Goal: Task Accomplishment & Management: Use online tool/utility

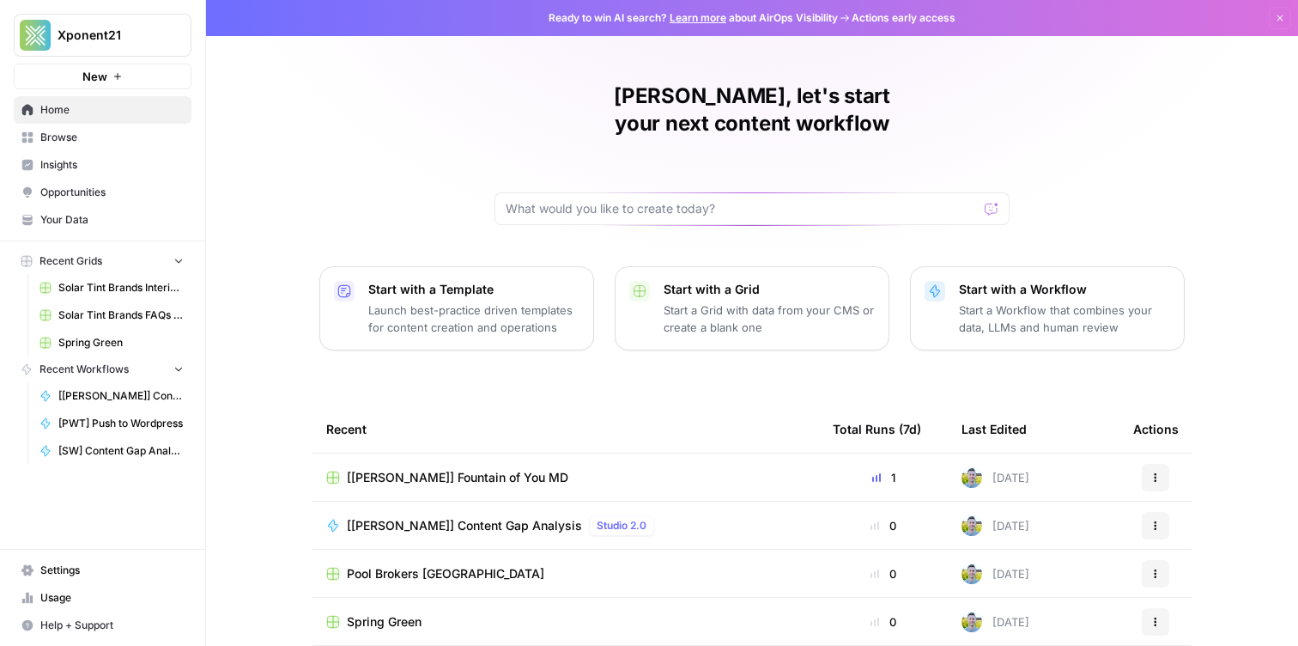
click at [150, 138] on span "Browse" at bounding box center [111, 137] width 143 height 15
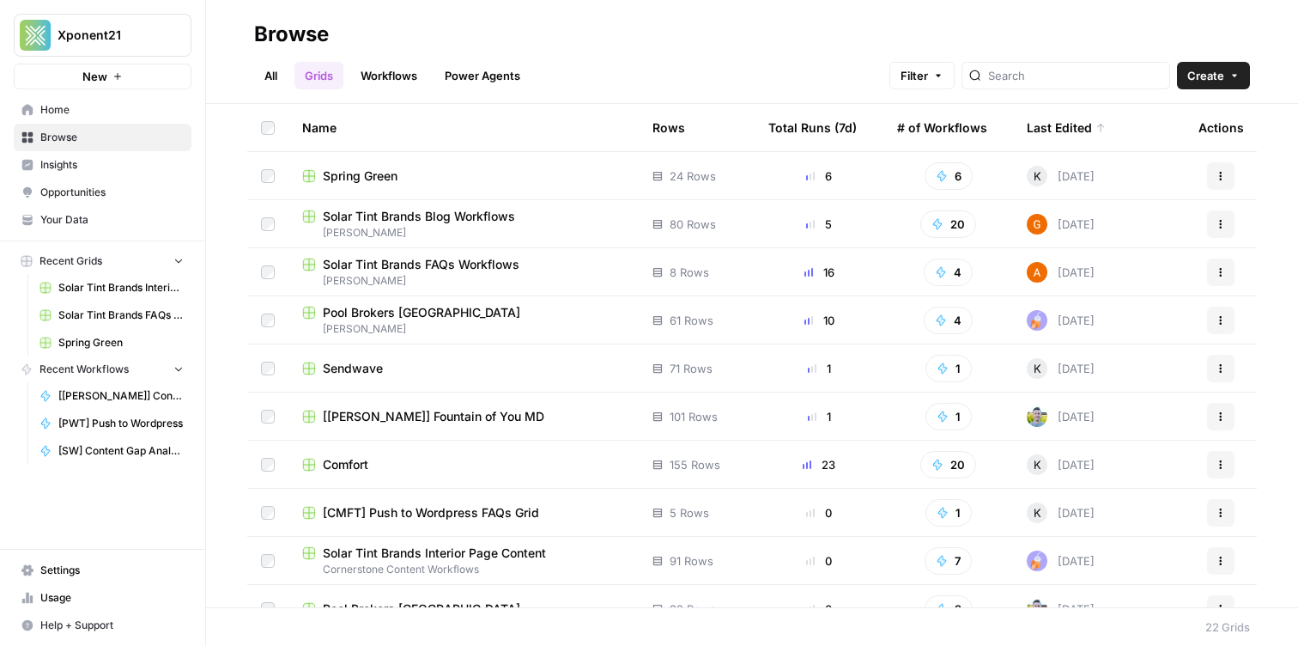
click at [395, 66] on link "Workflows" at bounding box center [388, 75] width 77 height 27
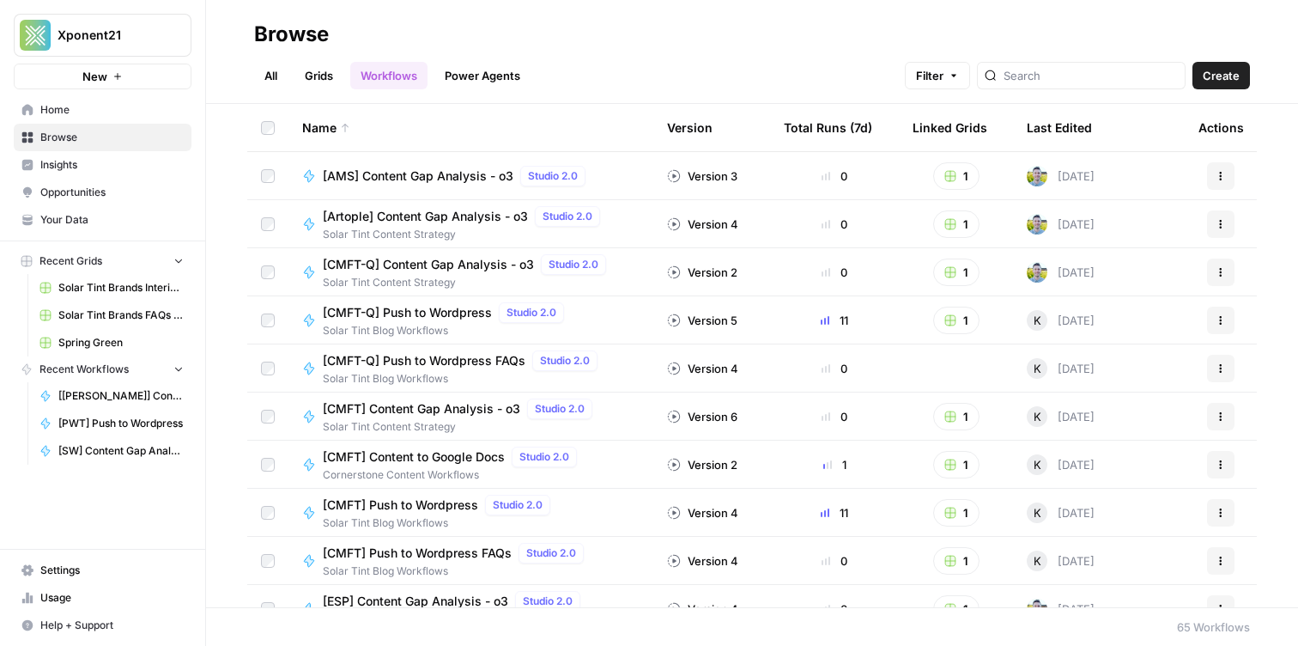
click at [324, 89] on header "Browse All Grids Workflows Power Agents Filter Create" at bounding box center [752, 52] width 1092 height 104
click at [315, 70] on link "Grids" at bounding box center [318, 75] width 49 height 27
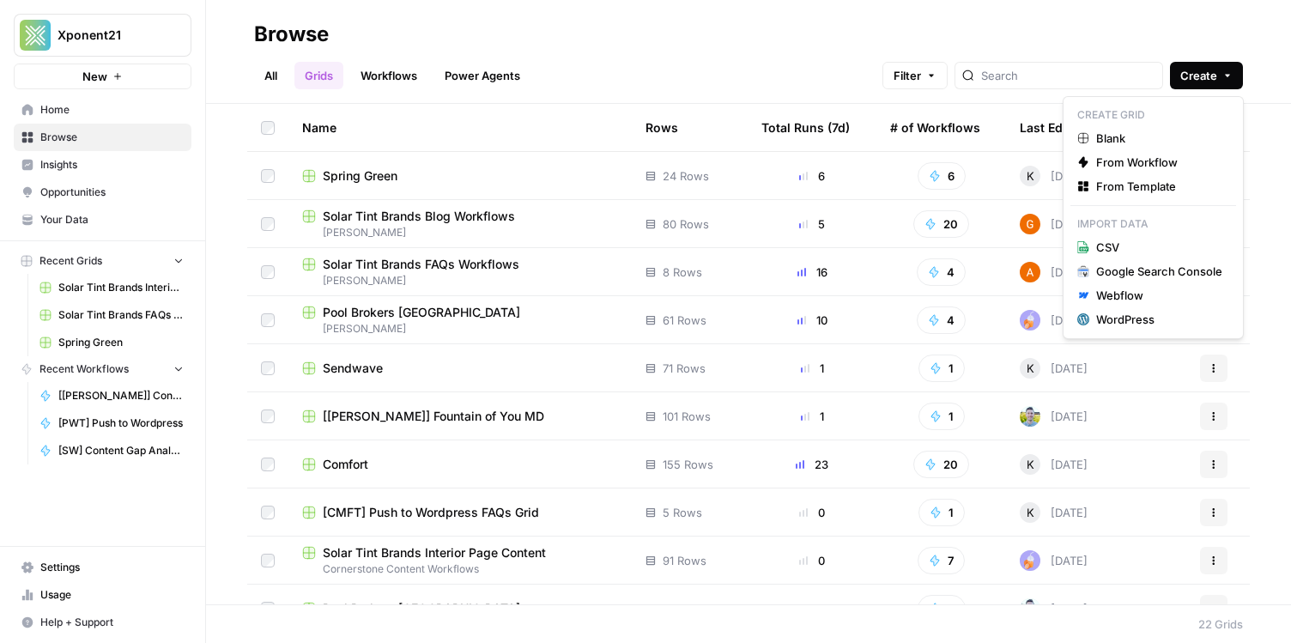
click at [1198, 79] on span "Create" at bounding box center [1199, 75] width 37 height 17
click at [1140, 130] on span "Blank" at bounding box center [1159, 138] width 126 height 17
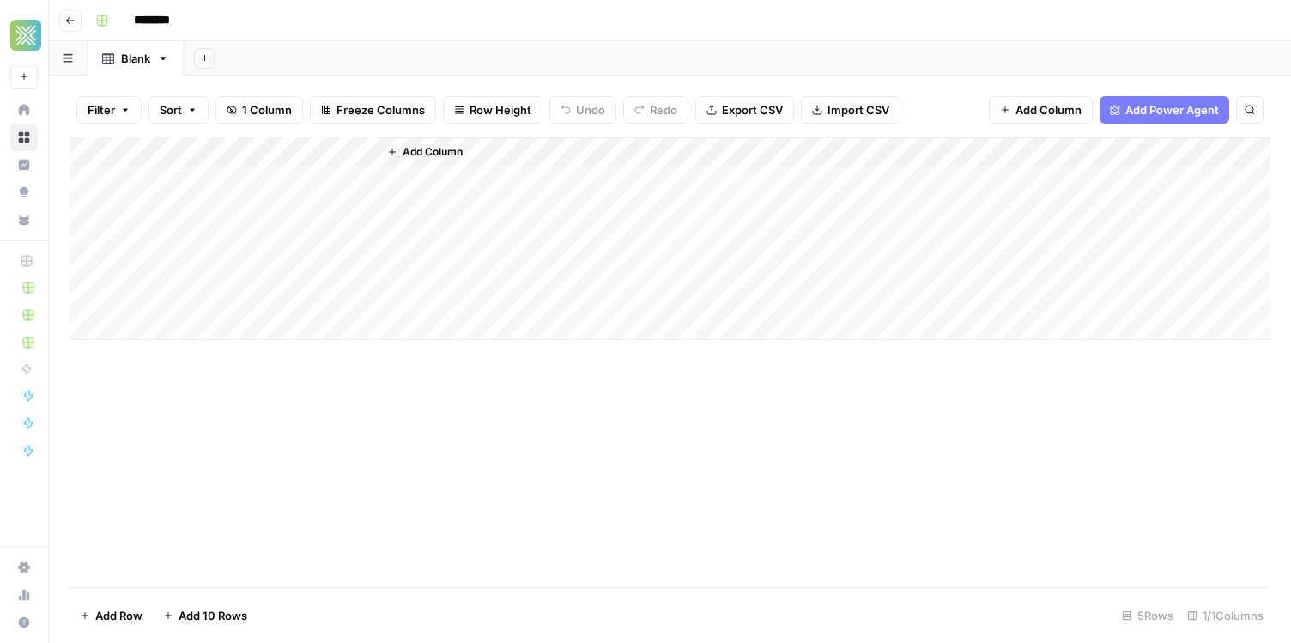
click at [184, 21] on input "********" at bounding box center [174, 20] width 96 height 27
click at [184, 21] on input "**********" at bounding box center [199, 20] width 147 height 27
click at [258, 25] on input "**********" at bounding box center [195, 20] width 139 height 27
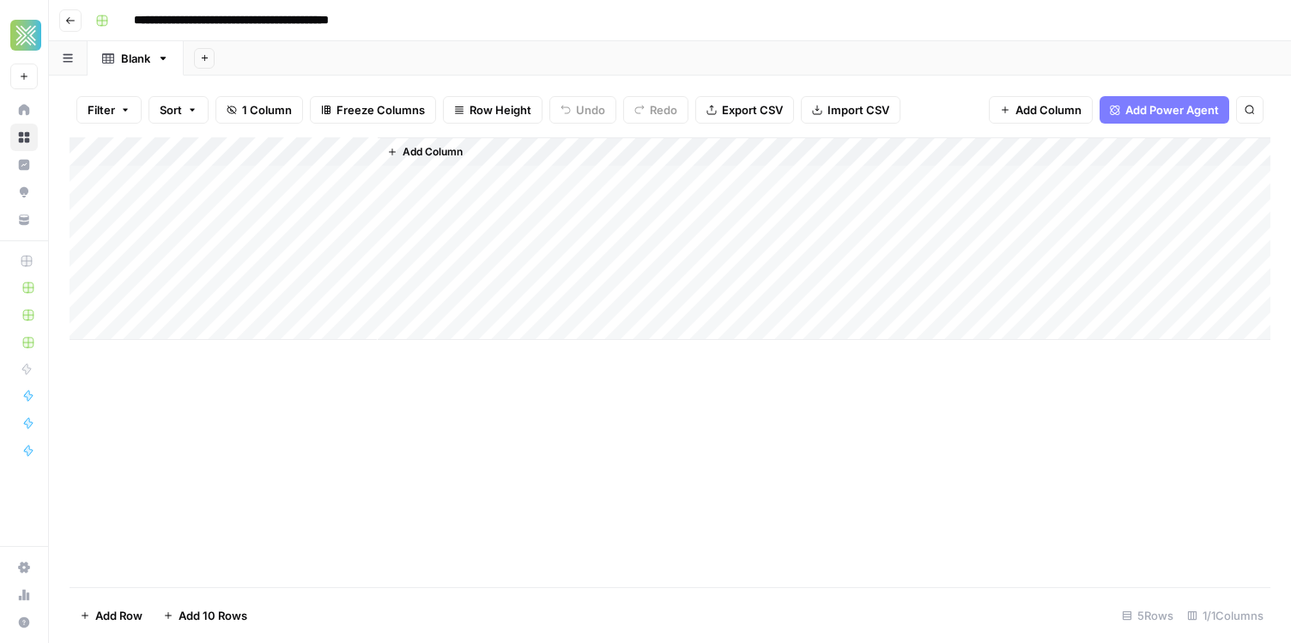
type input "**********"
click at [307, 53] on div "Add Sheet" at bounding box center [738, 58] width 1108 height 34
click at [141, 64] on div "Blank" at bounding box center [135, 58] width 29 height 17
click at [222, 21] on input "**********" at bounding box center [282, 20] width 313 height 27
click at [142, 59] on div "Blank" at bounding box center [135, 58] width 29 height 17
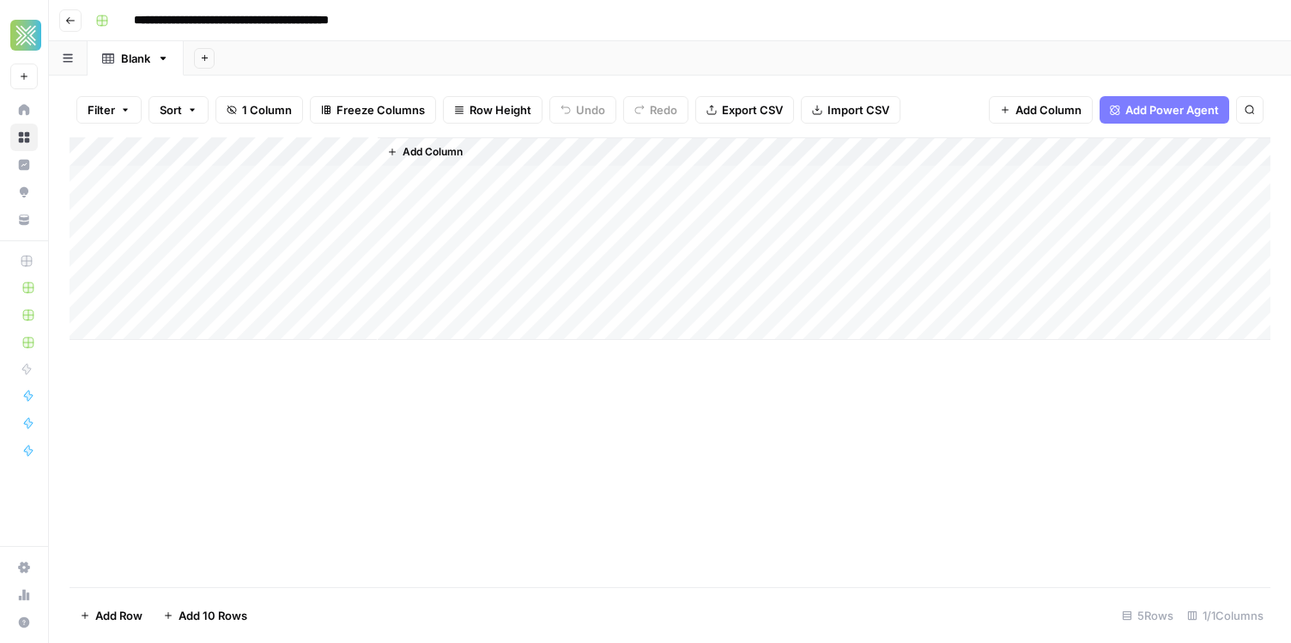
click at [142, 59] on div "Blank" at bounding box center [135, 58] width 29 height 17
type input "***"
click at [252, 59] on div "Add Sheet" at bounding box center [768, 58] width 1045 height 34
click at [252, 155] on div "Add Column" at bounding box center [670, 238] width 1201 height 203
click at [246, 70] on div "Add Sheet" at bounding box center [768, 58] width 1045 height 34
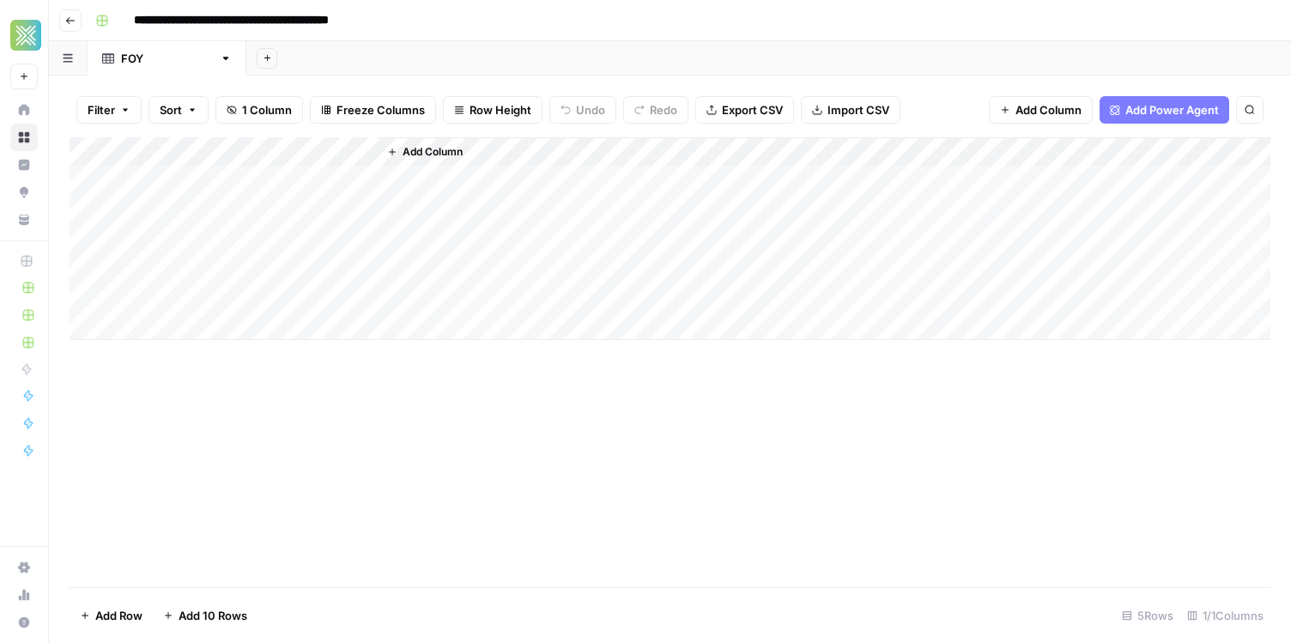
click at [248, 68] on div "Add Sheet" at bounding box center [768, 58] width 1045 height 34
click at [72, 24] on icon "button" at bounding box center [70, 20] width 10 height 10
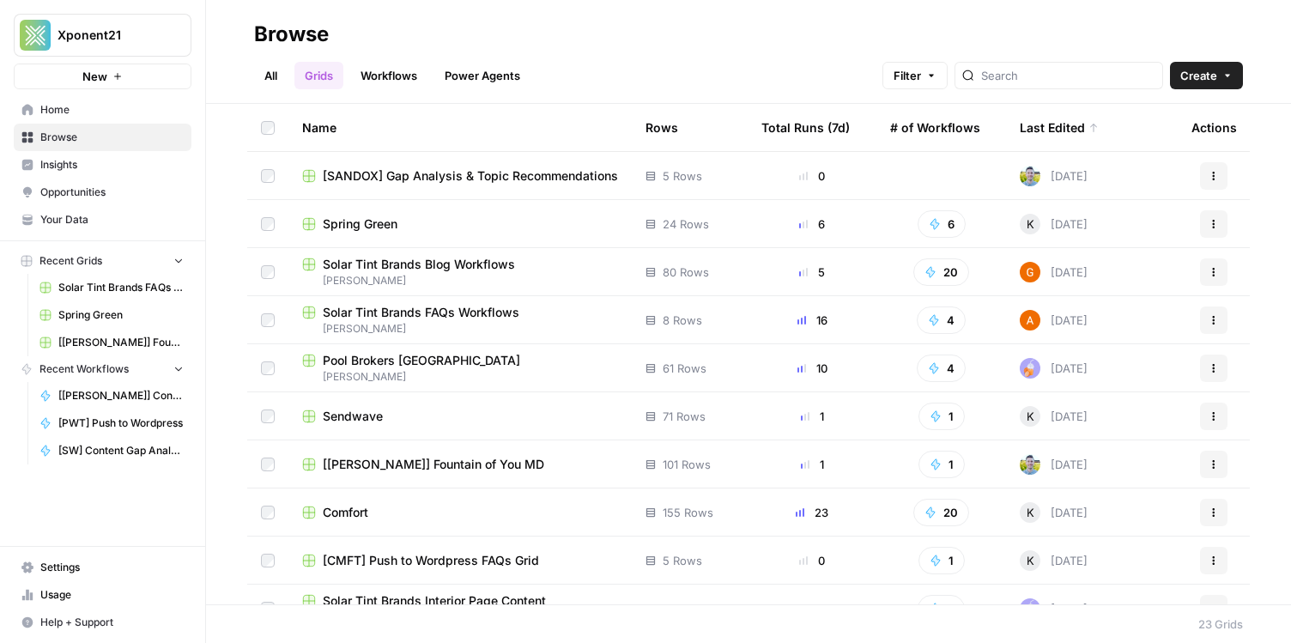
click at [374, 70] on link "Workflows" at bounding box center [388, 75] width 77 height 27
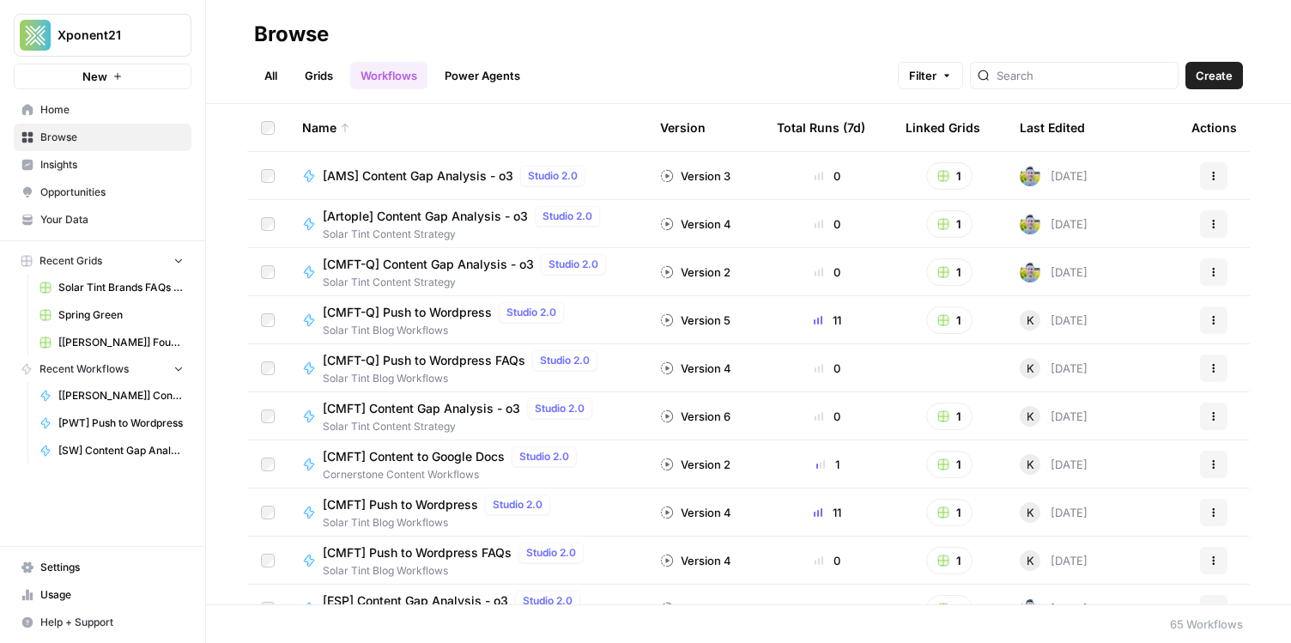
click at [1078, 107] on div "Last Edited" at bounding box center [1052, 127] width 65 height 47
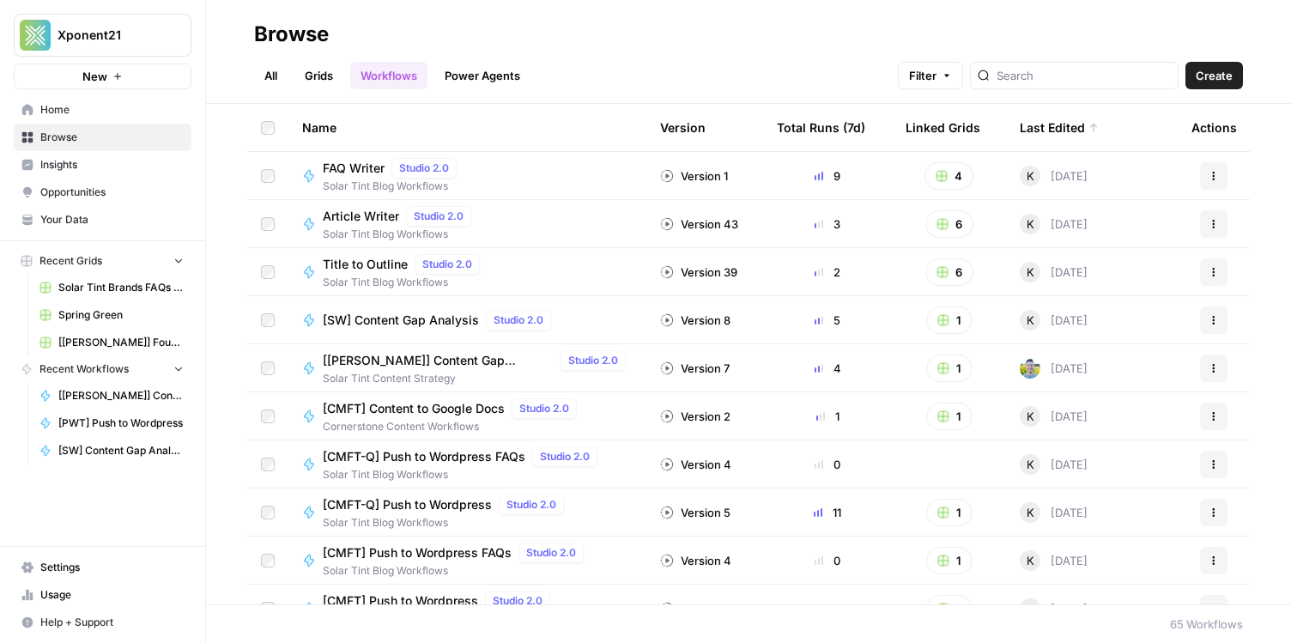
click at [373, 361] on span "[[PERSON_NAME]] Content Gap Analysis" at bounding box center [438, 360] width 231 height 17
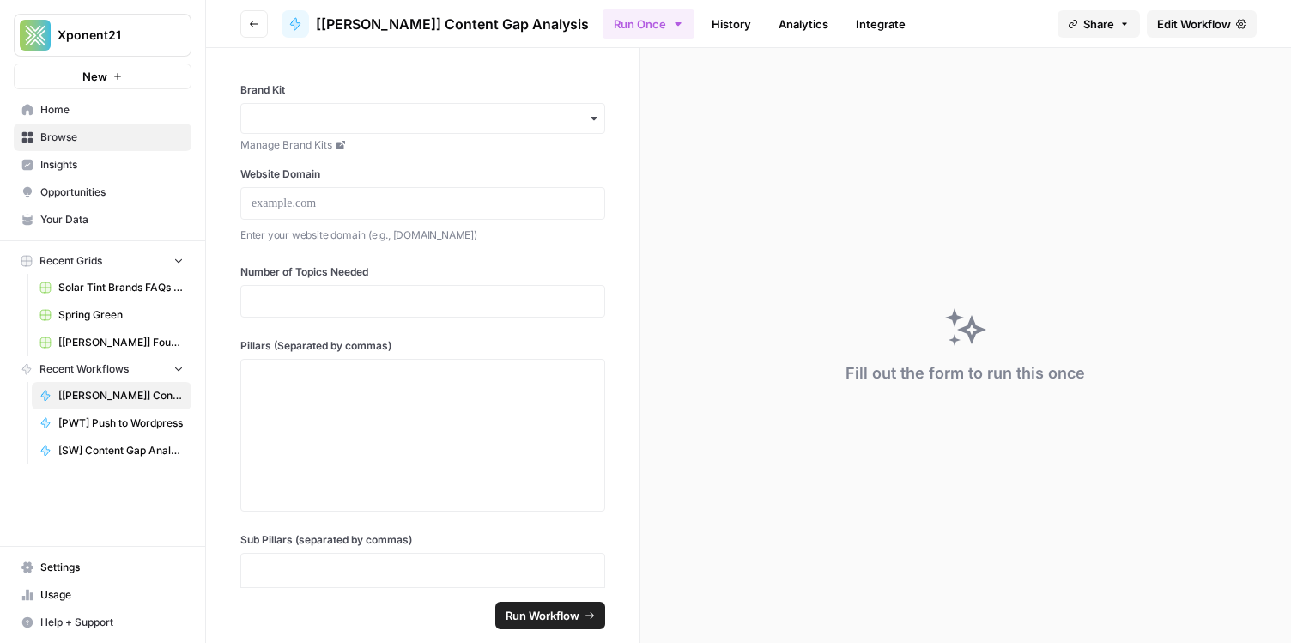
click at [1199, 32] on span "Edit Workflow" at bounding box center [1194, 23] width 74 height 17
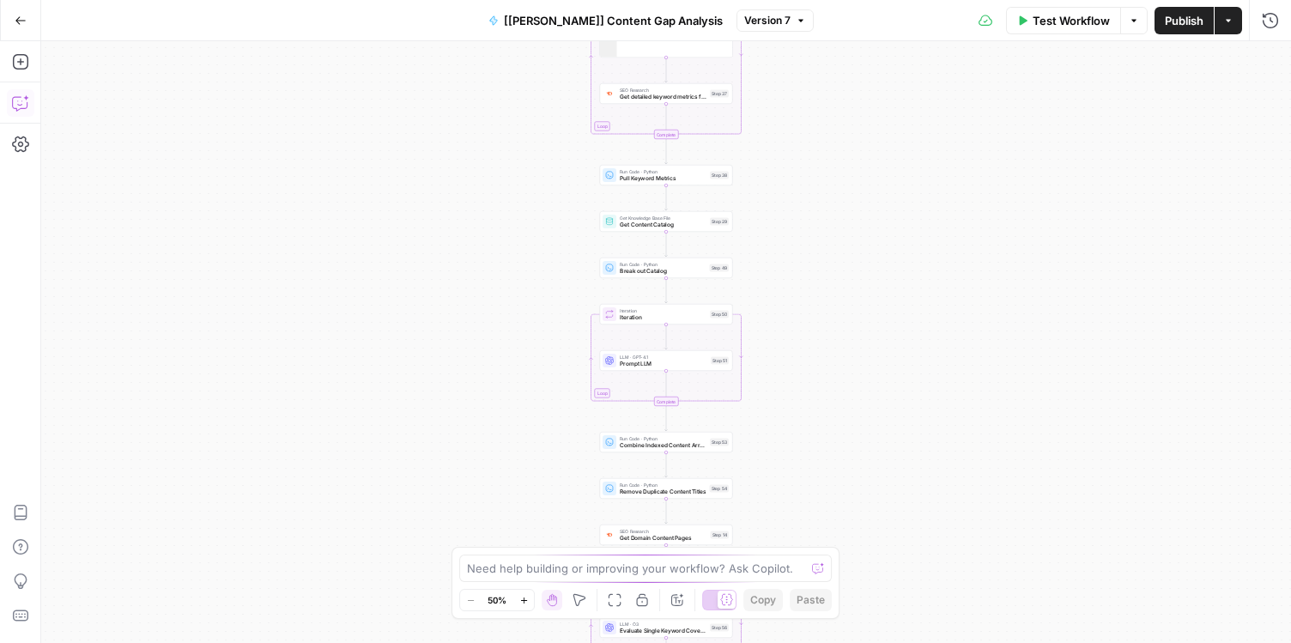
click at [22, 100] on icon "button" at bounding box center [20, 102] width 17 height 17
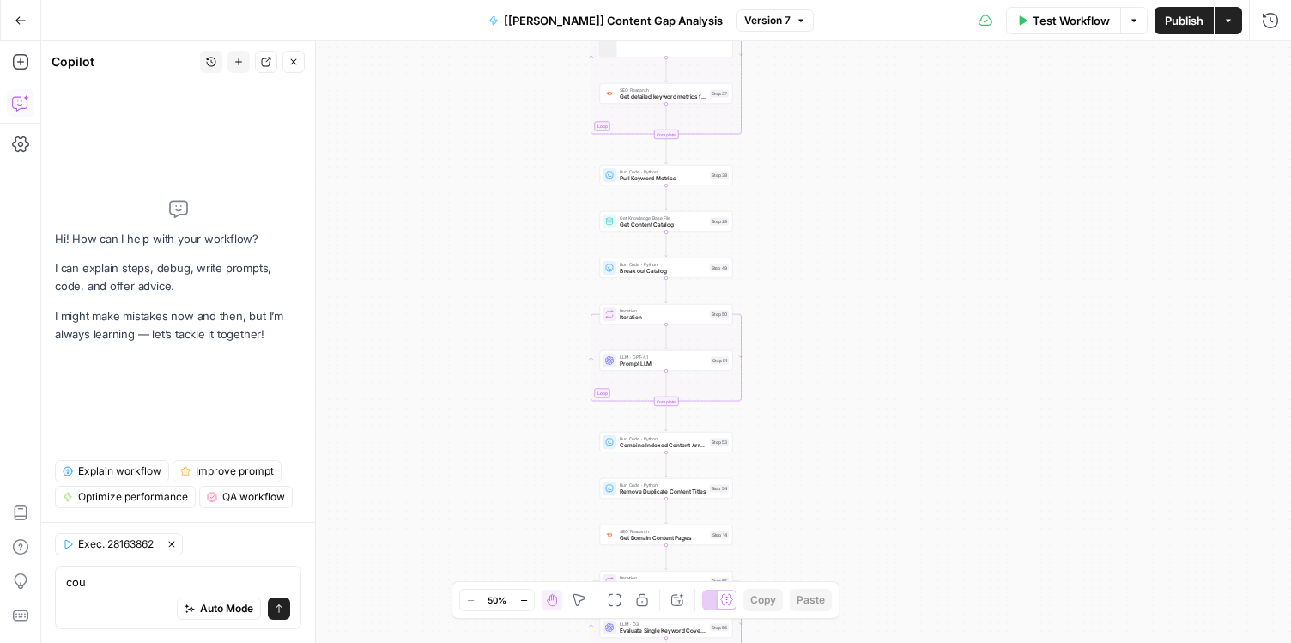
click at [170, 545] on icon "button" at bounding box center [172, 544] width 10 height 10
click at [173, 591] on div "Auto Mode Send" at bounding box center [178, 610] width 224 height 38
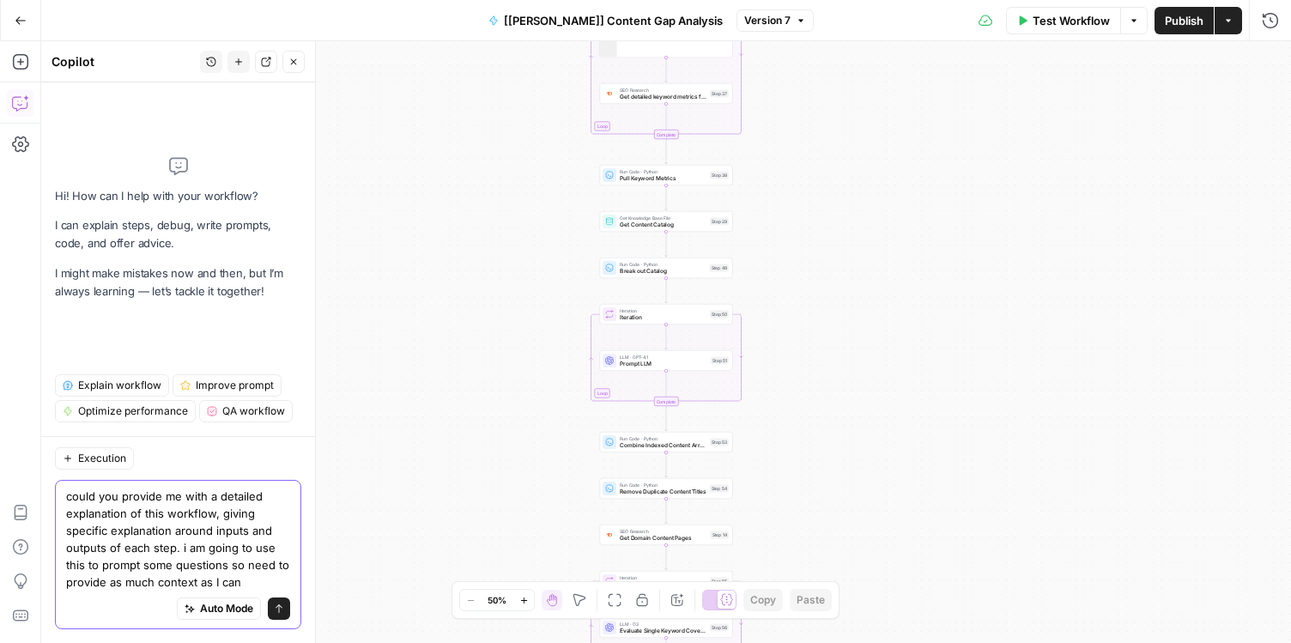
type textarea "could you provide me with a detailed explanation of this workflow, giving speci…"
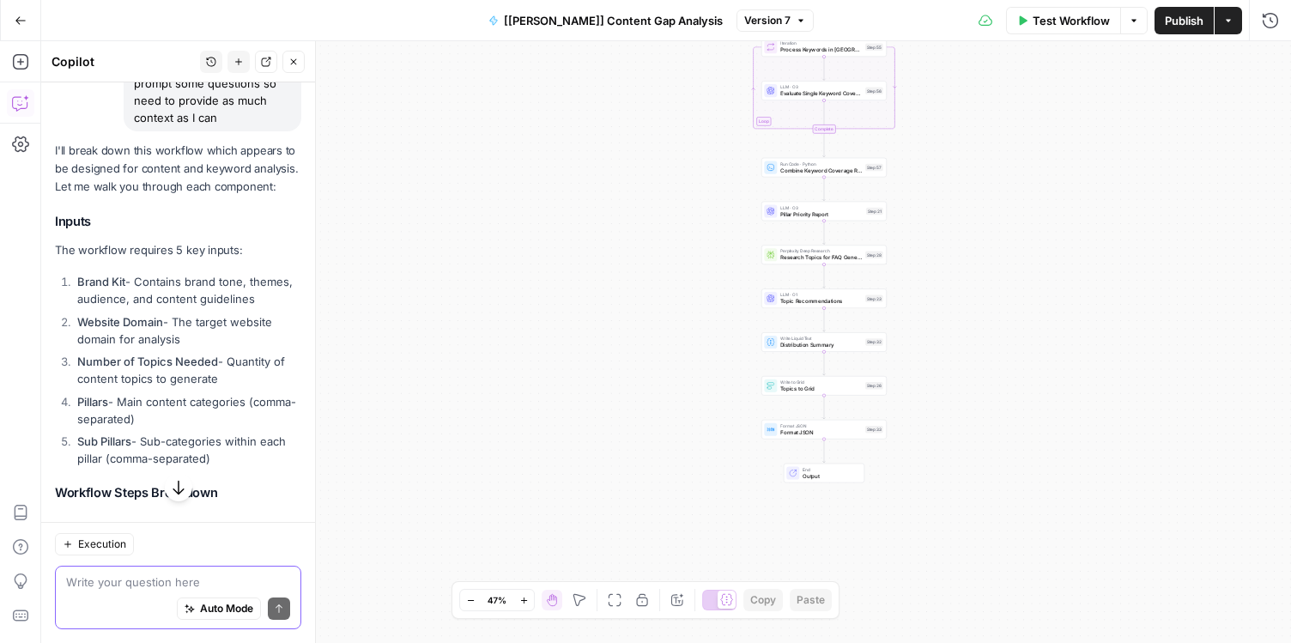
scroll to position [276, 0]
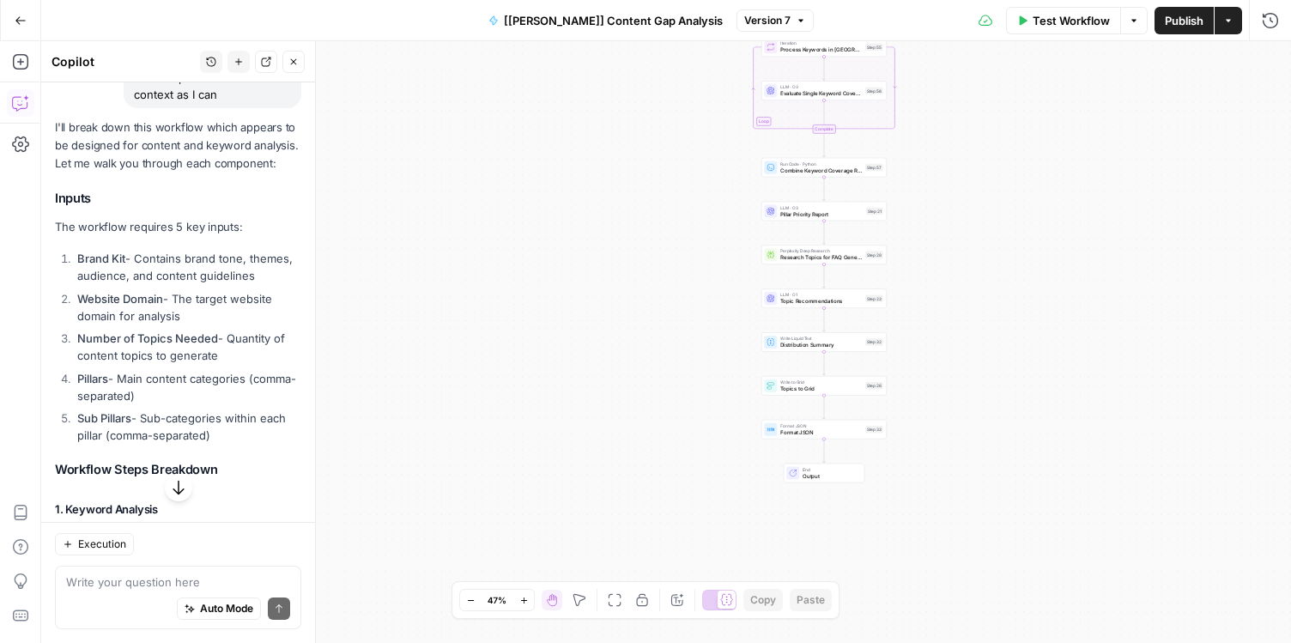
click at [56, 196] on h3 "Inputs" at bounding box center [178, 199] width 246 height 16
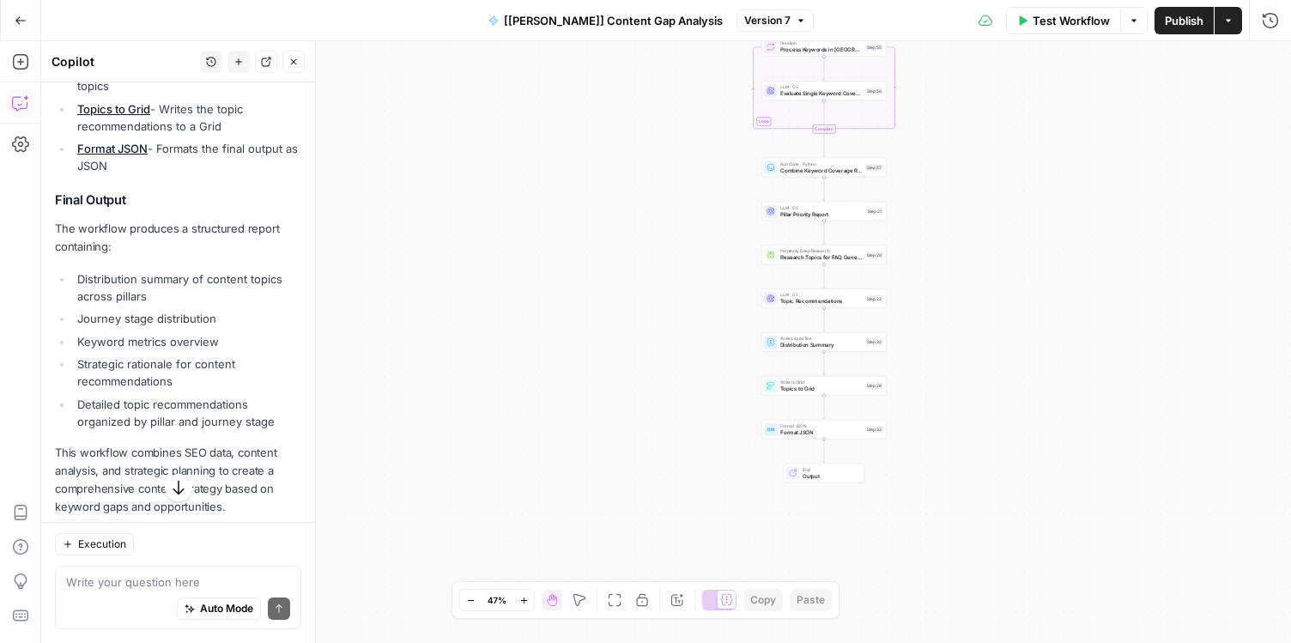
scroll to position [1941, 0]
drag, startPoint x: 56, startPoint y: 196, endPoint x: 257, endPoint y: 471, distance: 340.4
copy div "Inputs The workflow requires 5 key inputs: Brand Kit - Contains brand tone, the…"
click at [171, 191] on h3 "Final Output" at bounding box center [178, 199] width 246 height 16
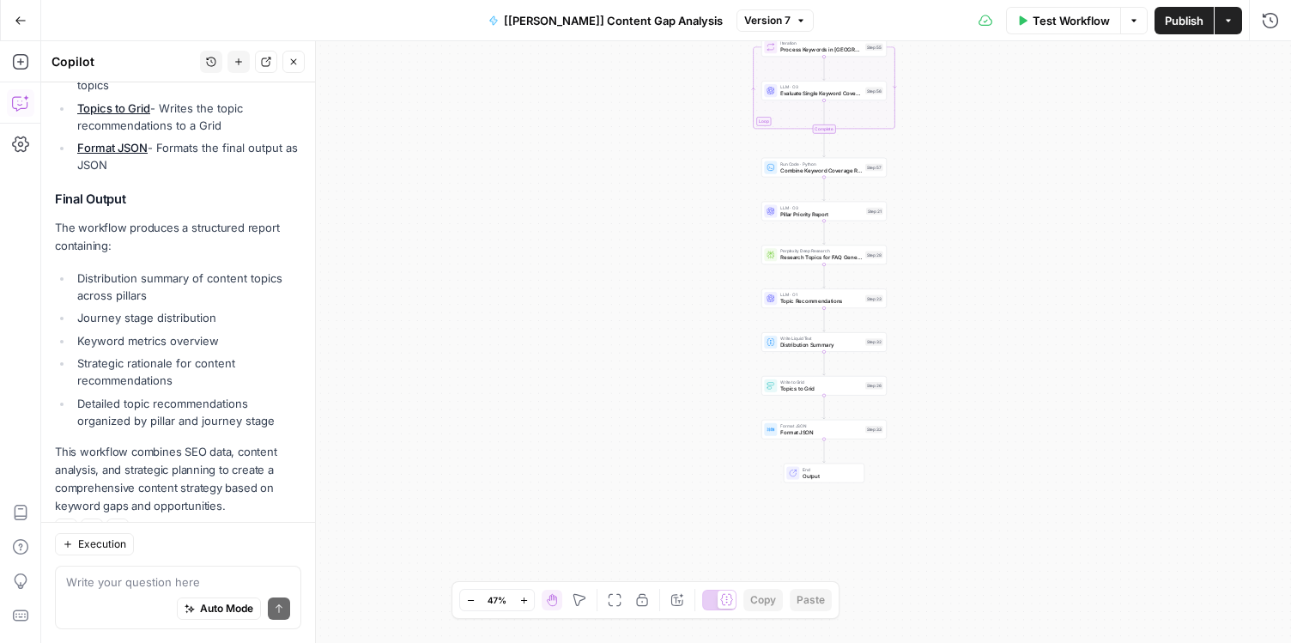
click at [23, 19] on icon "button" at bounding box center [21, 21] width 12 height 12
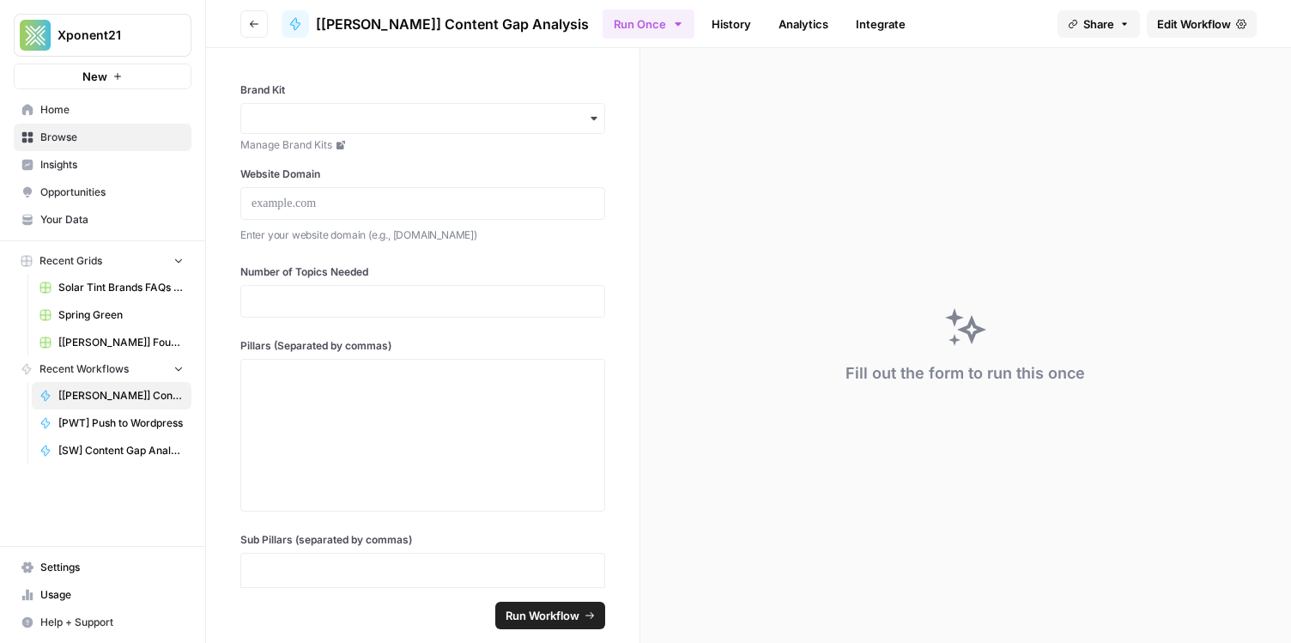
click at [60, 137] on span "Browse" at bounding box center [111, 137] width 143 height 15
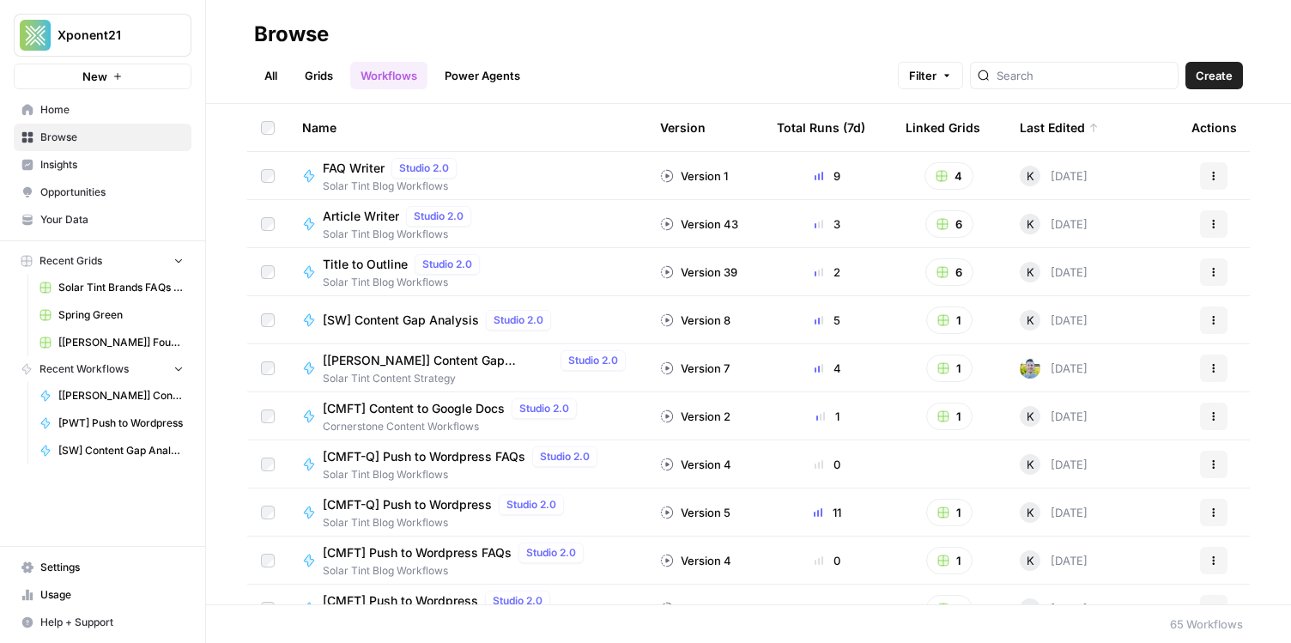
click at [1206, 71] on span "Create" at bounding box center [1214, 75] width 37 height 17
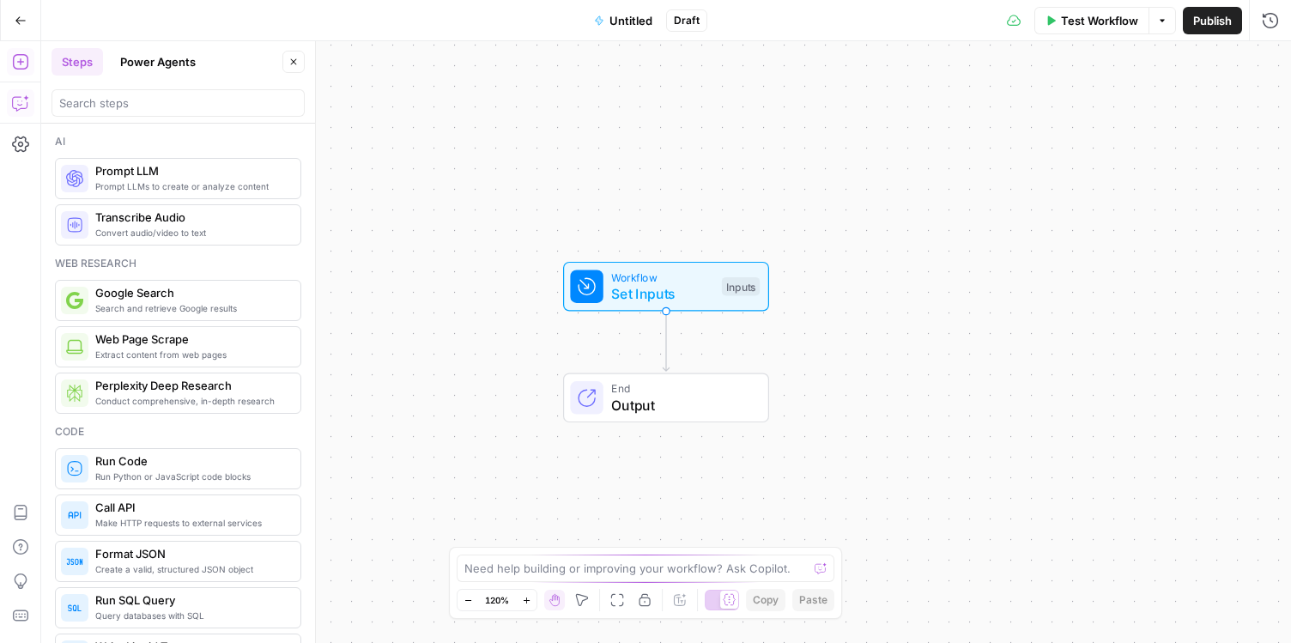
click at [21, 106] on icon "button" at bounding box center [20, 102] width 17 height 17
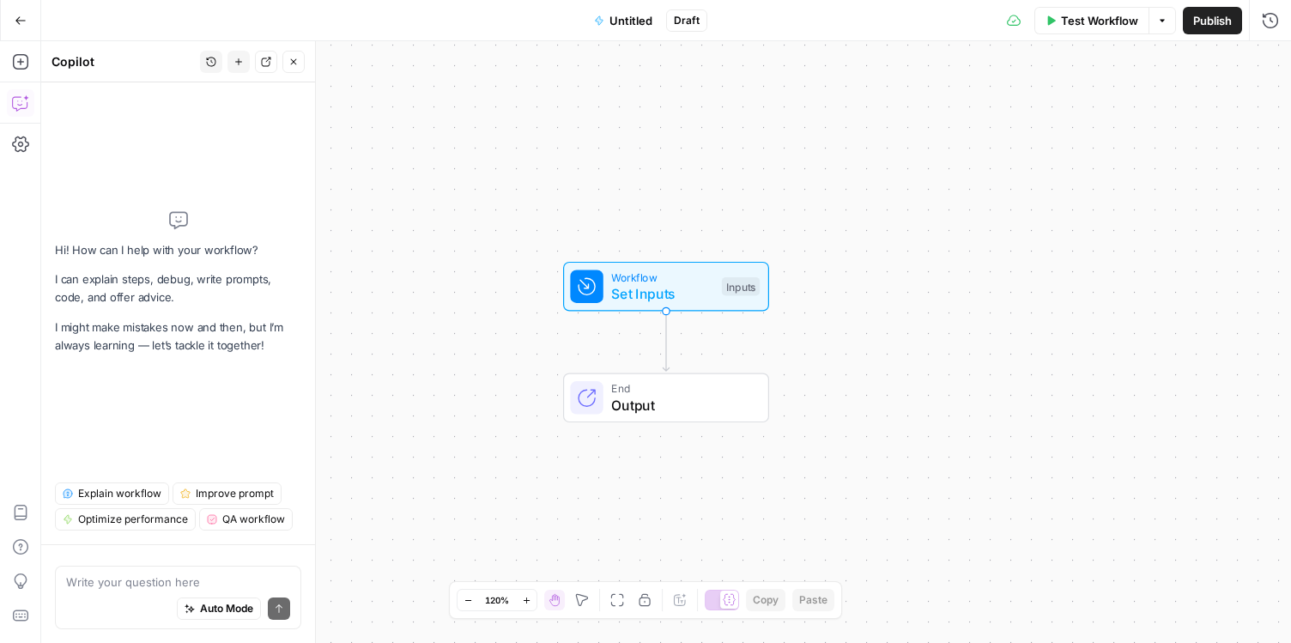
type textarea "s"
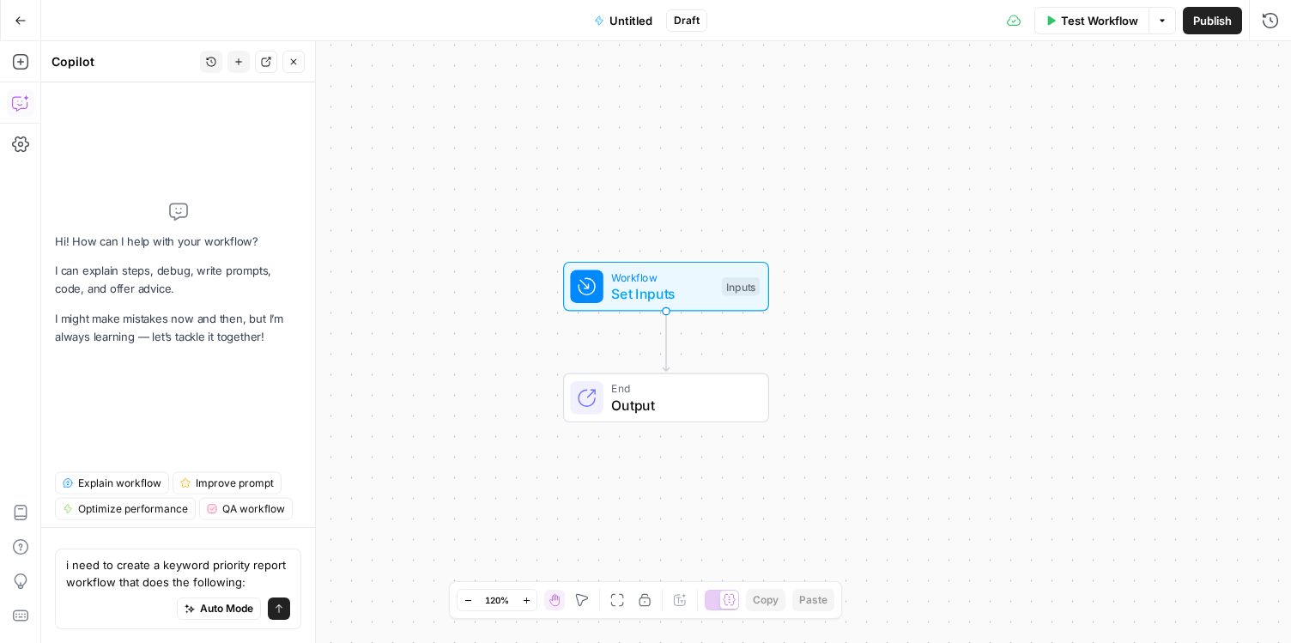
type textarea "i need to create a keyword priority report workflow that does the following: 1.…"
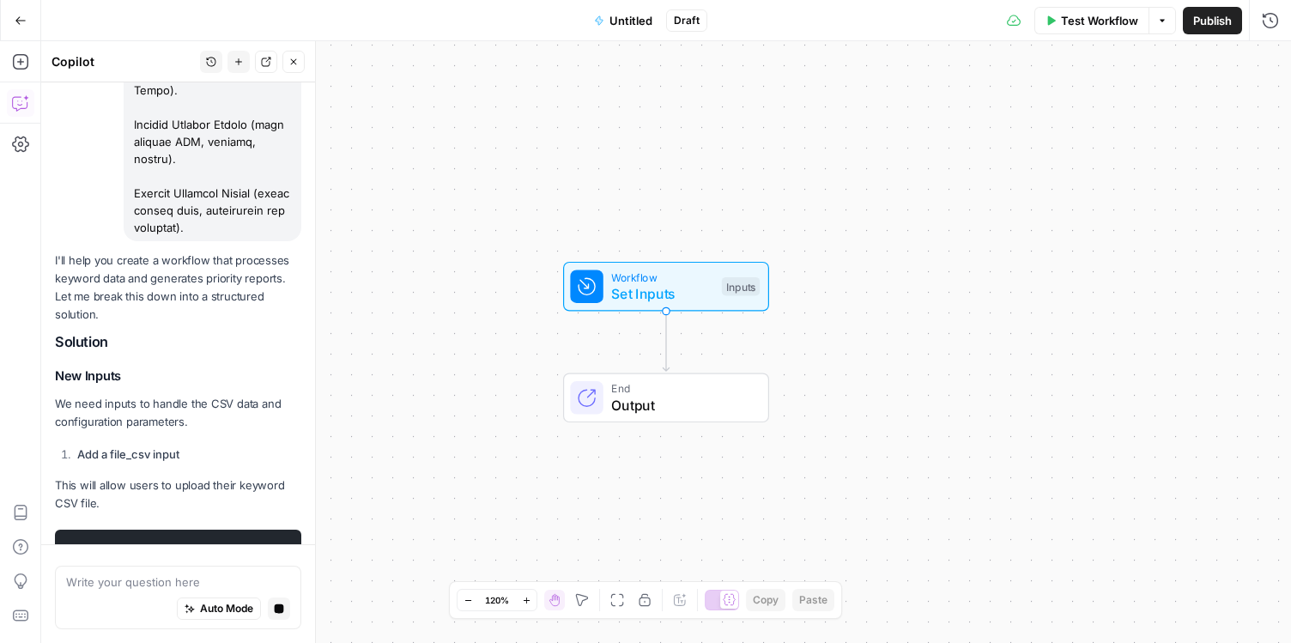
scroll to position [1590, 0]
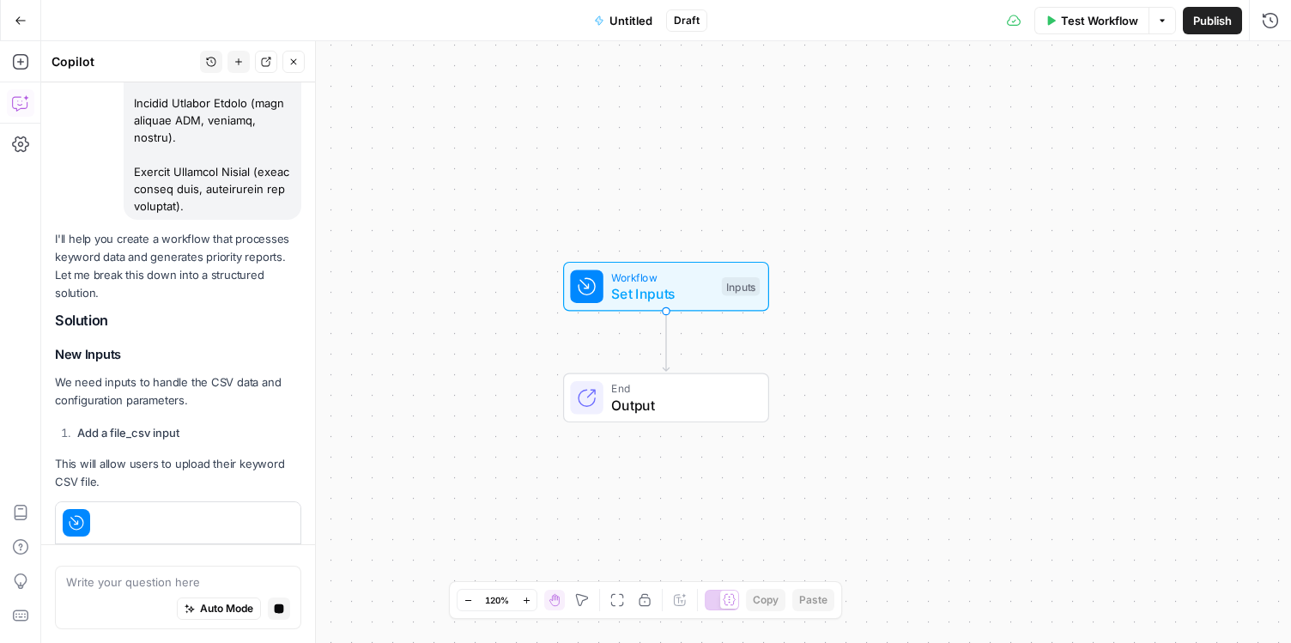
click at [617, 29] on button "Untitled" at bounding box center [623, 20] width 79 height 27
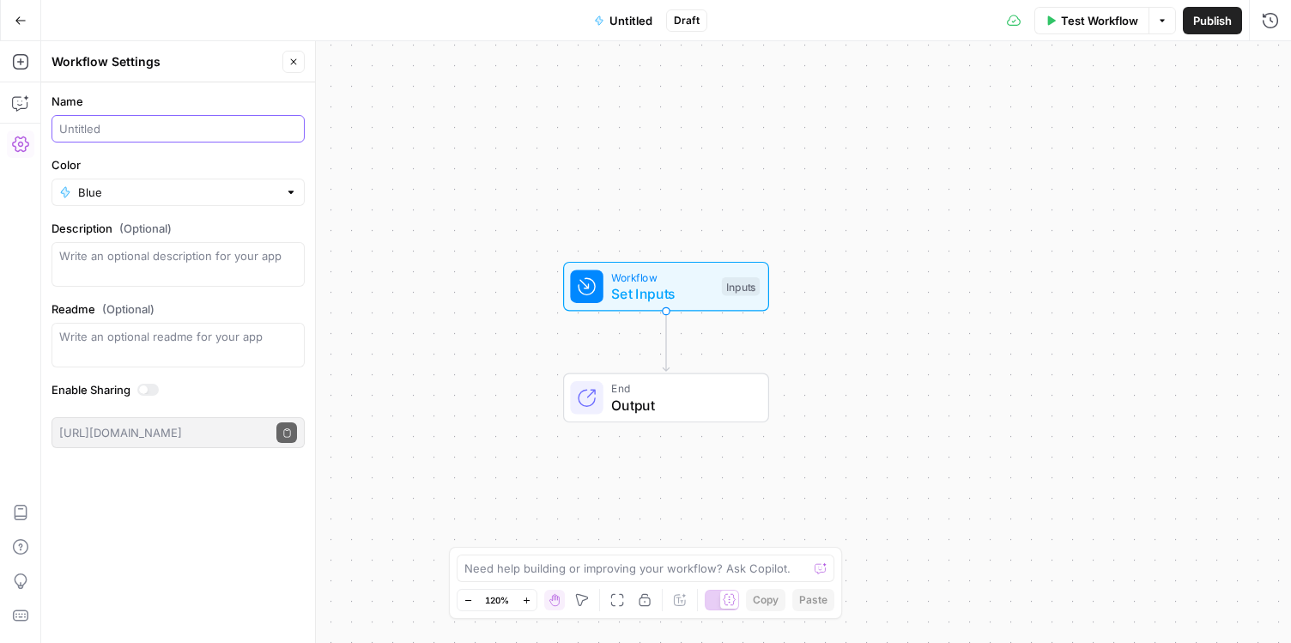
click at [173, 133] on input "Name" at bounding box center [178, 128] width 238 height 17
type input "[X21] Keyword Priority Report"
click at [301, 67] on button "Close" at bounding box center [293, 62] width 22 height 22
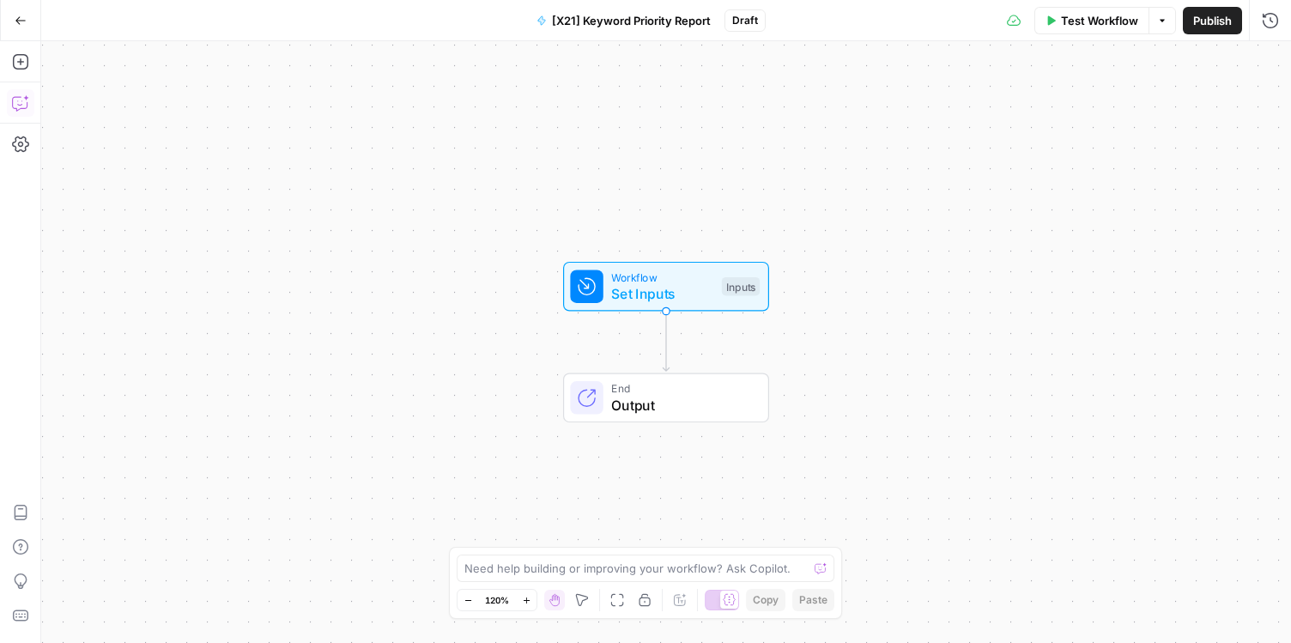
click at [19, 112] on button "Copilot" at bounding box center [20, 102] width 27 height 27
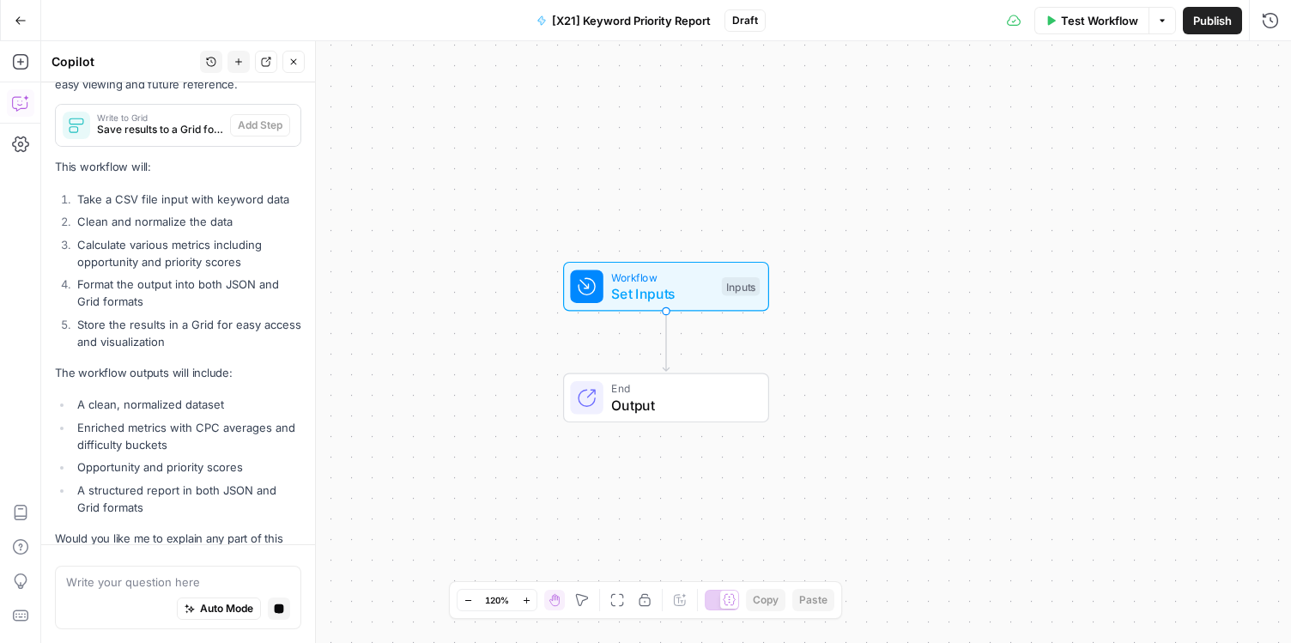
scroll to position [2612, 0]
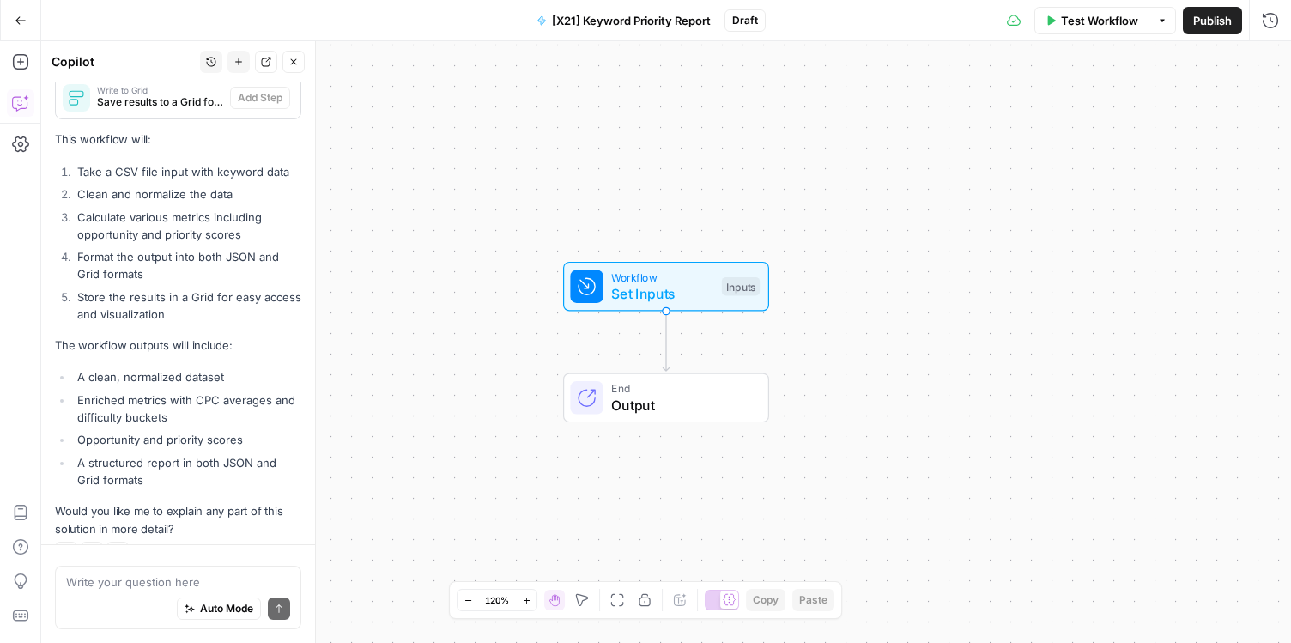
click at [152, 502] on p "Would you like me to explain any part of this solution in more detail?" at bounding box center [178, 520] width 246 height 36
click at [142, 431] on li "Opportunity and priority scores" at bounding box center [187, 439] width 228 height 17
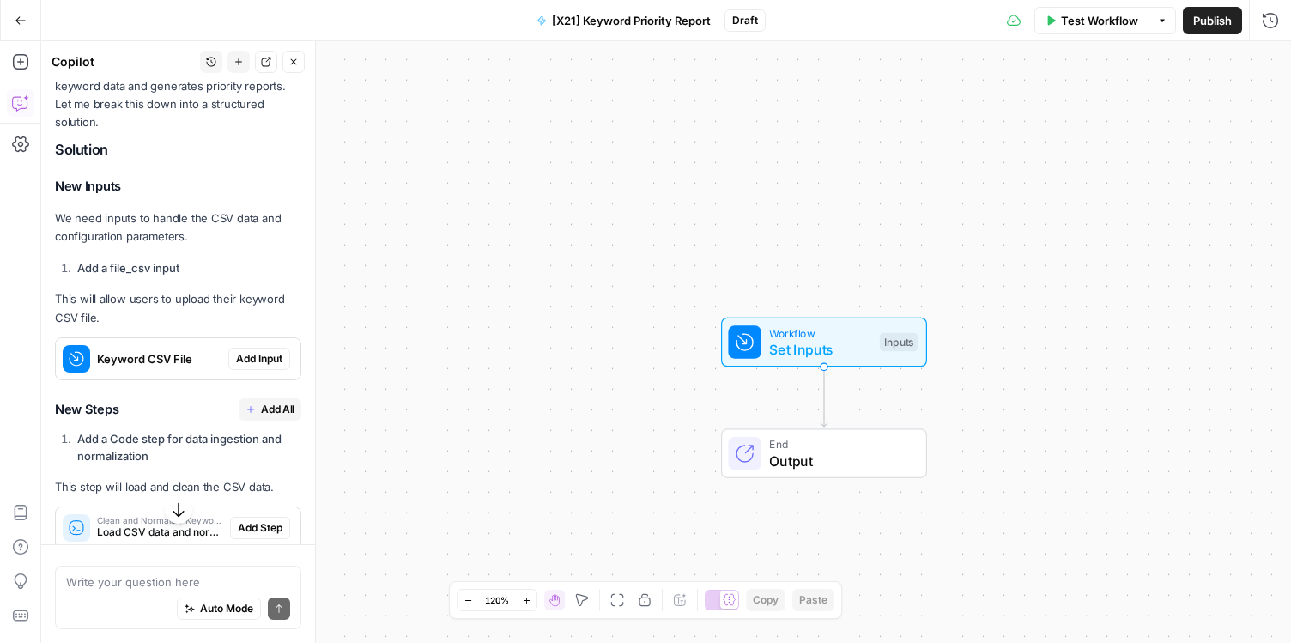
scroll to position [1837, 0]
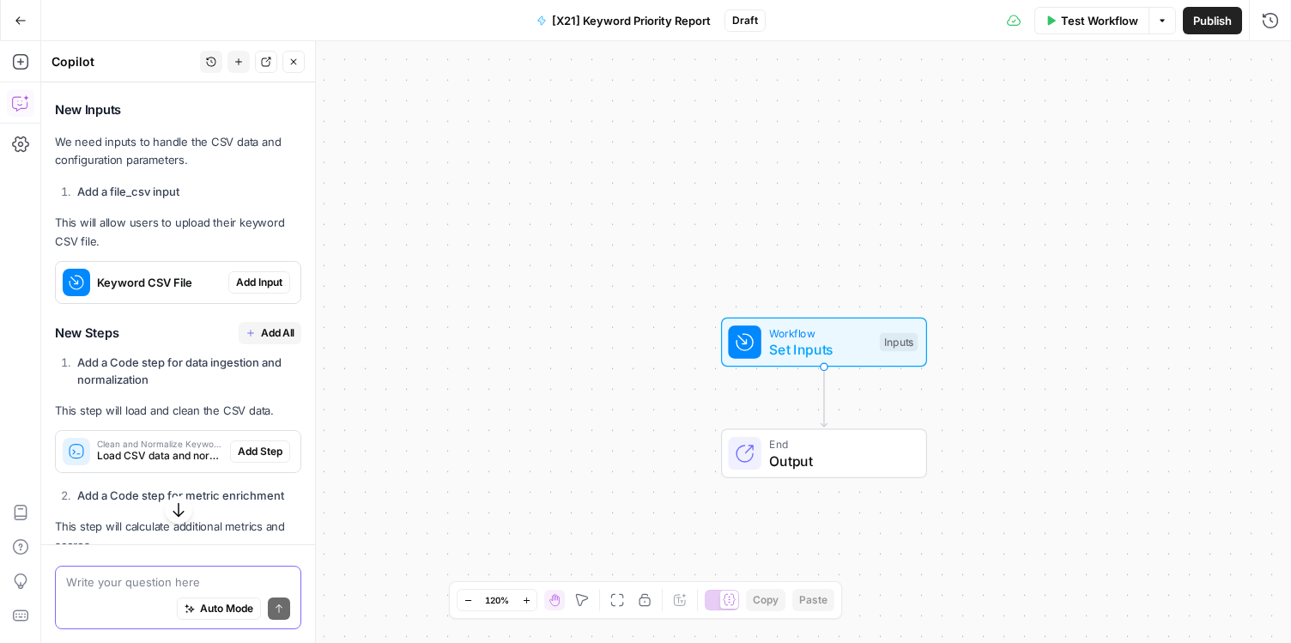
click at [109, 580] on textarea at bounding box center [178, 582] width 224 height 17
type textarea "t"
type textarea "i"
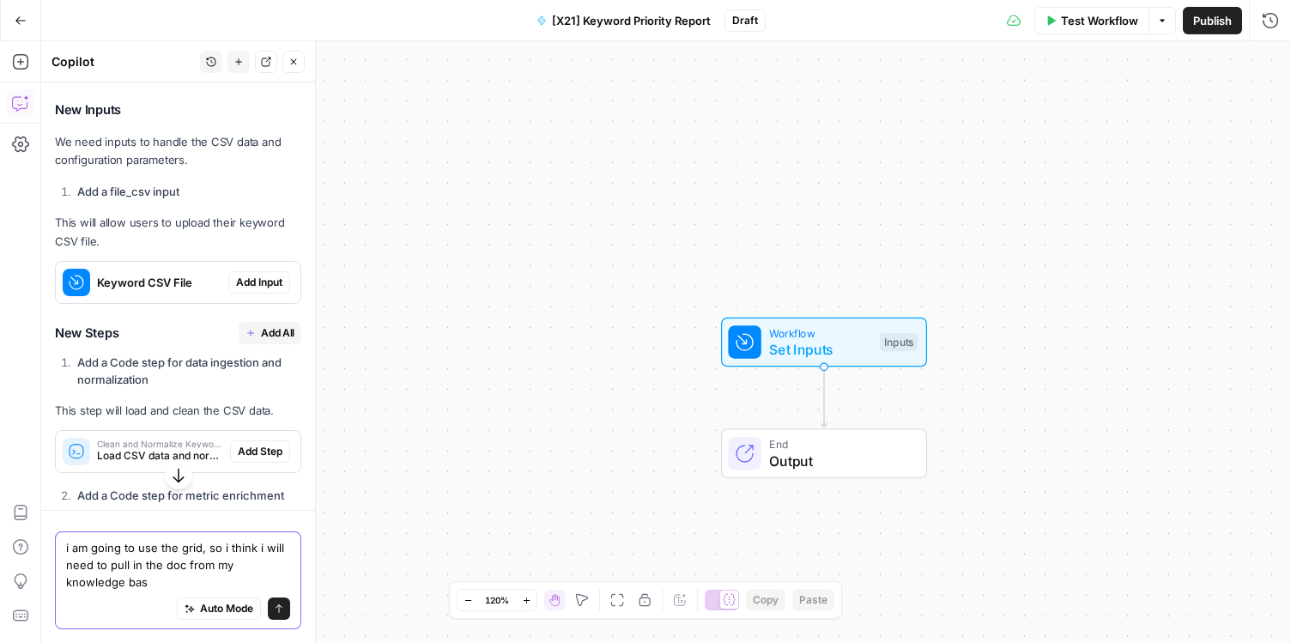
type textarea "i am going to use the grid, so i think i will need to pull in the doc from my k…"
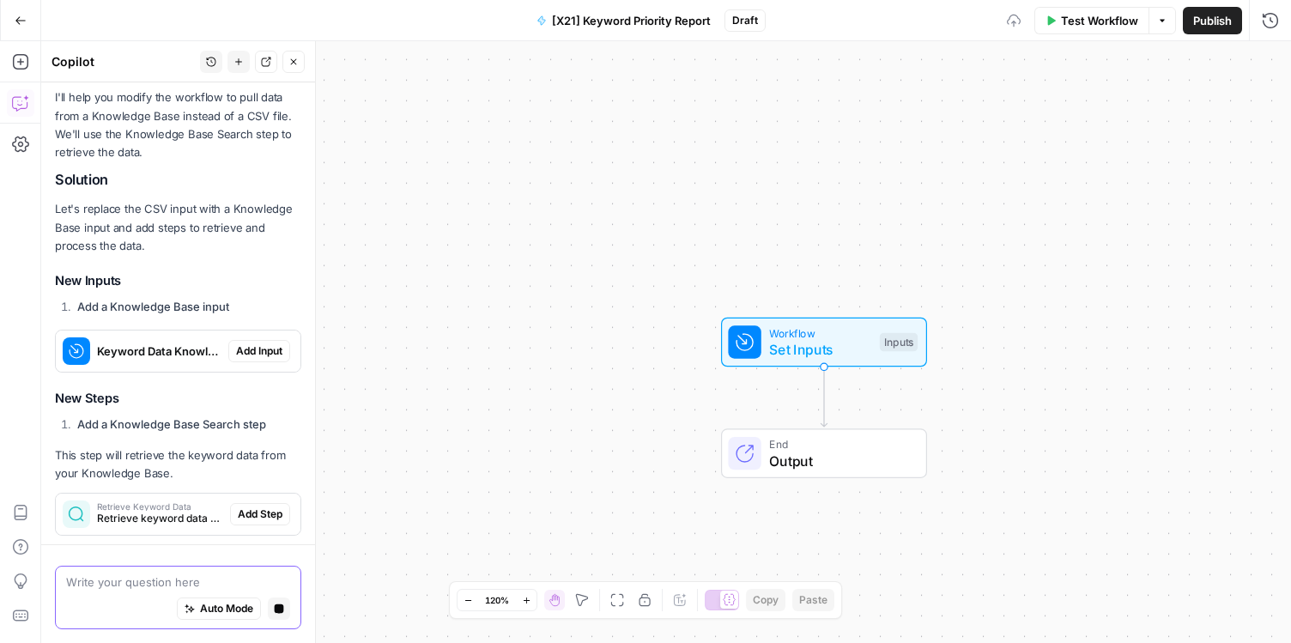
scroll to position [3128, 0]
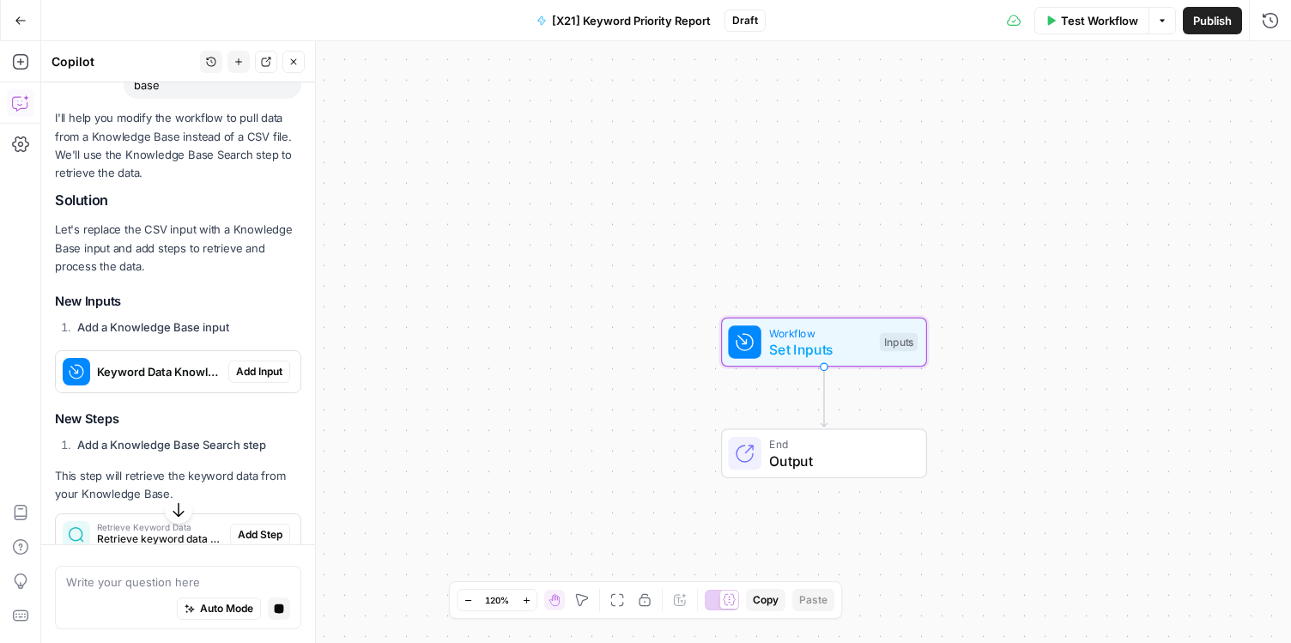
click at [123, 363] on span "Keyword Data Knowledge Base" at bounding box center [159, 371] width 124 height 17
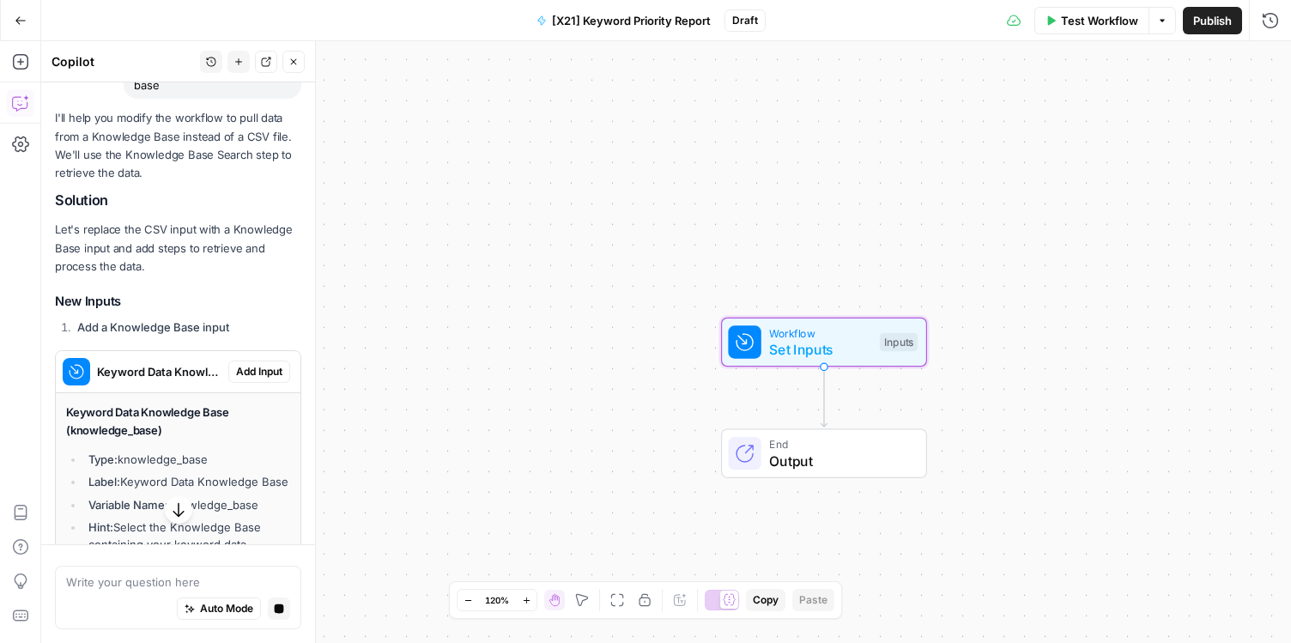
click at [123, 363] on span "Keyword Data Knowledge Base" at bounding box center [159, 371] width 124 height 17
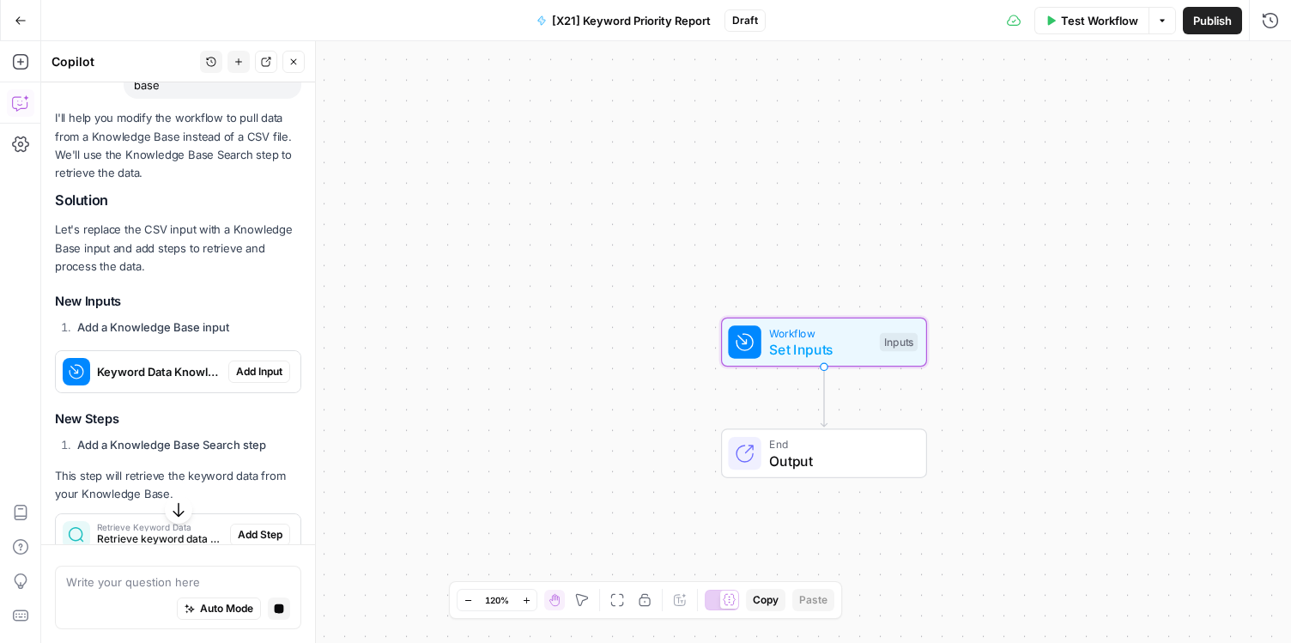
click at [264, 364] on span "Add Input" at bounding box center [259, 371] width 46 height 15
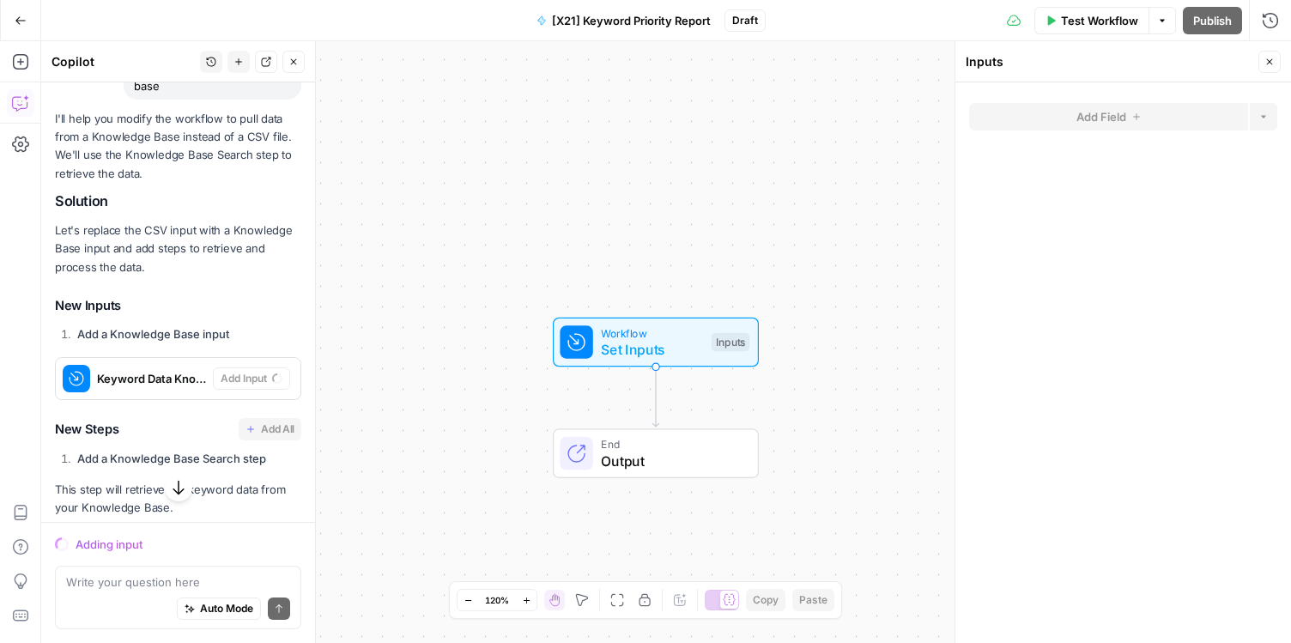
scroll to position [3195, 0]
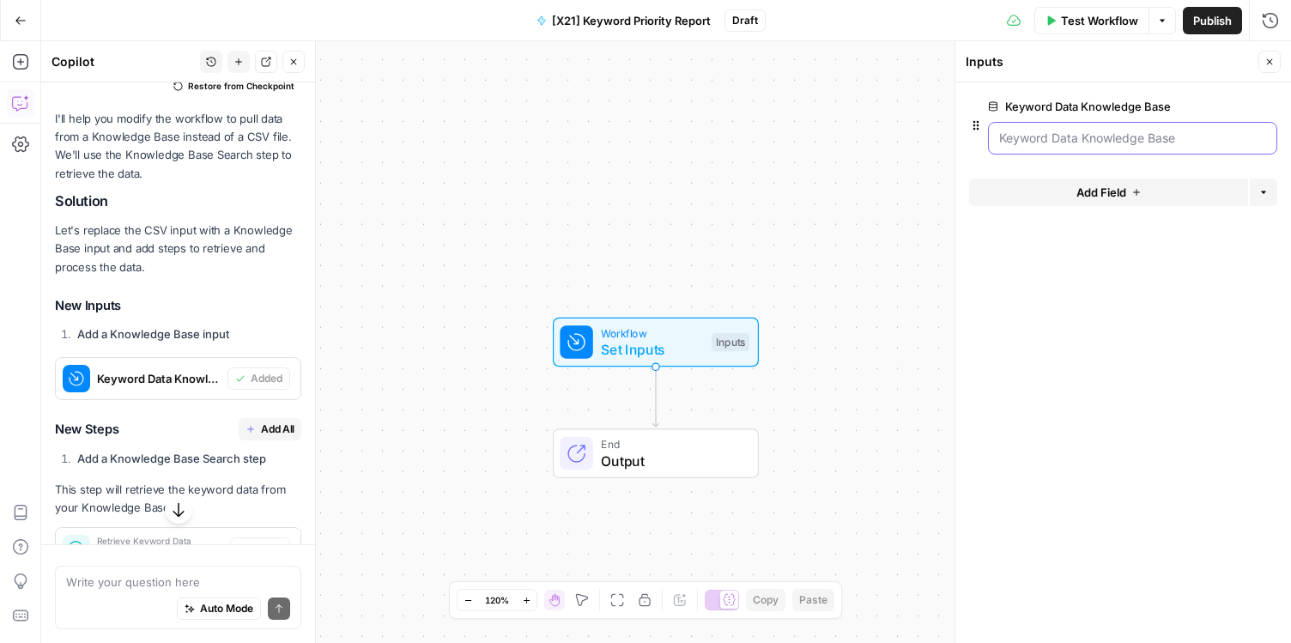
click at [1065, 146] on Base "Keyword Data Knowledge Base" at bounding box center [1132, 138] width 267 height 17
click at [1229, 111] on span "edit field" at bounding box center [1213, 107] width 38 height 14
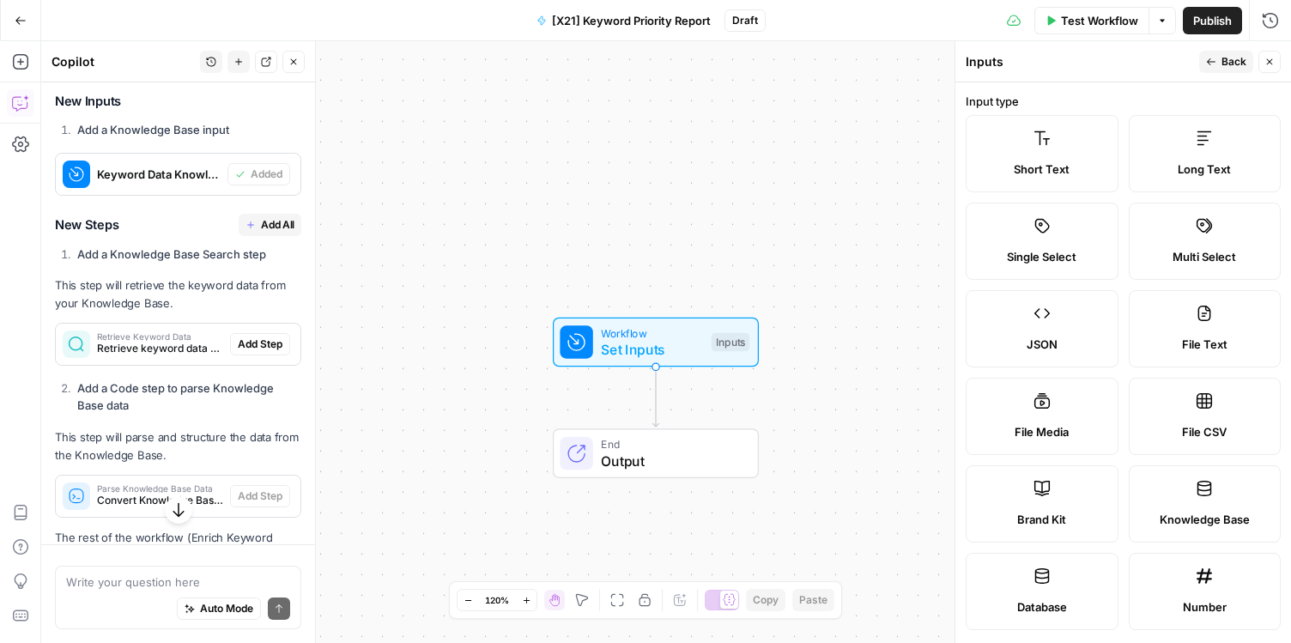
scroll to position [3390, 0]
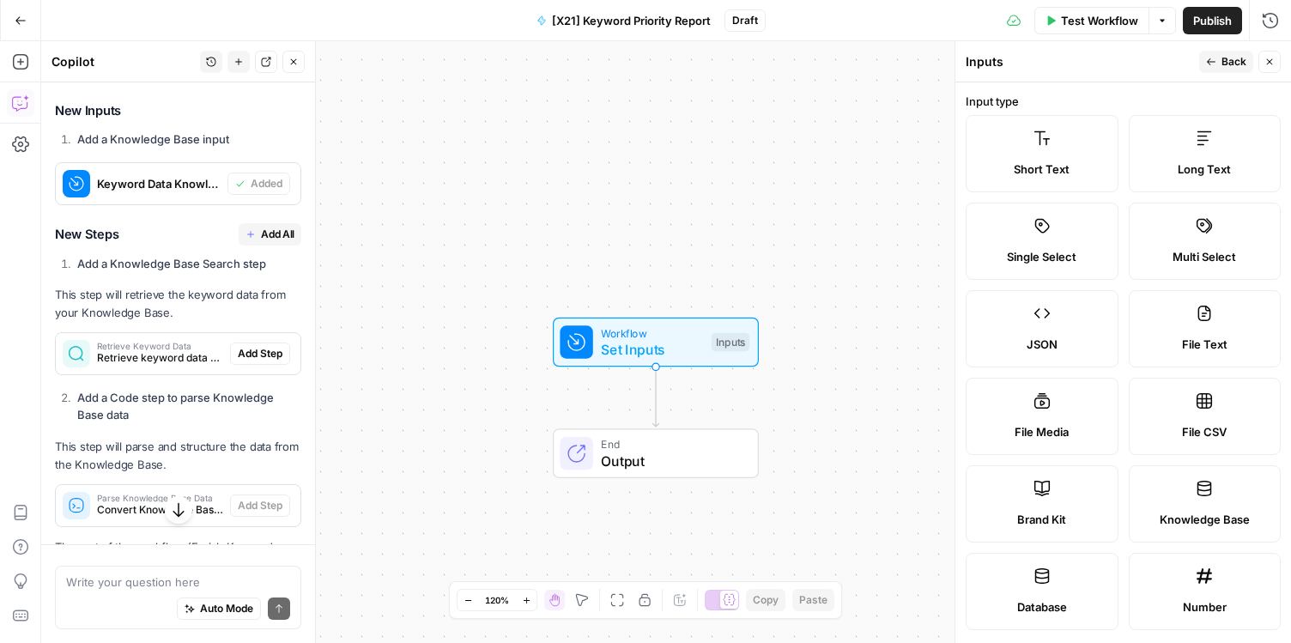
click at [276, 227] on span "Add All" at bounding box center [277, 234] width 33 height 15
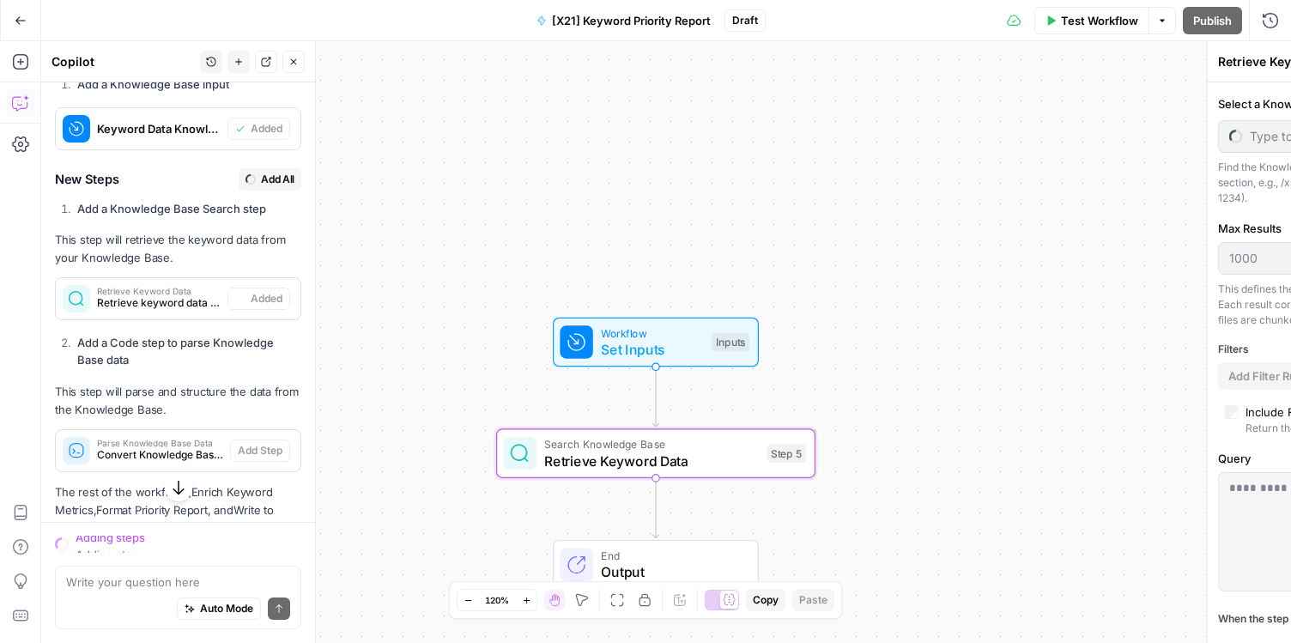
scroll to position [3335, 0]
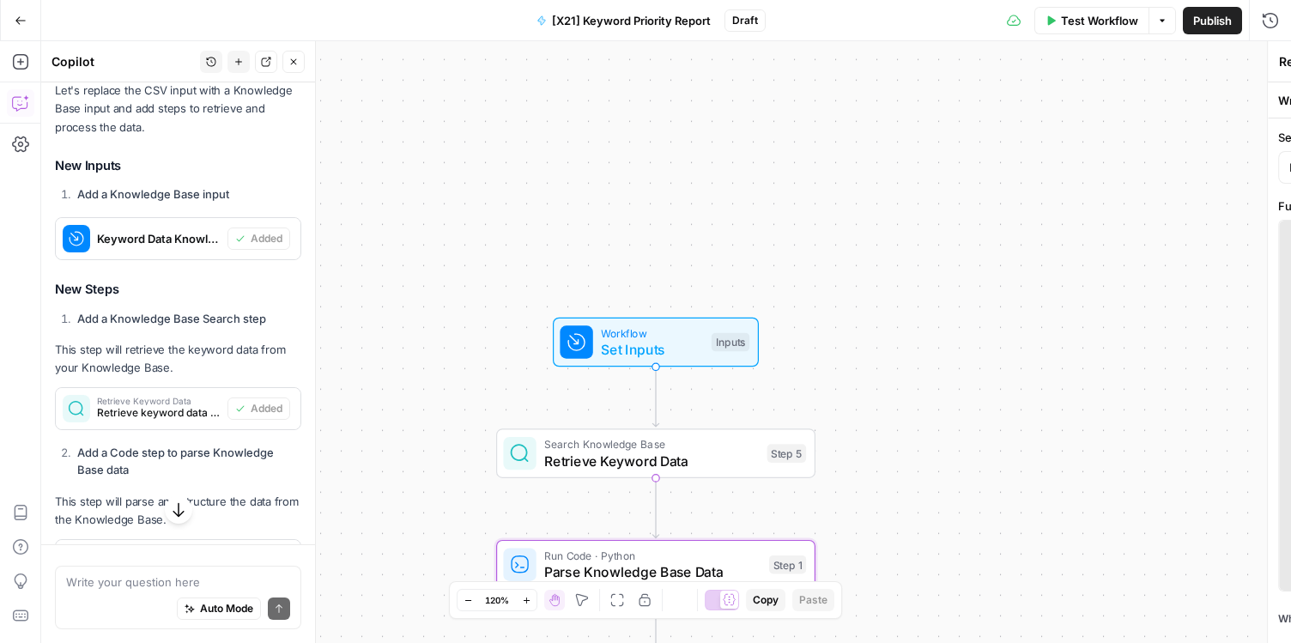
type textarea "Parse Knowledge Base Data"
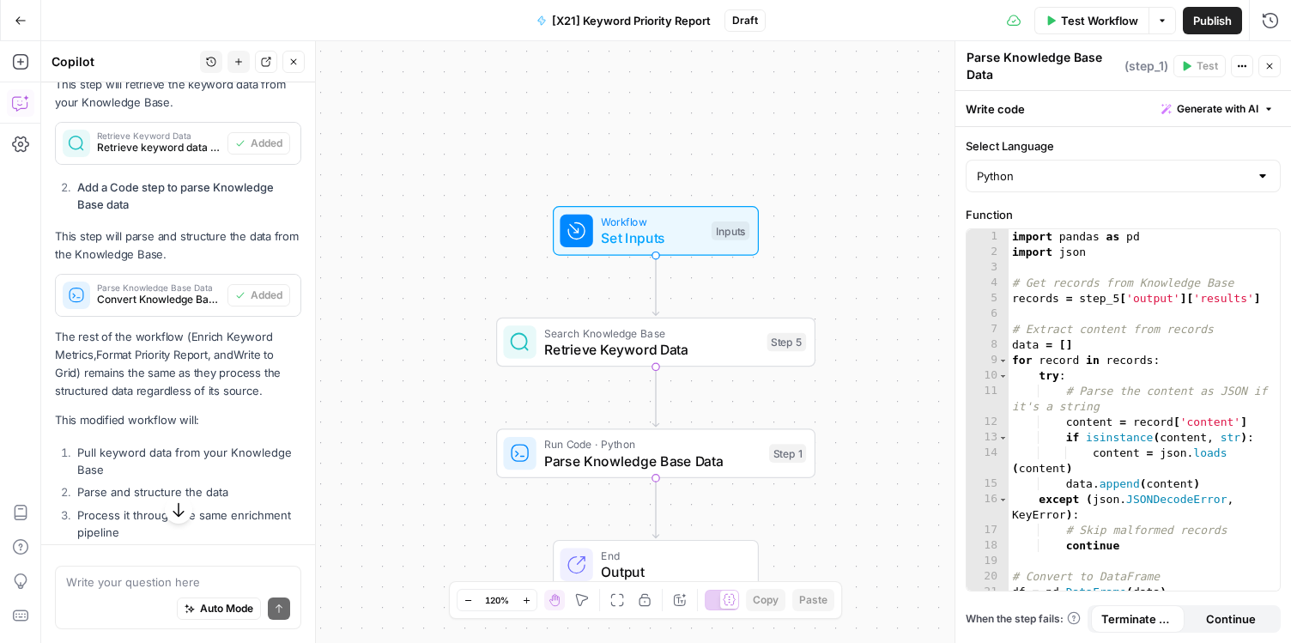
scroll to position [3814, 0]
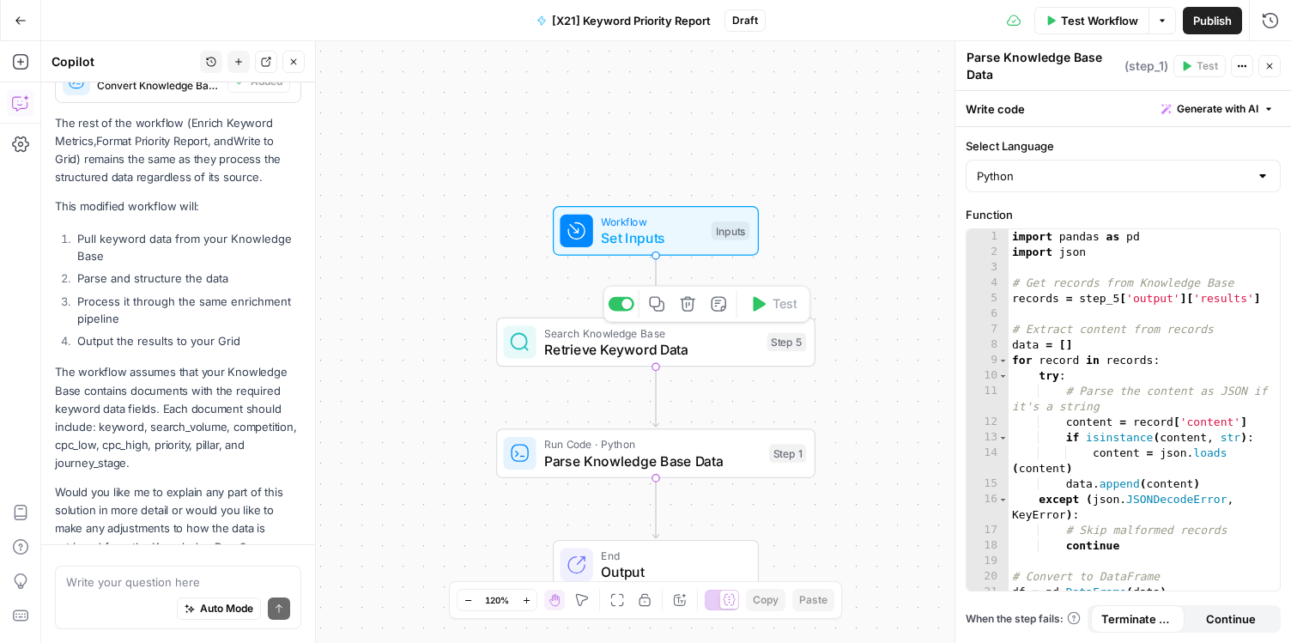
click at [660, 360] on div "Search Knowledge Base Retrieve Keyword Data Step 5 Copy step Delete step Add No…" at bounding box center [655, 343] width 319 height 50
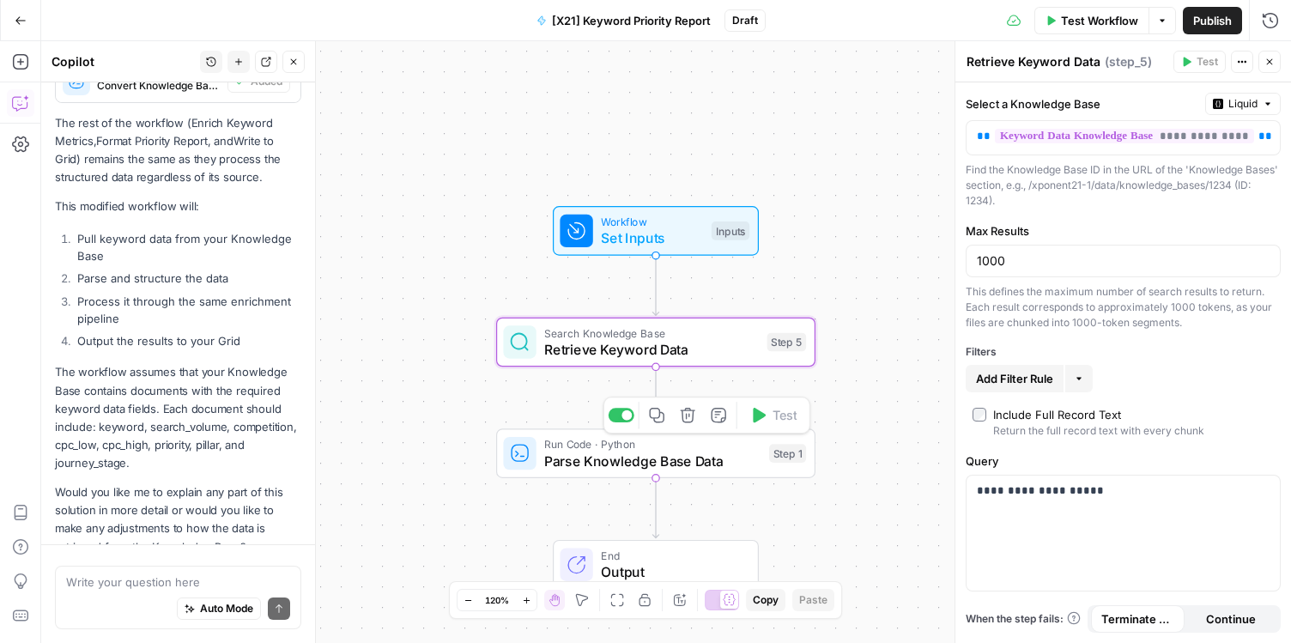
click at [702, 464] on span "Parse Knowledge Base Data" at bounding box center [652, 461] width 216 height 21
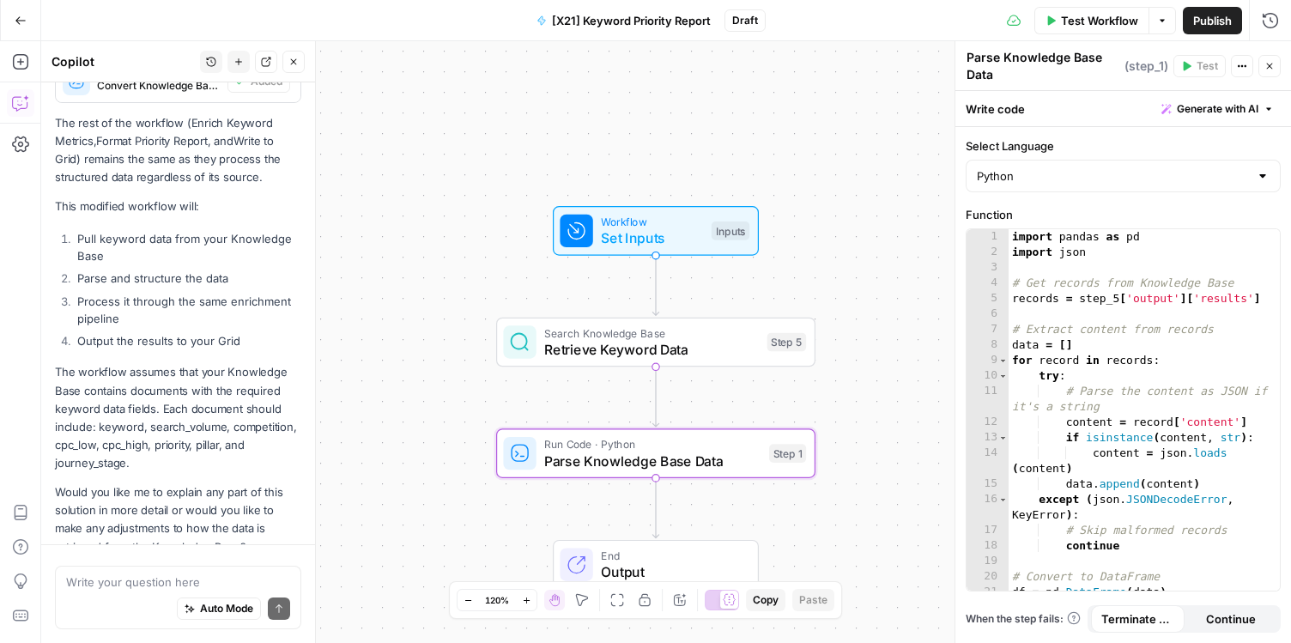
click at [171, 371] on p "The workflow assumes that your Knowledge Base contains documents with the requi…" at bounding box center [178, 417] width 246 height 109
click at [184, 397] on p "The workflow assumes that your Knowledge Base contains documents with the requi…" at bounding box center [178, 417] width 246 height 109
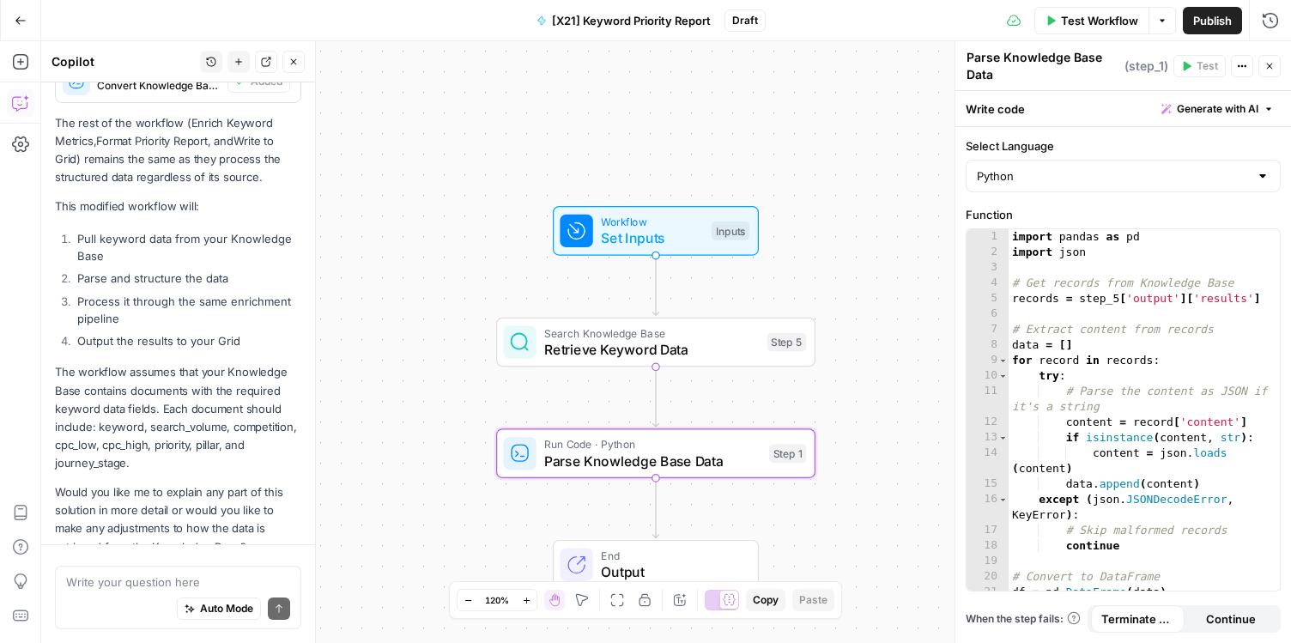
click at [184, 397] on p "The workflow assumes that your Knowledge Base contains documents with the requi…" at bounding box center [178, 417] width 246 height 109
click at [185, 410] on p "The workflow assumes that your Knowledge Base contains documents with the requi…" at bounding box center [178, 417] width 246 height 109
click at [195, 483] on p "Would you like me to explain any part of this solution in more detail or would …" at bounding box center [178, 519] width 246 height 73
click at [210, 483] on p "Would you like me to explain any part of this solution in more detail or would …" at bounding box center [178, 519] width 246 height 73
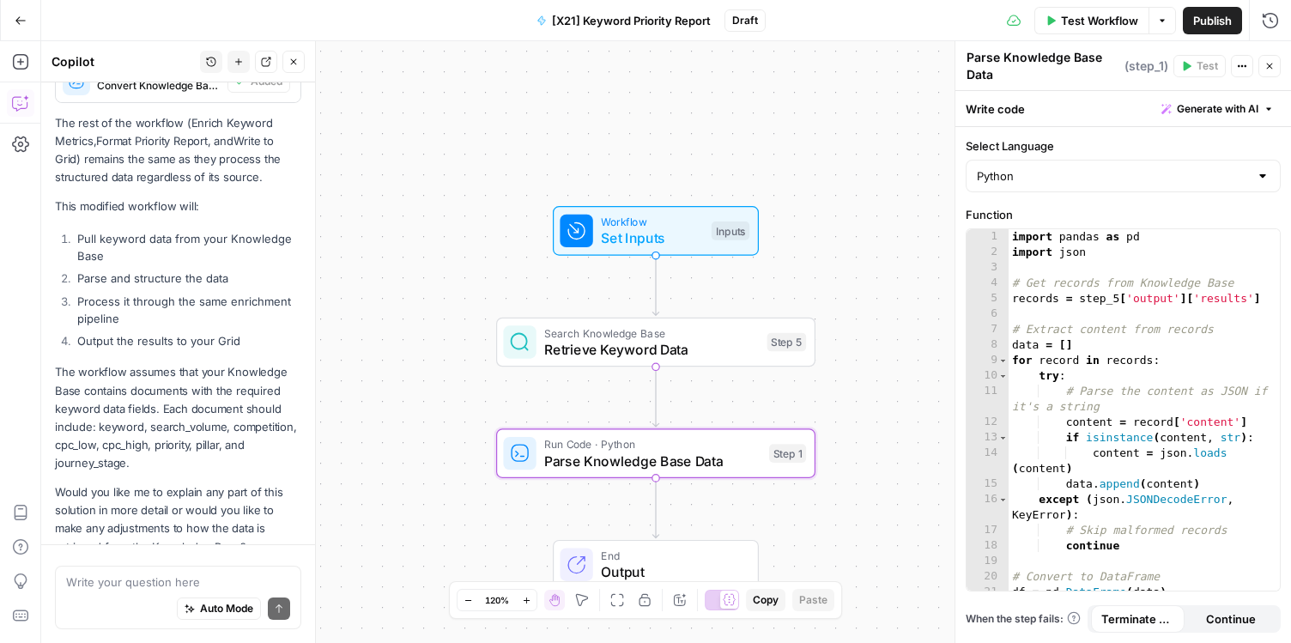
click at [221, 494] on p "Would you like me to explain any part of this solution in more detail or would …" at bounding box center [178, 519] width 246 height 73
click at [147, 571] on div "Write your question here Auto Mode Send" at bounding box center [178, 598] width 246 height 64
type textarea "i"
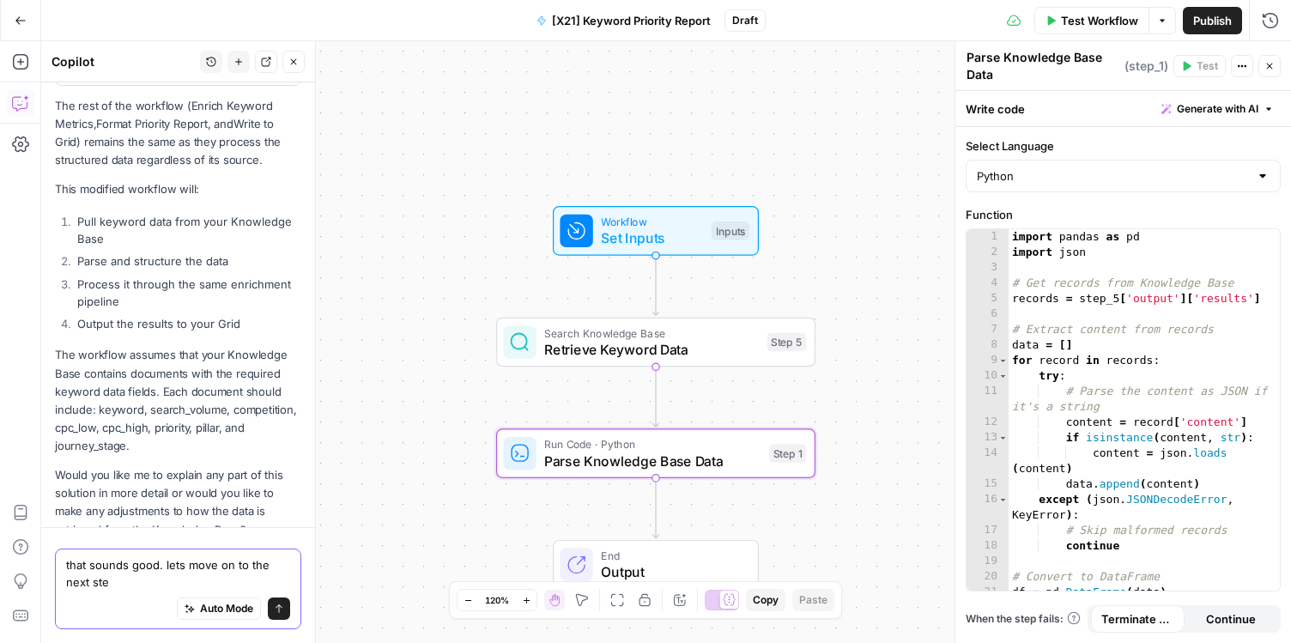
type textarea "that sounds good. lets move on to the next step"
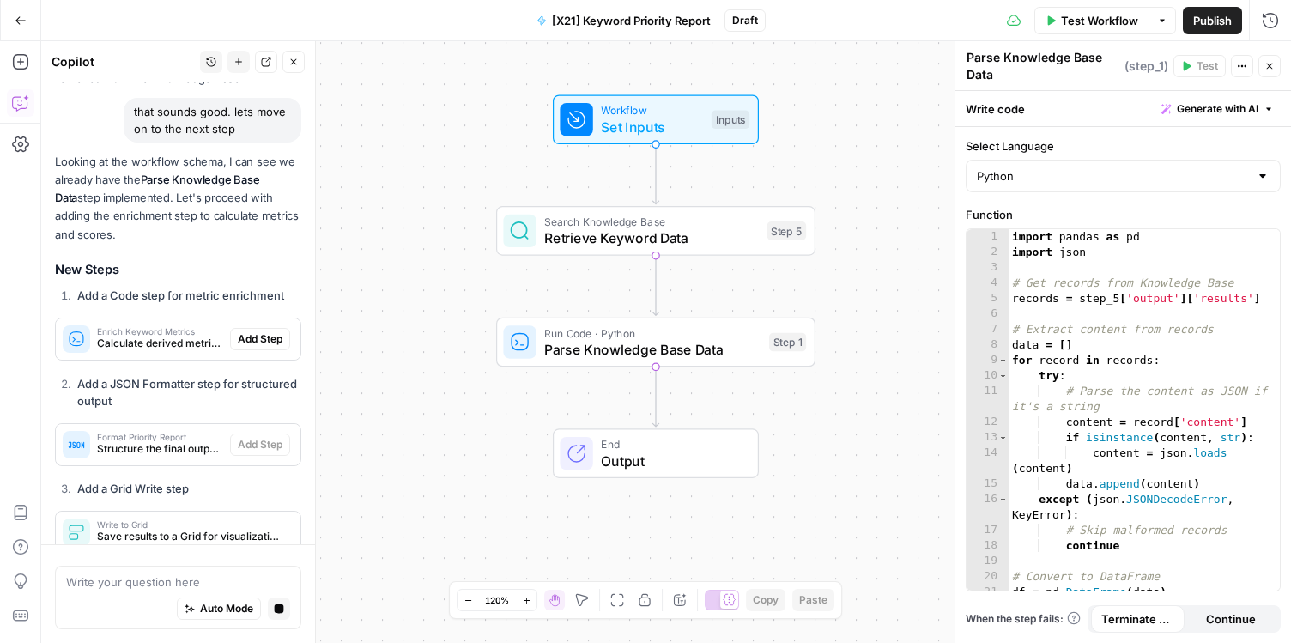
scroll to position [4206, 0]
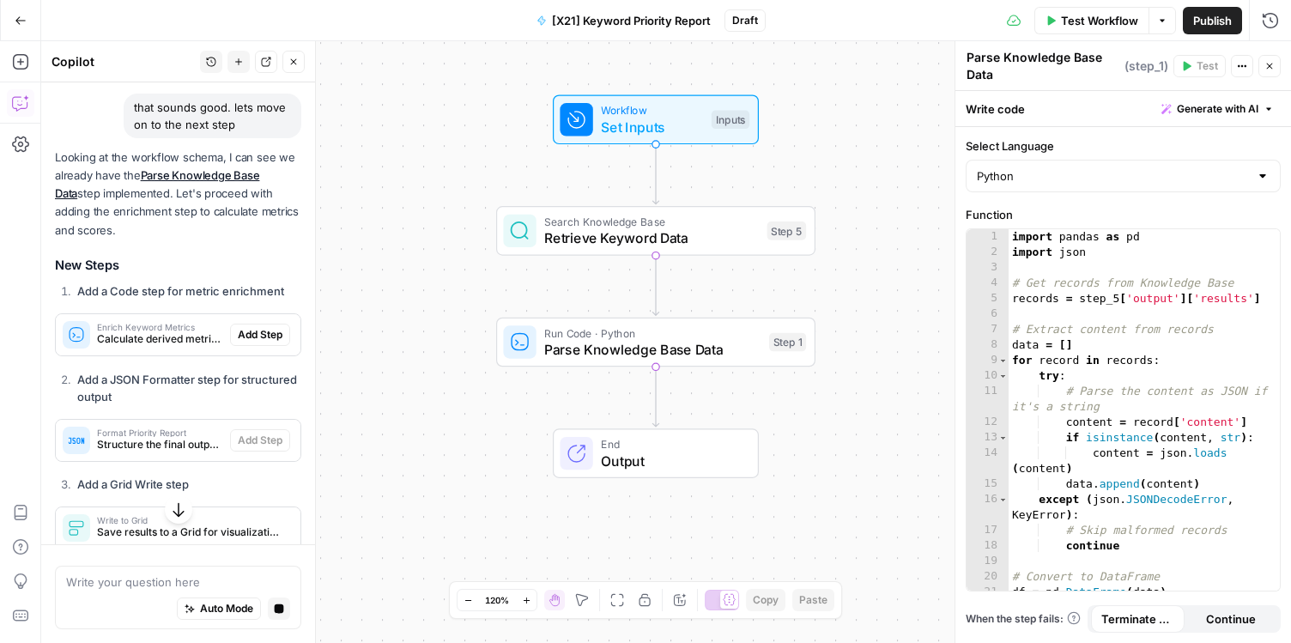
click at [153, 331] on span "Calculate derived metrics and scores" at bounding box center [160, 338] width 126 height 15
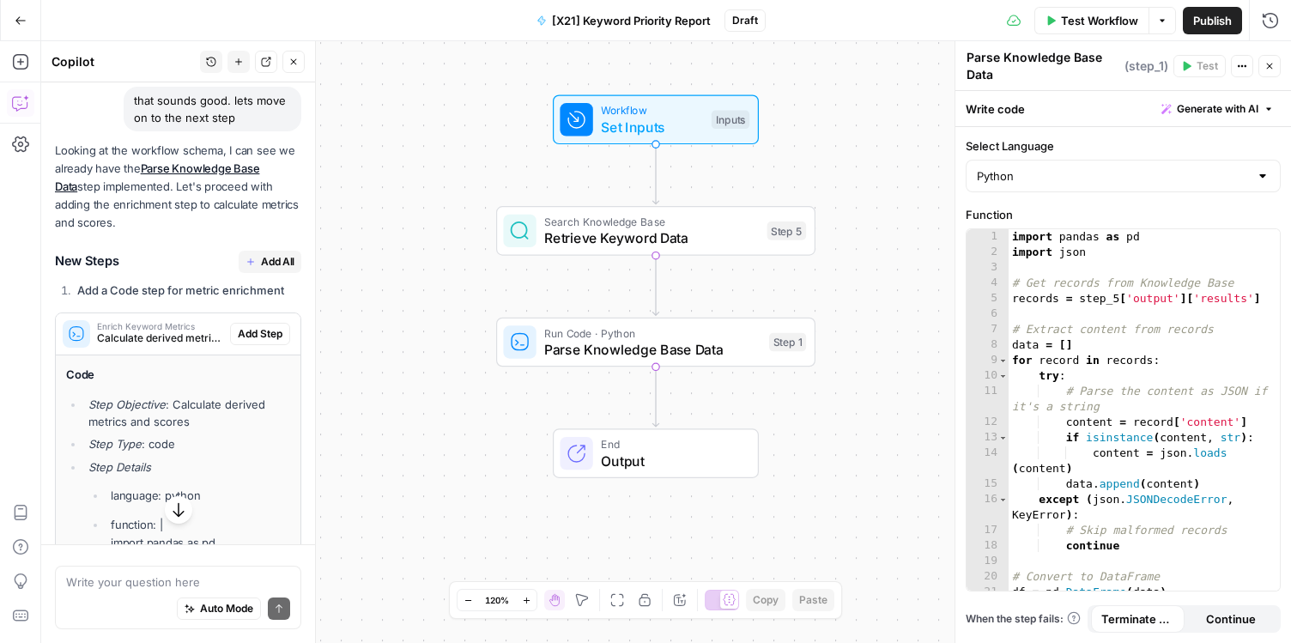
scroll to position [4302, 0]
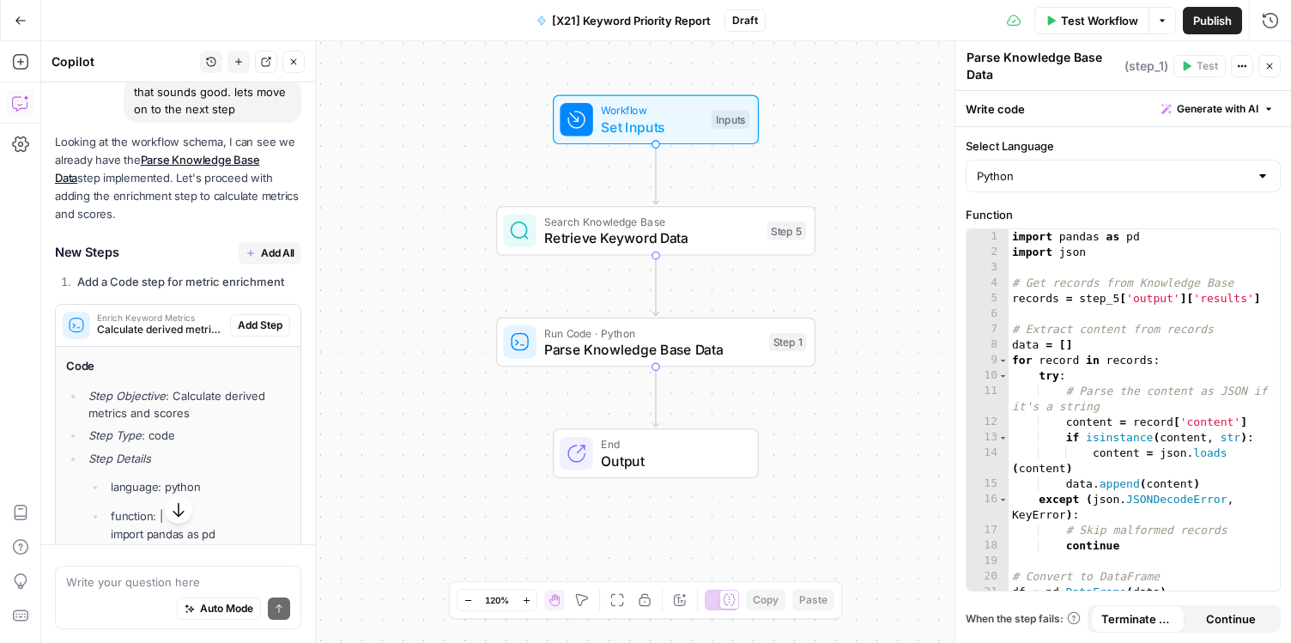
click at [257, 242] on button "Add All" at bounding box center [270, 253] width 63 height 22
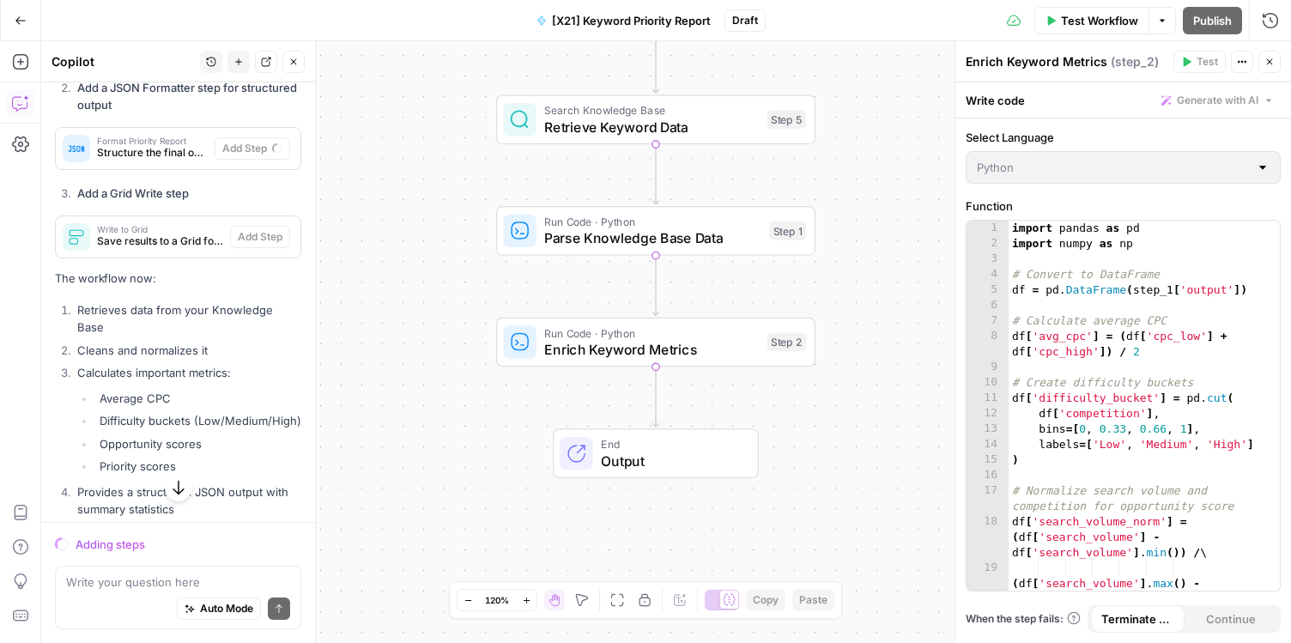
scroll to position [6163, 0]
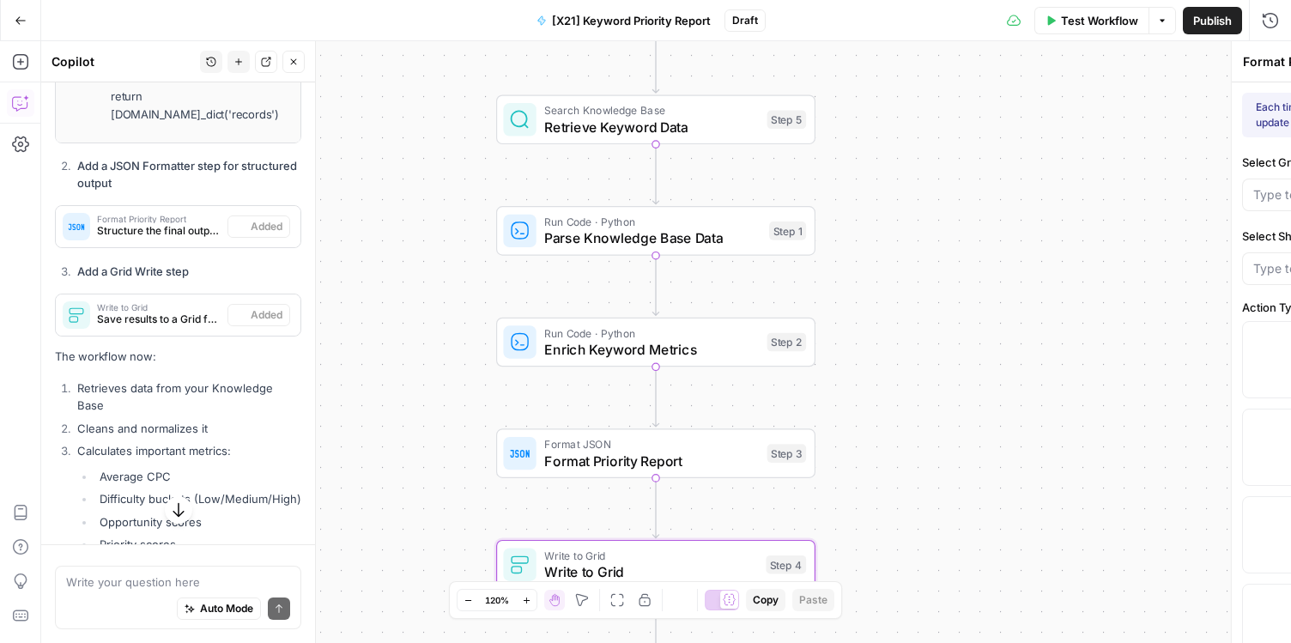
type textarea "Write to Grid"
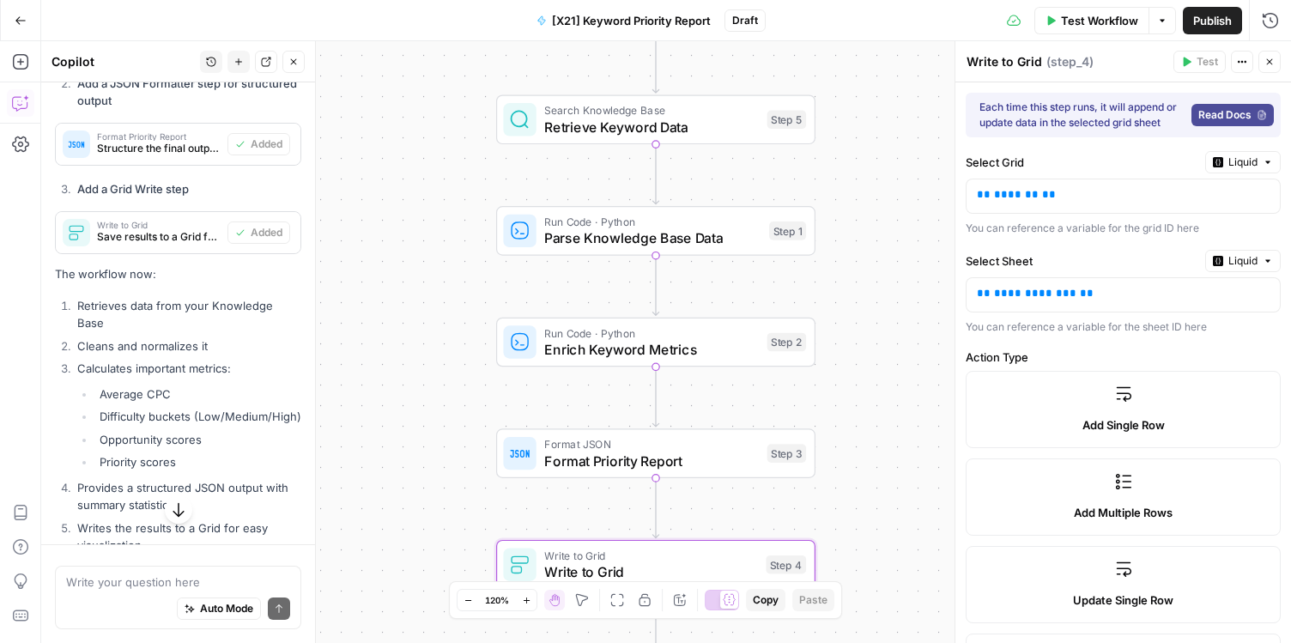
scroll to position [6276, 0]
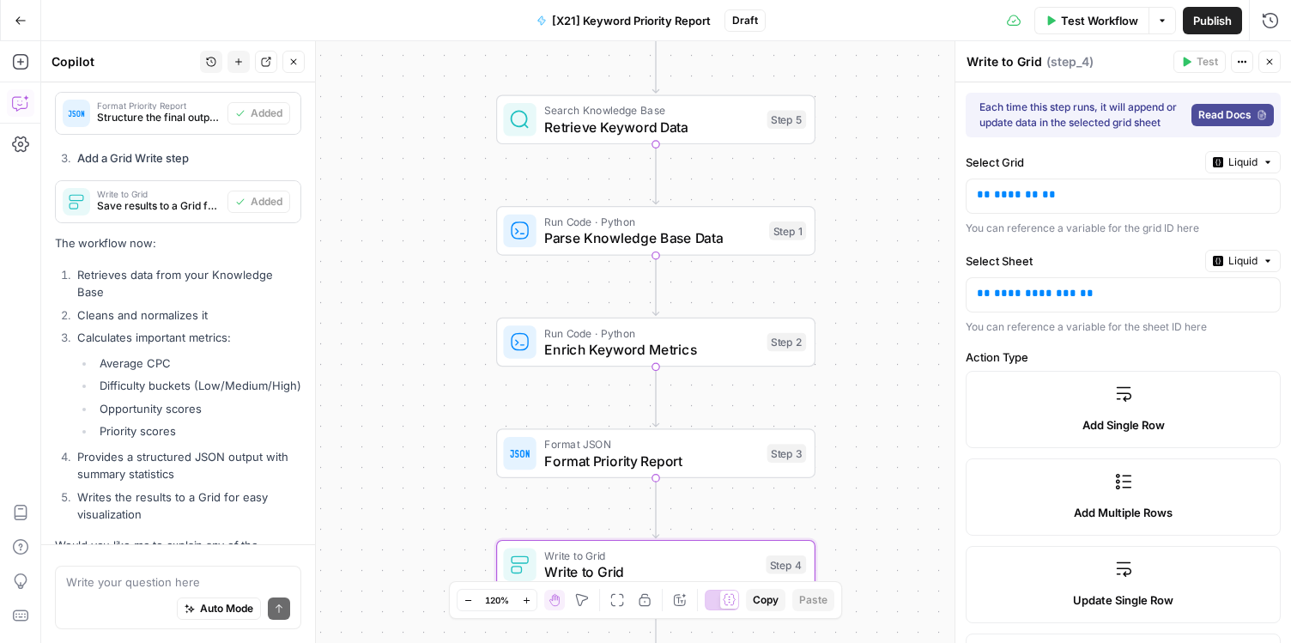
click at [112, 598] on div "Auto Mode Send" at bounding box center [178, 610] width 224 height 38
click at [159, 489] on li "Writes the results to a Grid for easy visualization" at bounding box center [187, 506] width 228 height 34
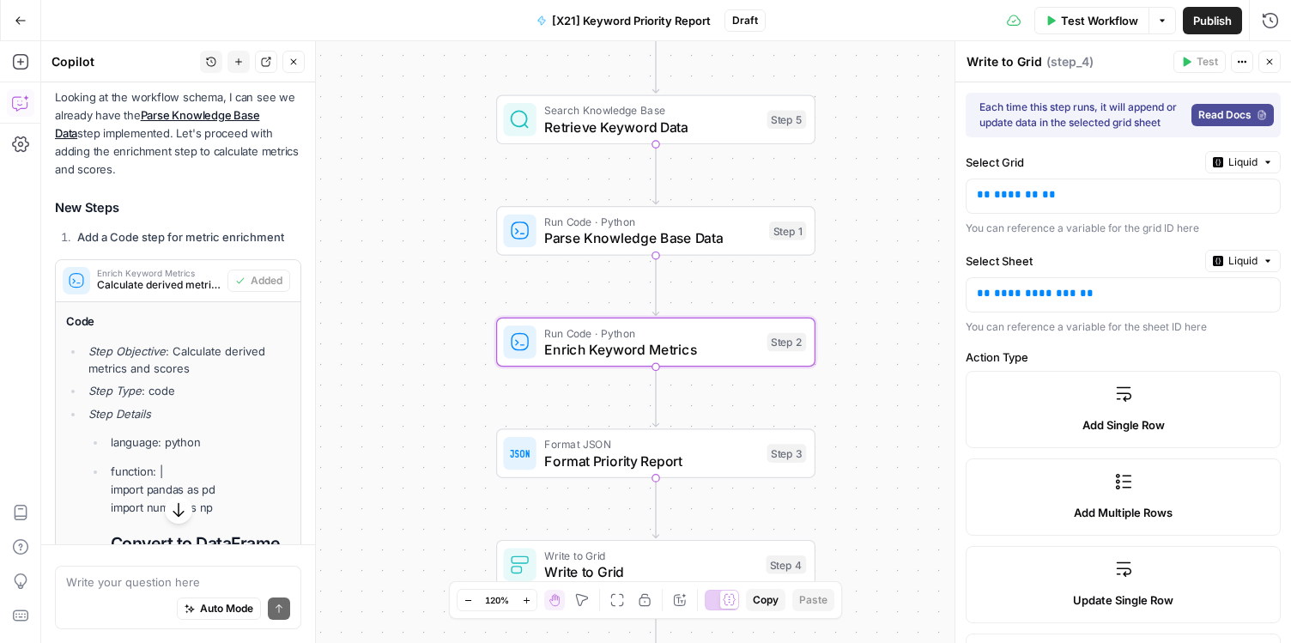
scroll to position [4366, 0]
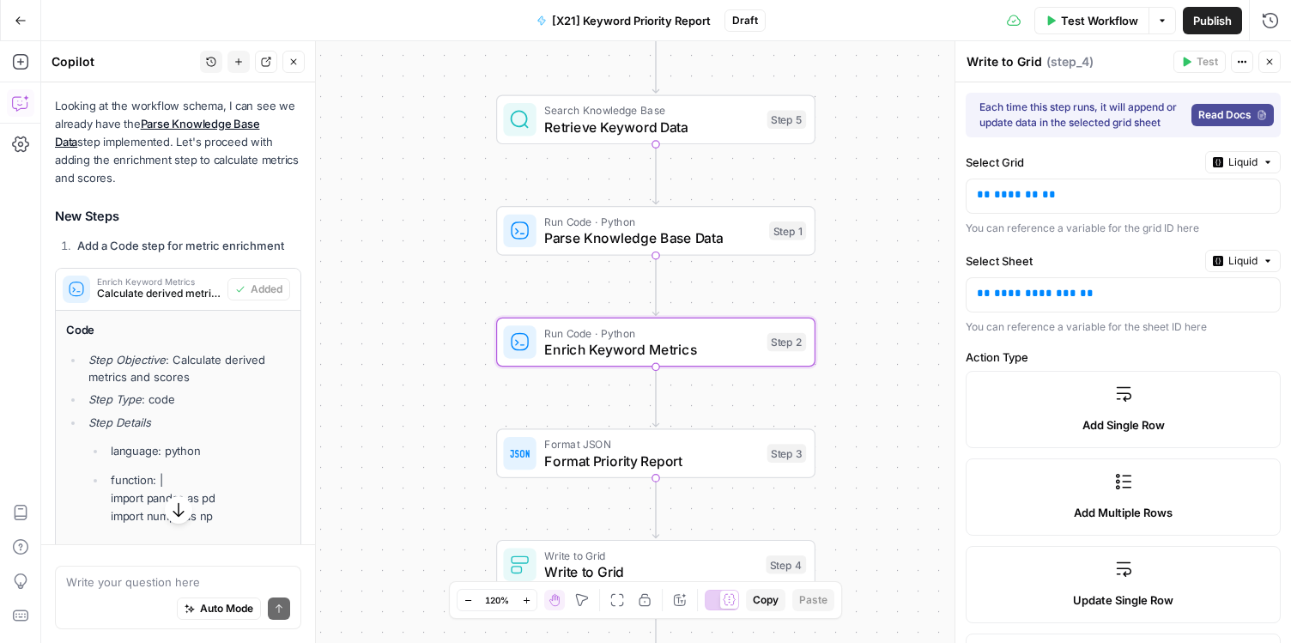
click at [145, 286] on span "Calculate derived metrics and scores" at bounding box center [159, 293] width 124 height 15
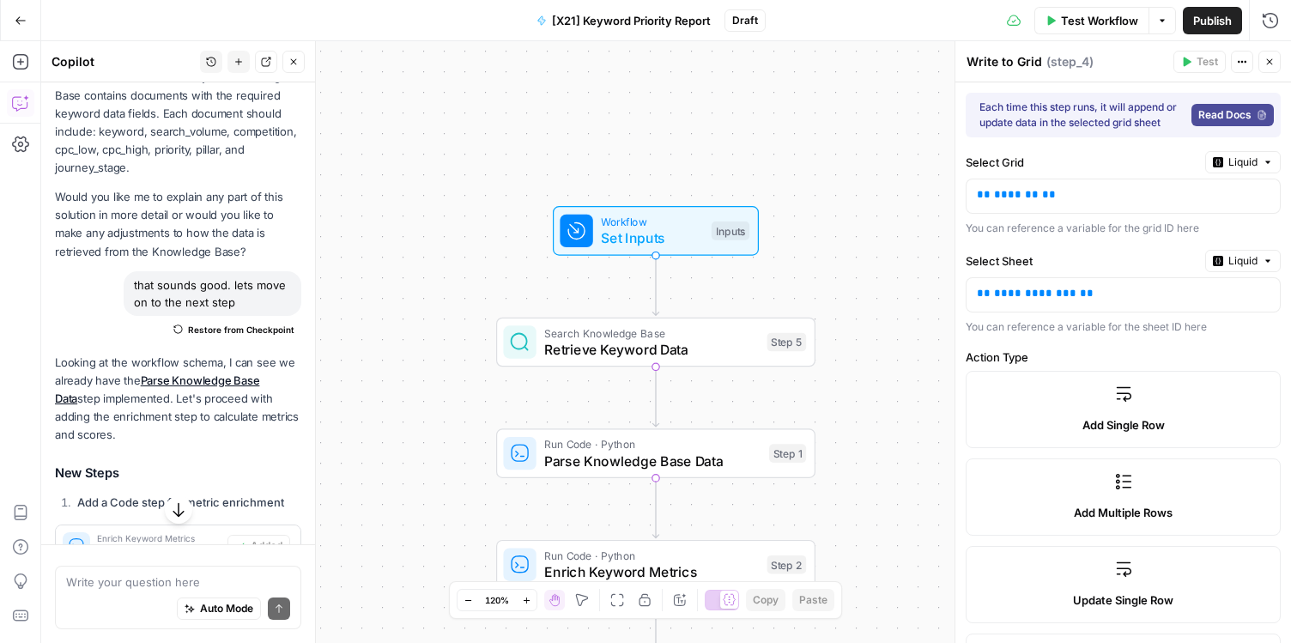
scroll to position [4105, 0]
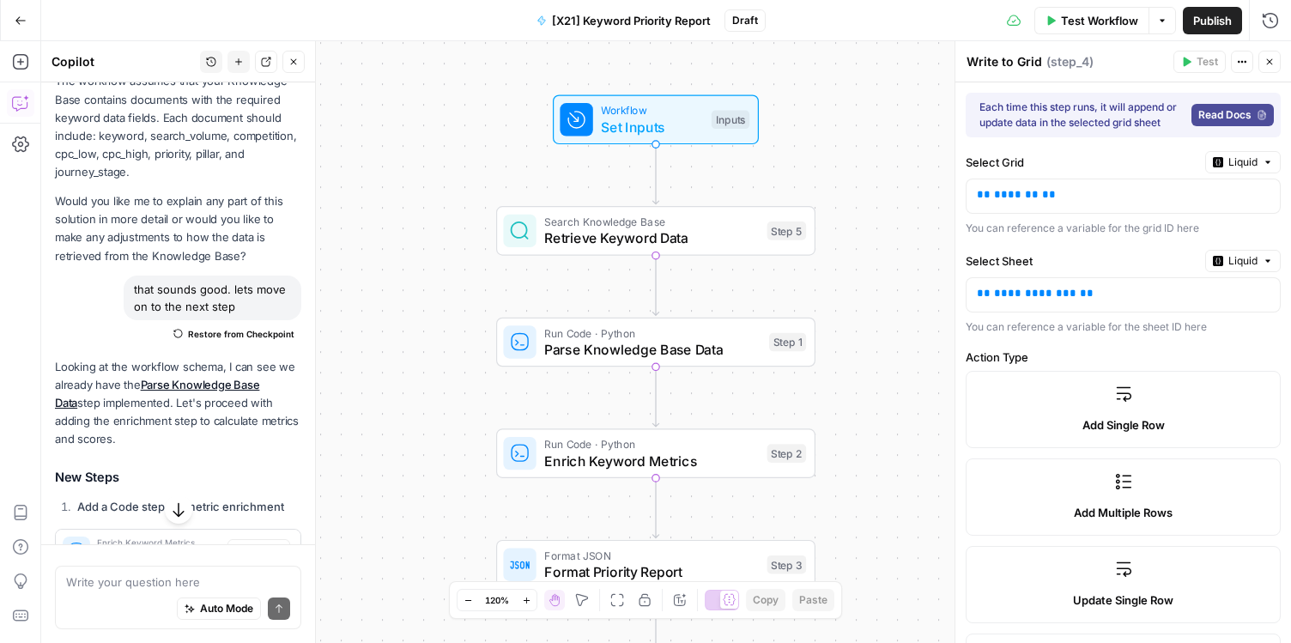
click at [213, 327] on span "Restore from Checkpoint" at bounding box center [241, 334] width 106 height 14
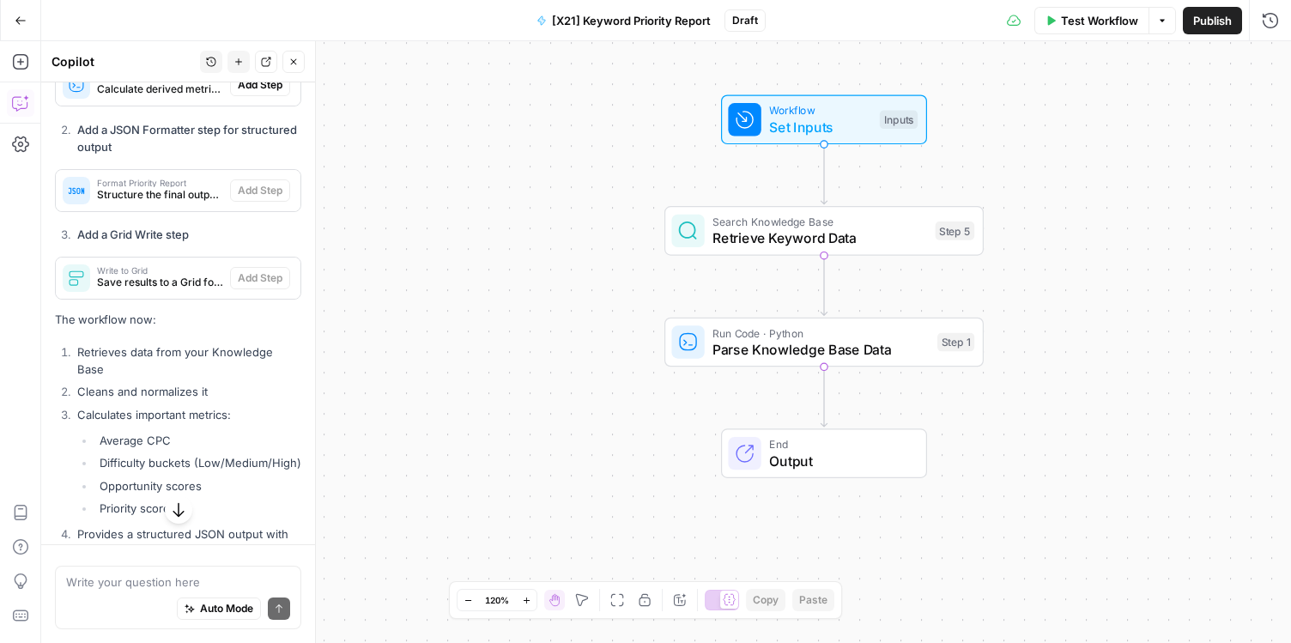
scroll to position [4638, 0]
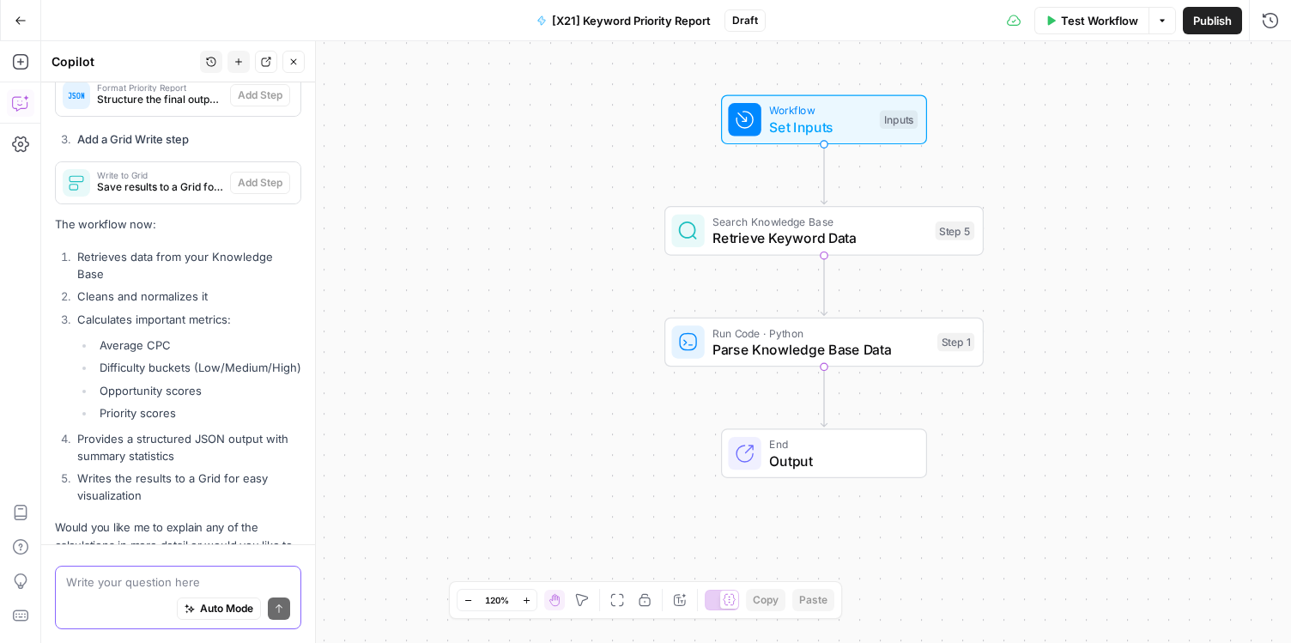
click at [116, 588] on textarea at bounding box center [178, 582] width 224 height 17
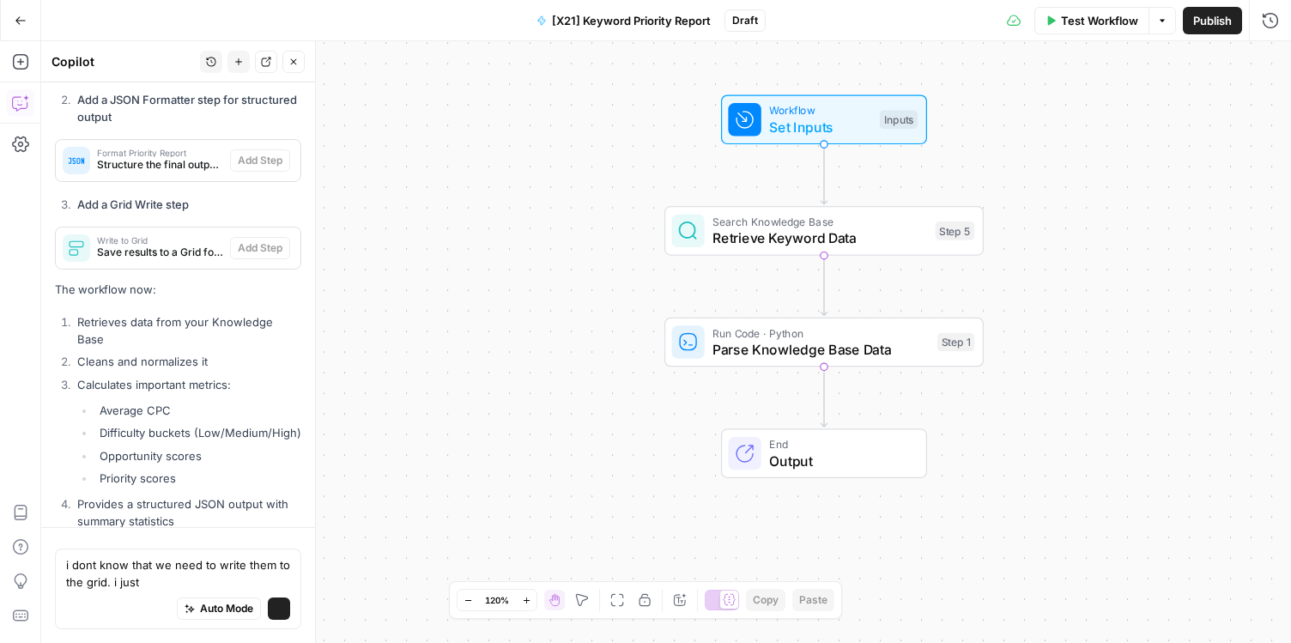
scroll to position [4655, 0]
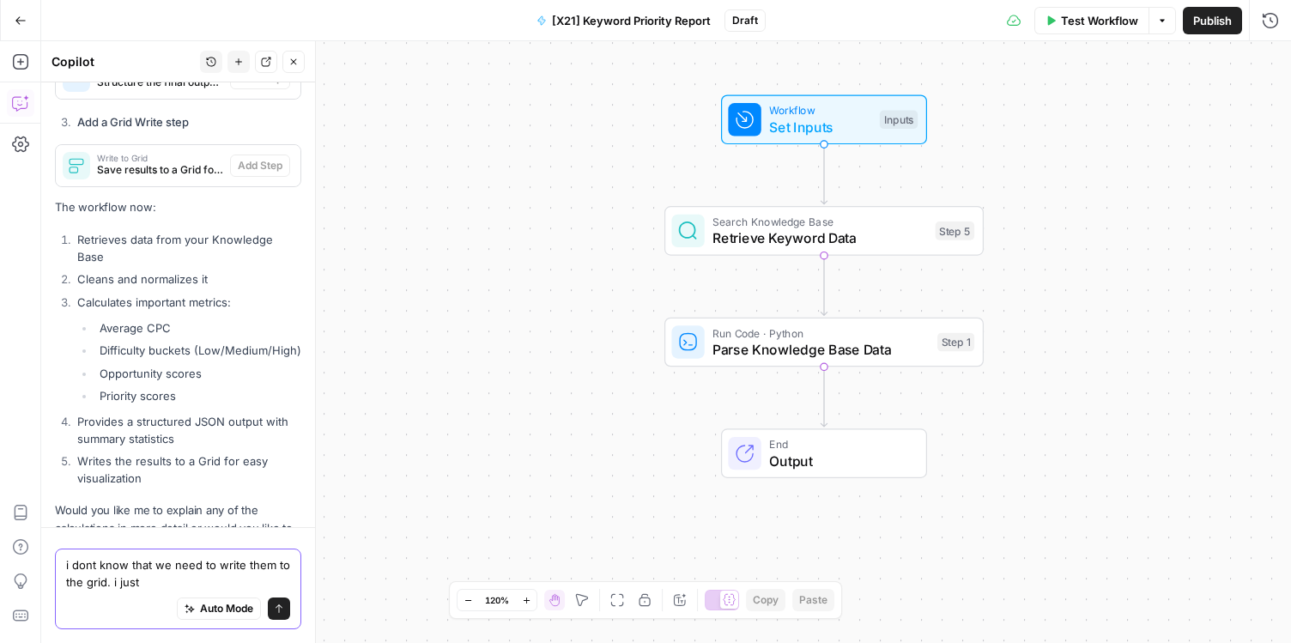
click at [190, 572] on textarea "i dont know that we need to write them to the grid. i just" at bounding box center [178, 573] width 224 height 34
click at [167, 580] on textarea "i dont know that we need to write them to the grid. i just" at bounding box center [178, 573] width 224 height 34
click at [155, 586] on textarea "i dont know that we need to write them to the grid. i just" at bounding box center [178, 573] width 224 height 34
type textarea "i dont know that we need to write them to the grid."
click at [164, 570] on textarea "i dont know that we need to write them to the grid." at bounding box center [178, 573] width 224 height 34
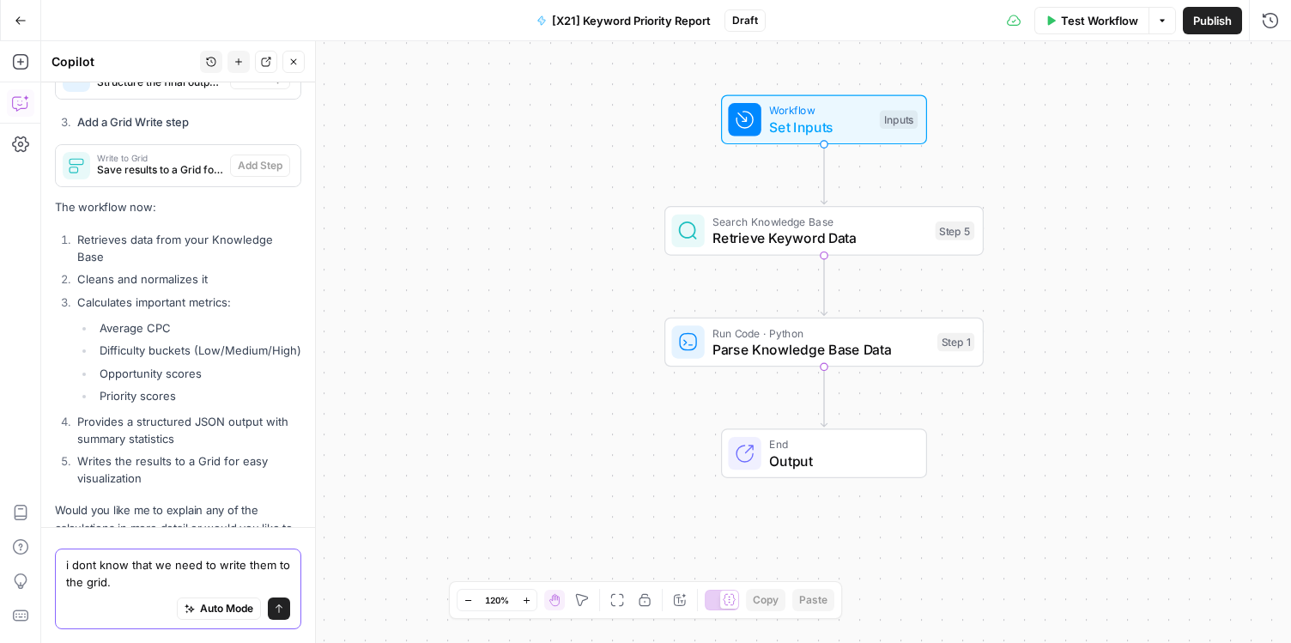
click at [164, 570] on textarea "i dont know that we need to write them to the grid." at bounding box center [178, 573] width 224 height 34
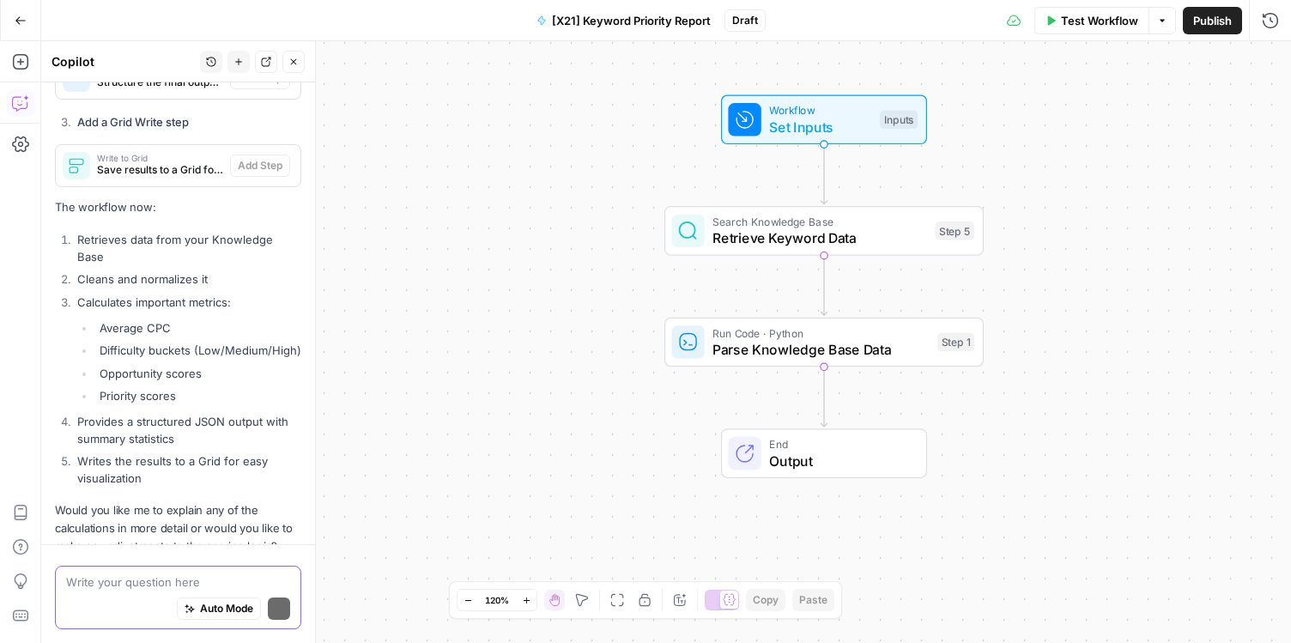
scroll to position [4638, 0]
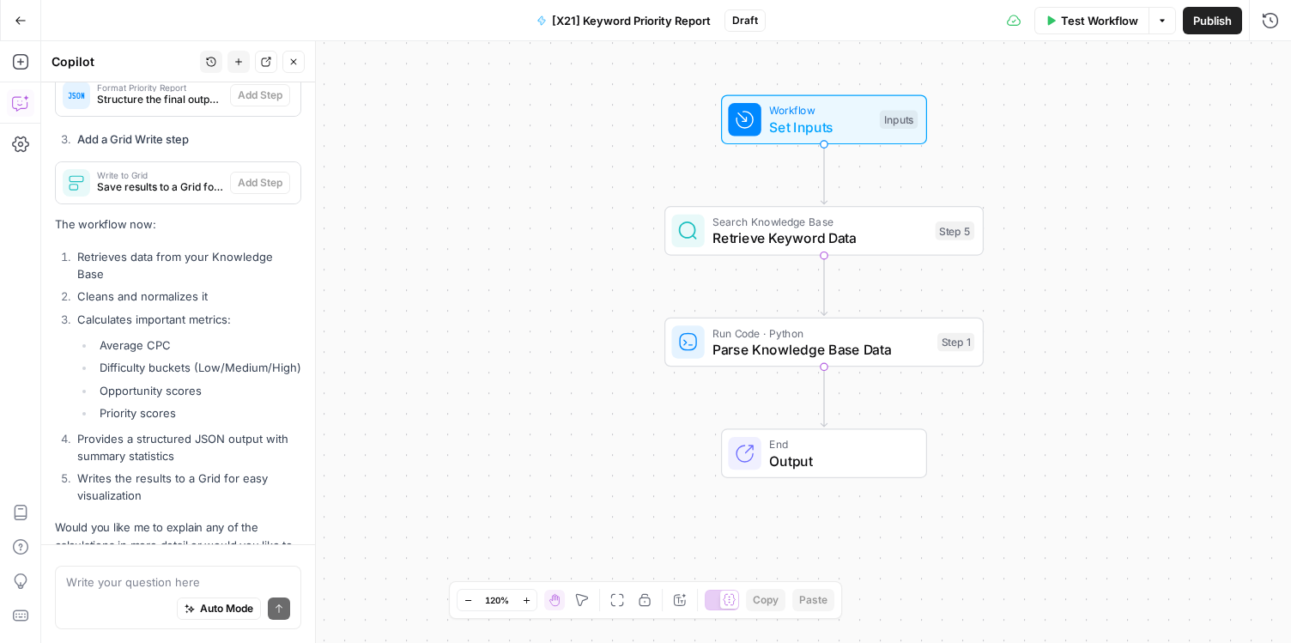
click at [167, 519] on p "Would you like me to explain any of the calculations in more detail or would yo…" at bounding box center [178, 546] width 246 height 54
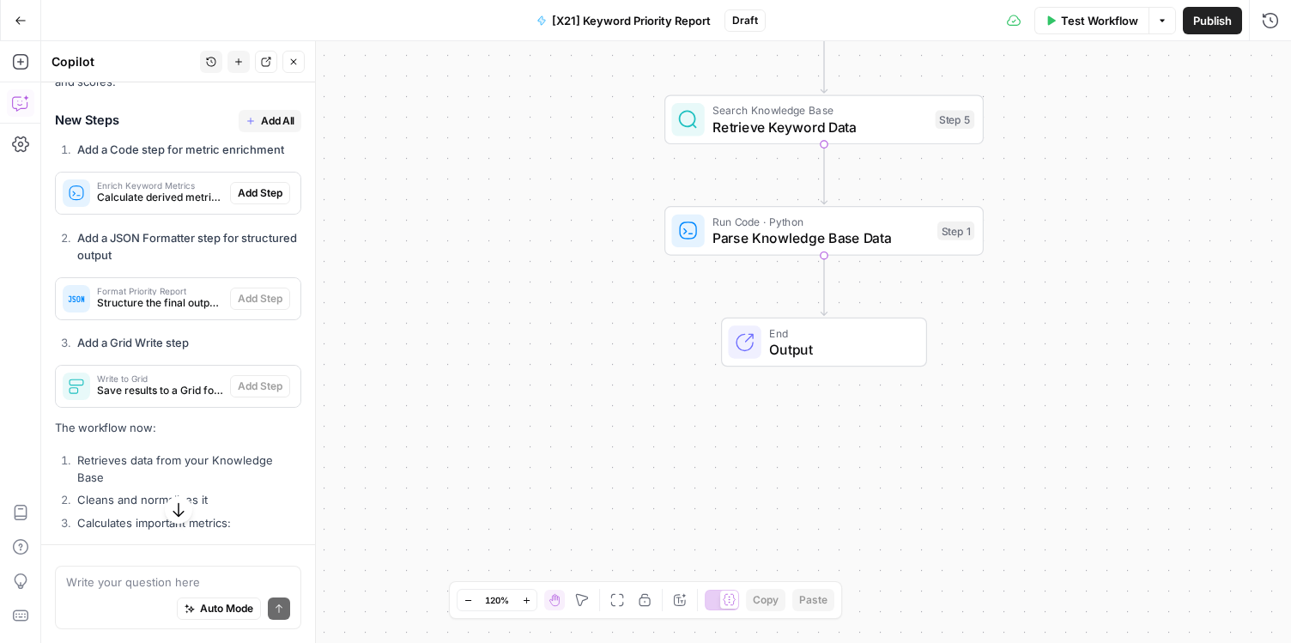
scroll to position [4350, 0]
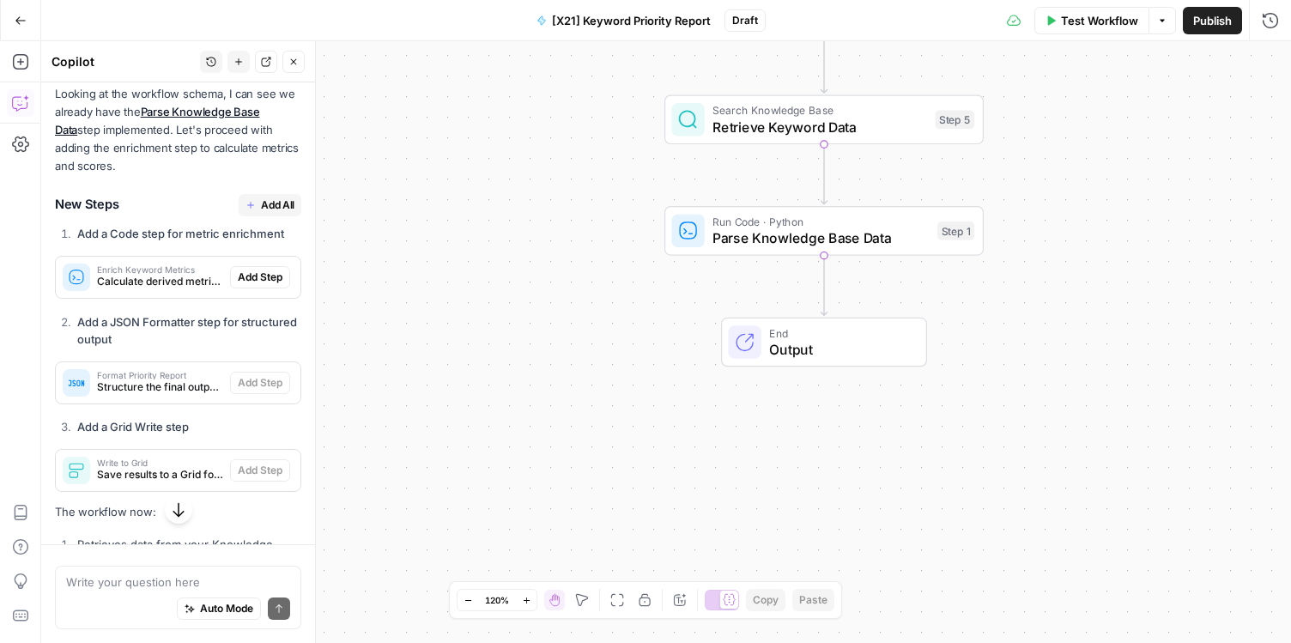
click at [262, 197] on span "Add All" at bounding box center [277, 204] width 33 height 15
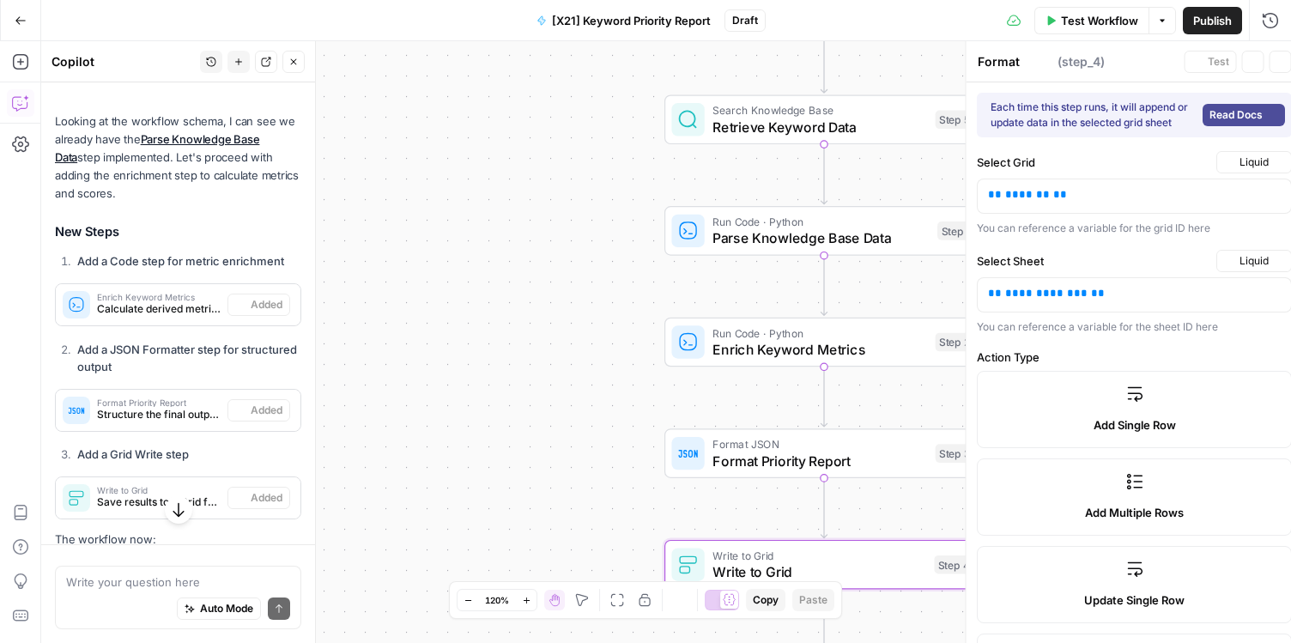
scroll to position [4378, 0]
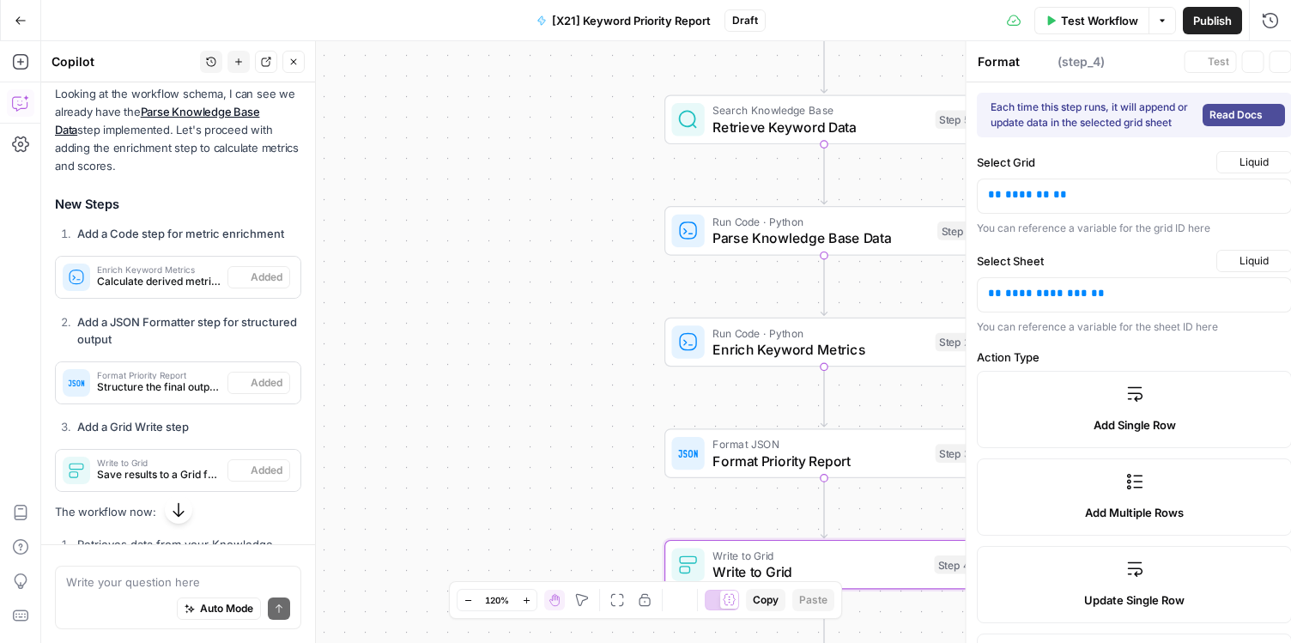
type textarea "Write to Grid"
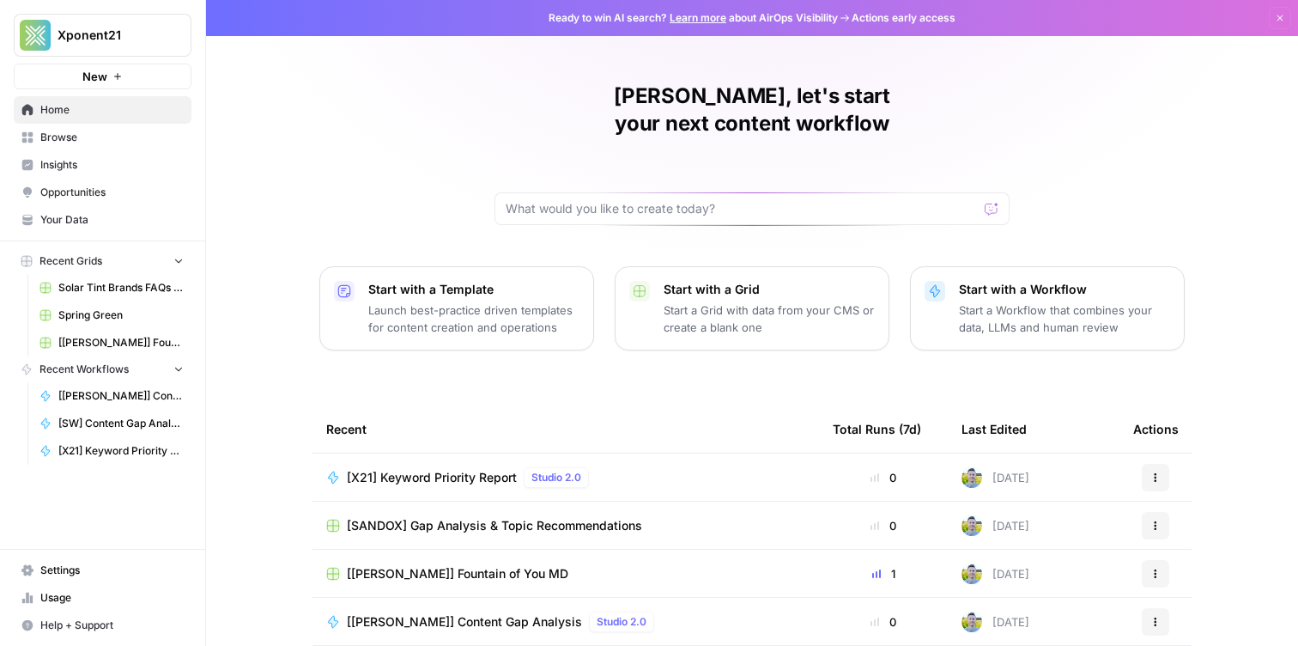
click at [104, 339] on span "[[PERSON_NAME]] Fountain of You MD" at bounding box center [120, 342] width 125 height 15
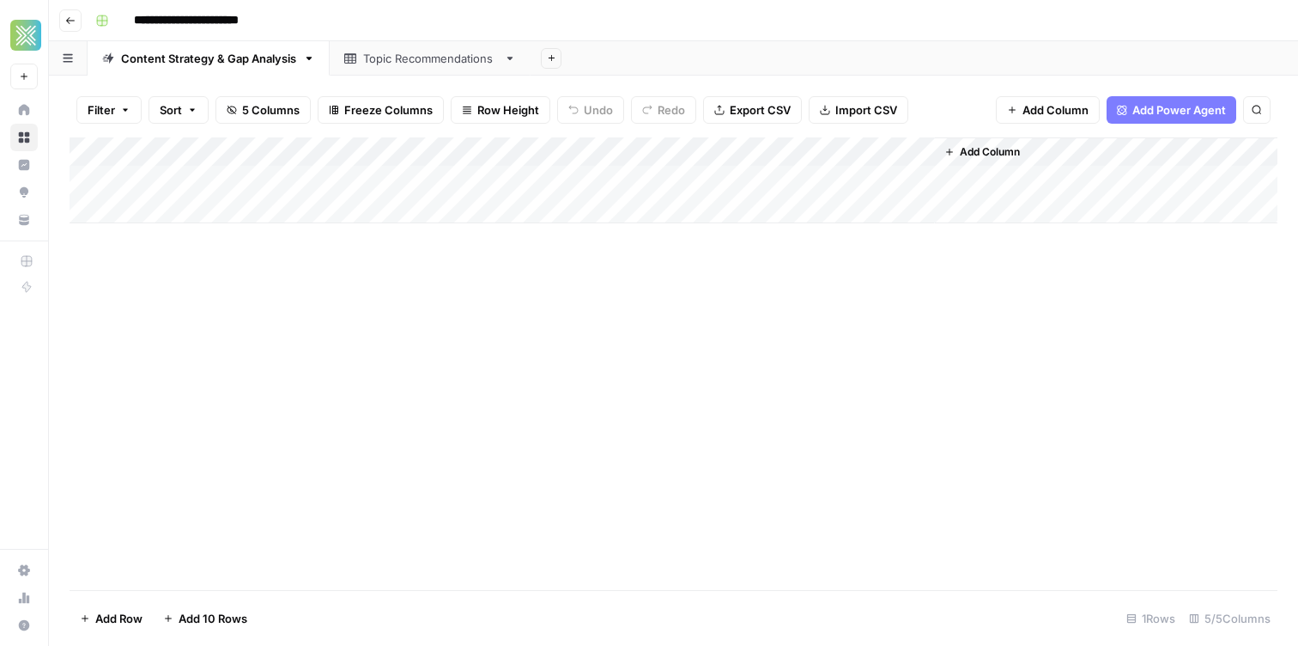
click at [433, 54] on div "Topic Recommendations" at bounding box center [430, 58] width 134 height 17
click at [1084, 37] on header "**********" at bounding box center [673, 20] width 1249 height 41
click at [69, 21] on icon "button" at bounding box center [70, 20] width 10 height 10
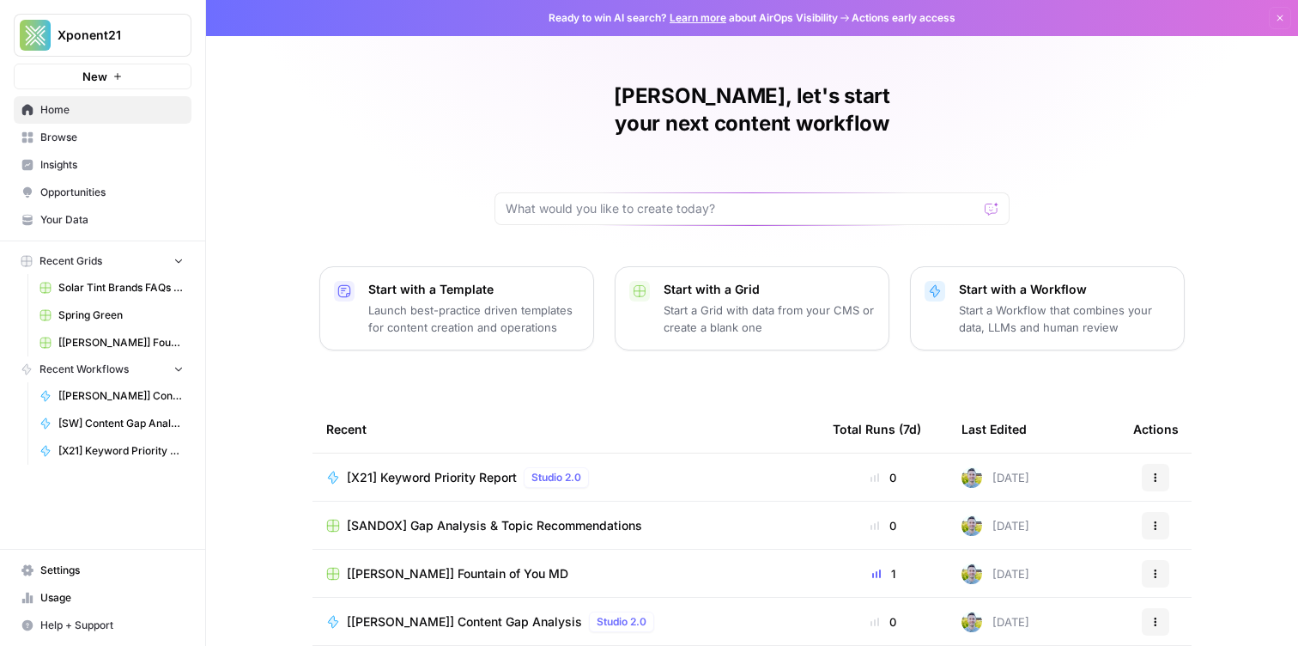
click at [119, 137] on span "Browse" at bounding box center [111, 137] width 143 height 15
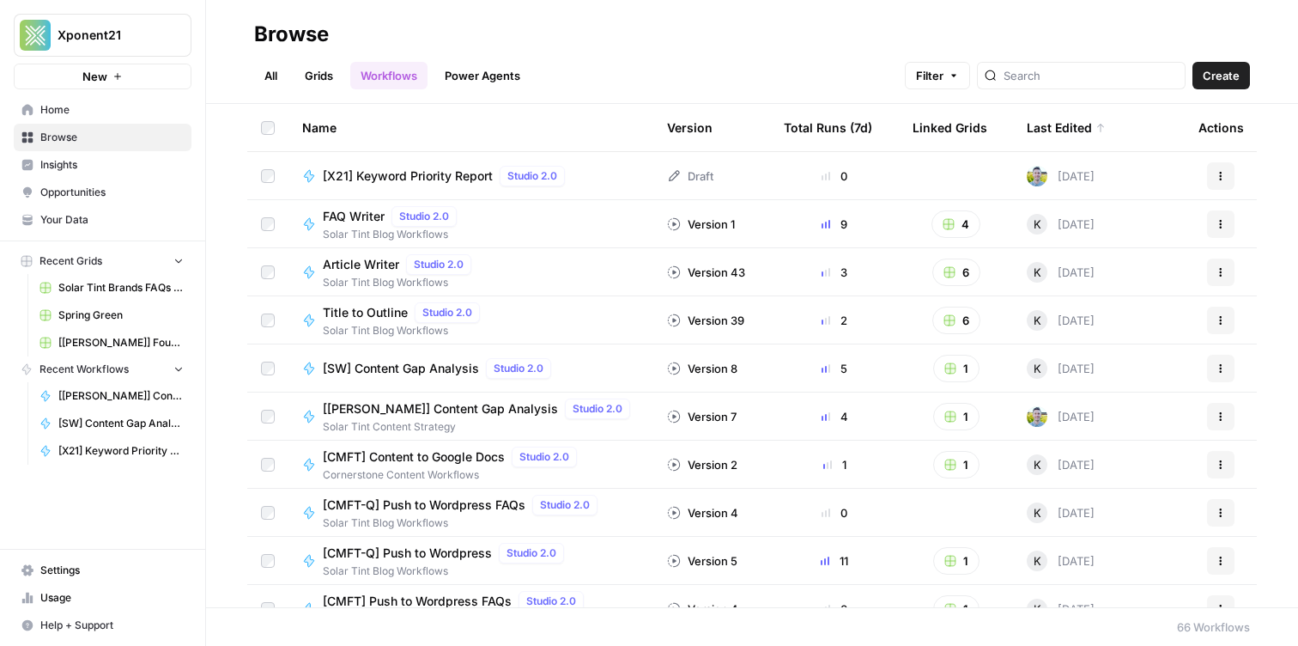
click at [314, 76] on link "Grids" at bounding box center [318, 75] width 49 height 27
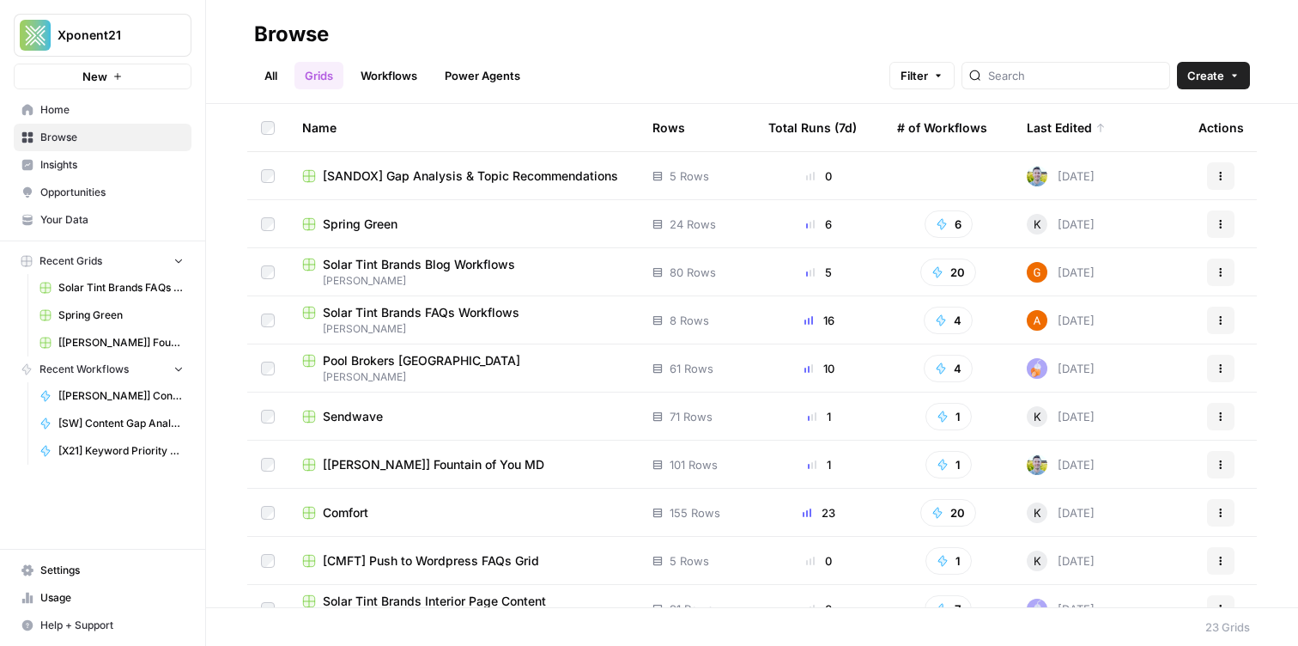
click at [387, 420] on div "Sendwave" at bounding box center [463, 416] width 323 height 17
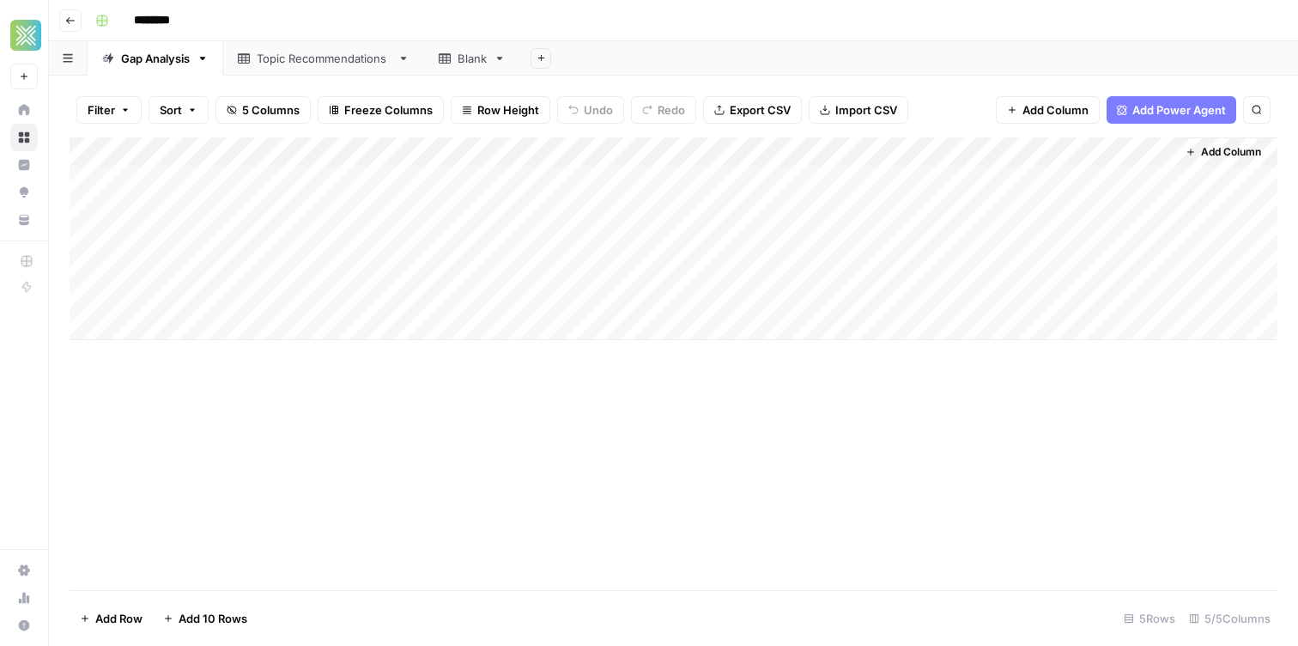
click at [288, 57] on div "Topic Recommendations" at bounding box center [324, 58] width 134 height 17
click at [464, 61] on div "Blank" at bounding box center [472, 58] width 29 height 17
click at [343, 70] on link "Topic Recommendations" at bounding box center [323, 58] width 201 height 34
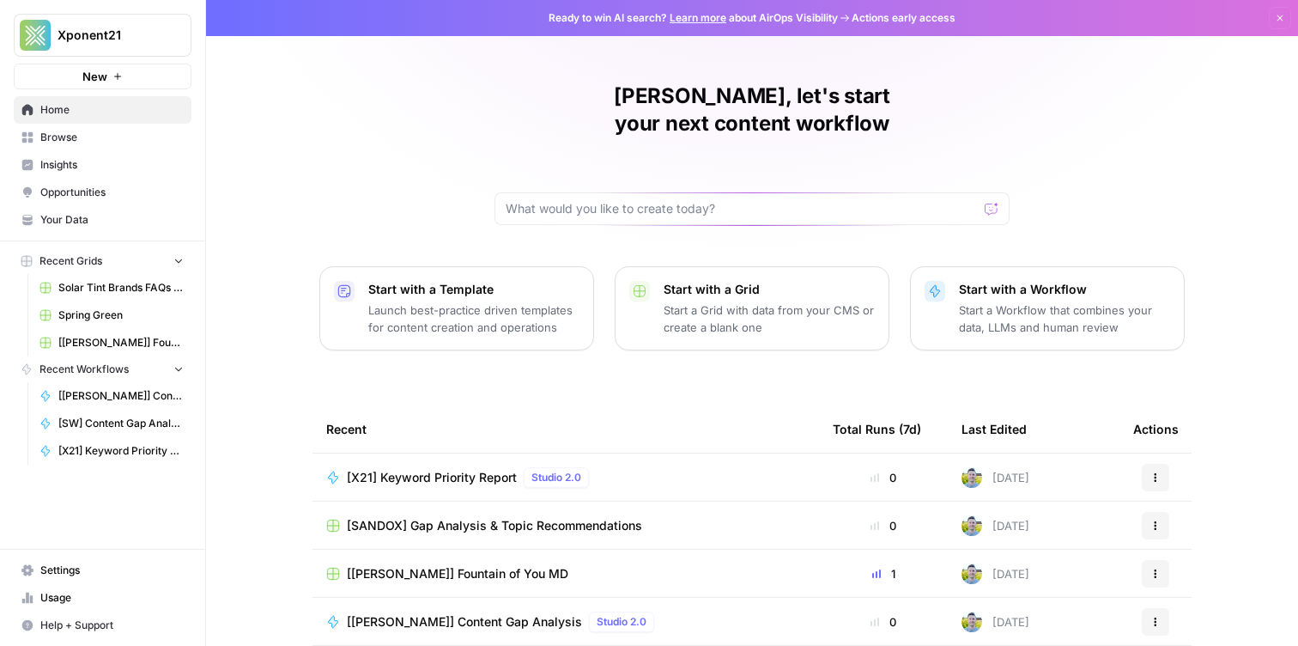
click at [98, 145] on link "Browse" at bounding box center [103, 137] width 178 height 27
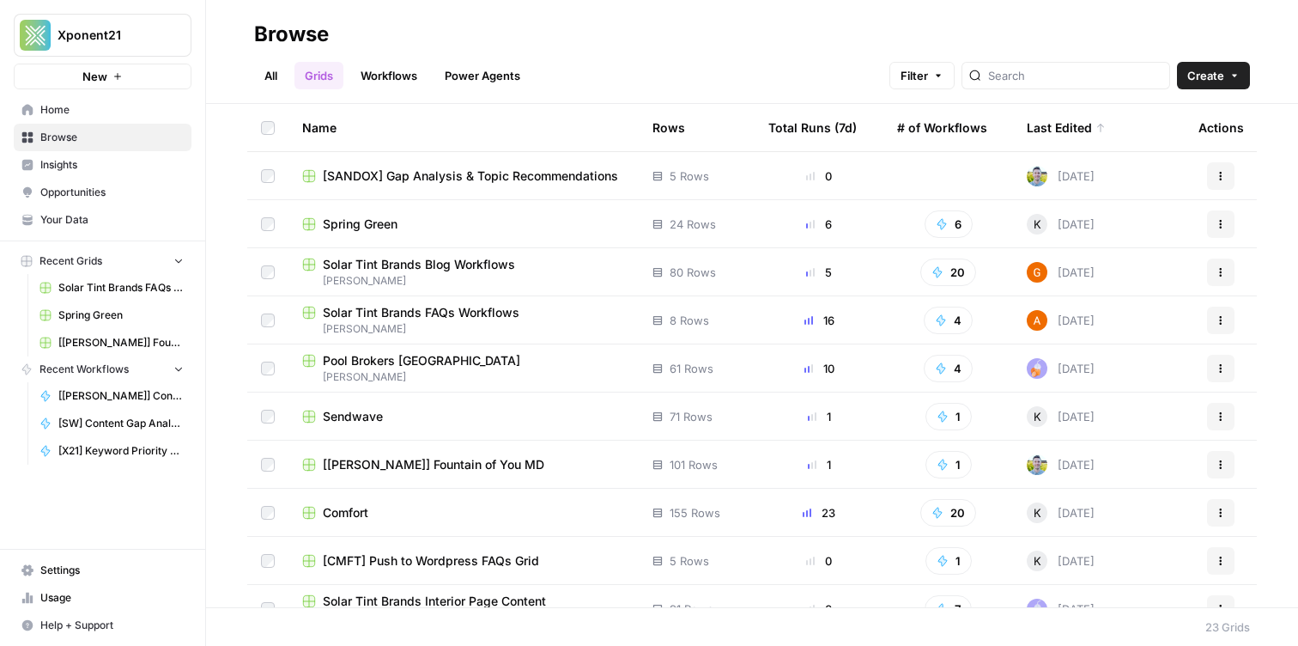
click at [357, 424] on td "Sendwave" at bounding box center [463, 415] width 350 height 47
click at [356, 401] on td "Sendwave" at bounding box center [463, 415] width 350 height 47
click at [356, 418] on span "Sendwave" at bounding box center [353, 416] width 60 height 17
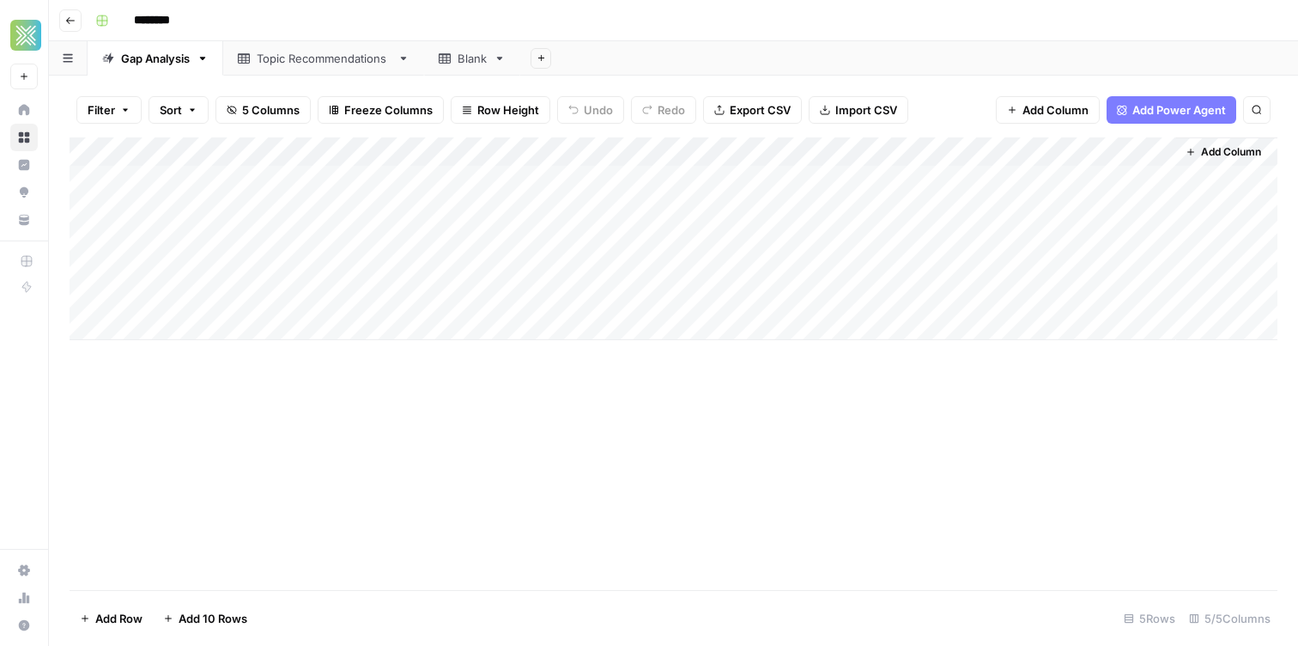
click at [299, 62] on div "Topic Recommendations" at bounding box center [324, 58] width 134 height 17
click at [452, 61] on div "Blank" at bounding box center [463, 58] width 48 height 17
click at [303, 69] on link "Topic Recommendations" at bounding box center [323, 58] width 201 height 34
drag, startPoint x: 928, startPoint y: 151, endPoint x: 1059, endPoint y: 148, distance: 130.6
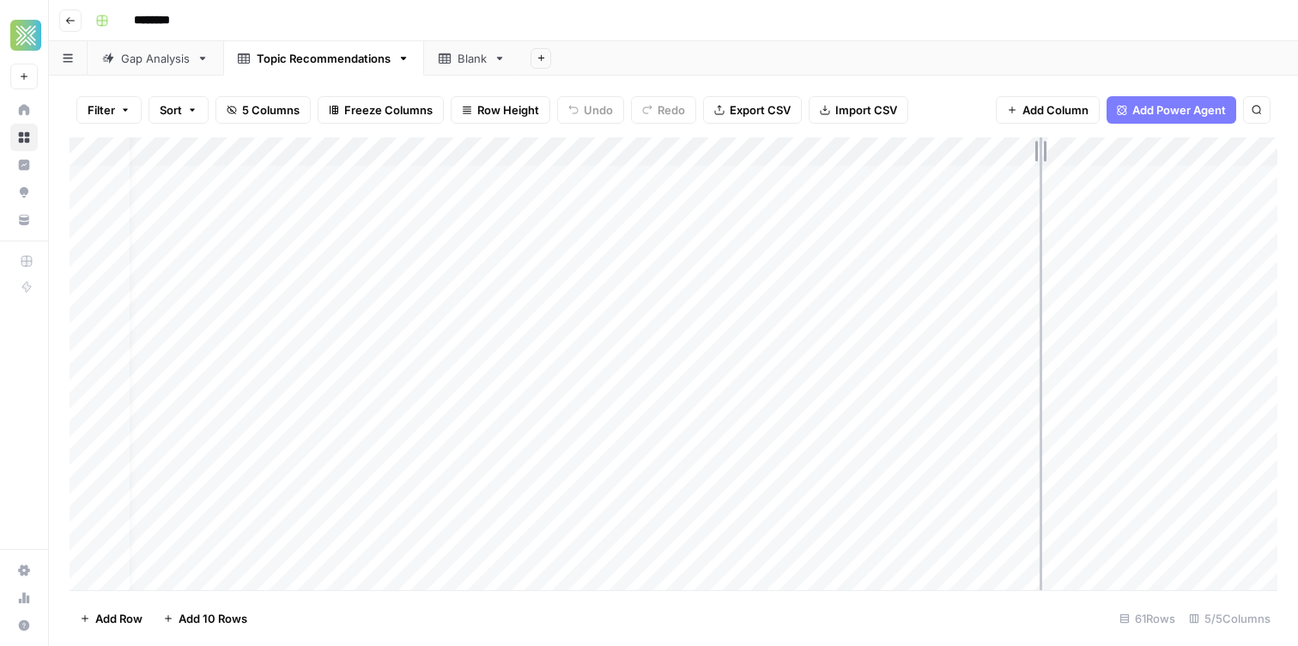
click at [1059, 148] on div "Add Column" at bounding box center [674, 363] width 1208 height 452
click at [345, 369] on div "Add Column" at bounding box center [674, 363] width 1208 height 452
click at [364, 27] on div "********" at bounding box center [684, 20] width 1193 height 27
click at [275, 262] on div "Add Column" at bounding box center [674, 363] width 1208 height 452
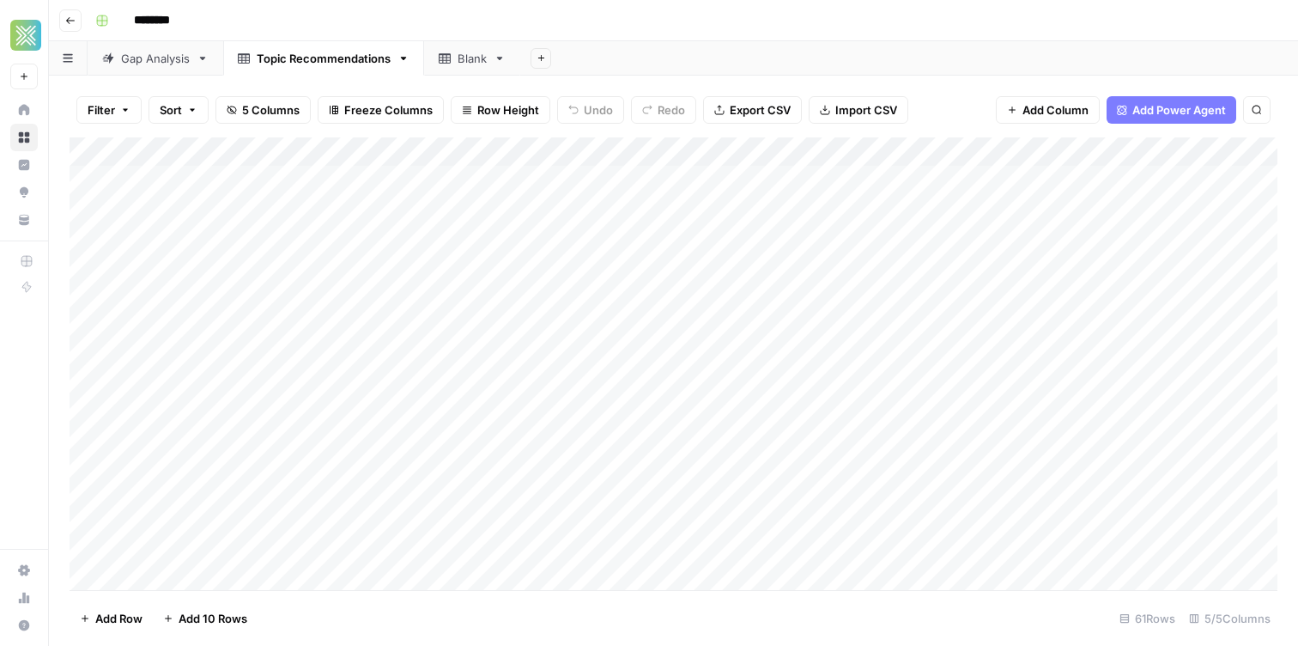
click at [282, 195] on div "Add Column" at bounding box center [674, 363] width 1208 height 452
click at [253, 177] on div "Add Column" at bounding box center [674, 363] width 1208 height 452
click at [333, 390] on div "Add Column" at bounding box center [674, 363] width 1208 height 452
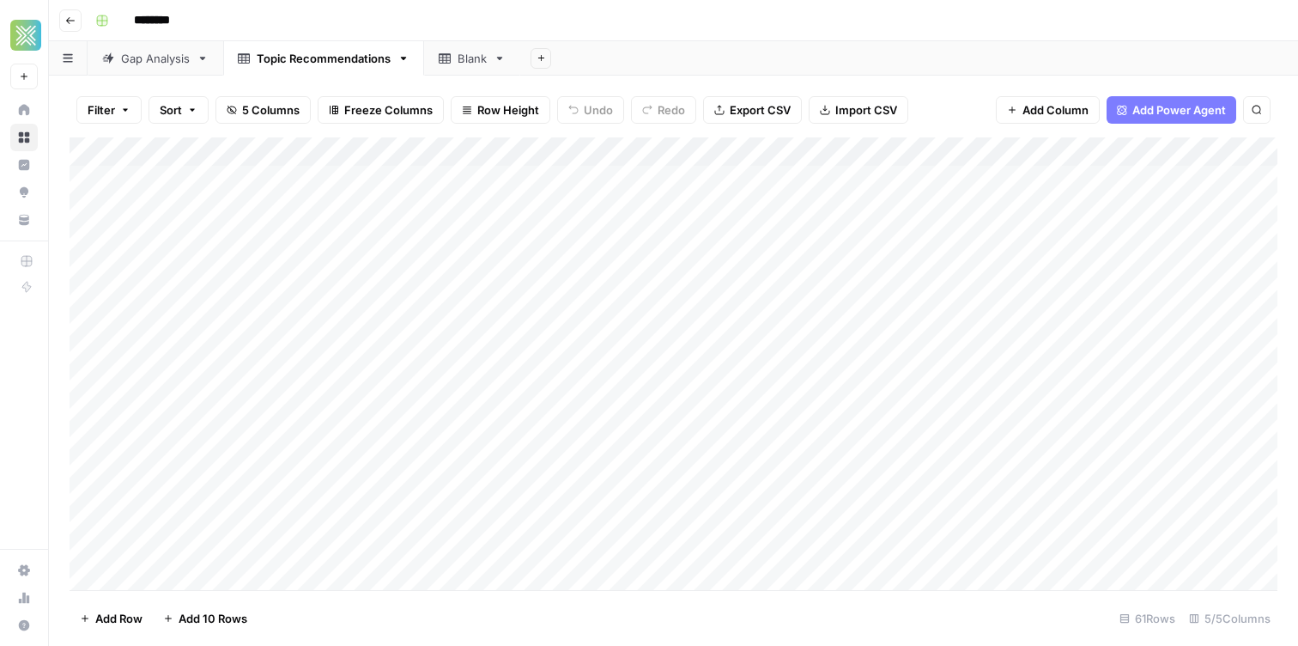
click at [470, 269] on div "Add Column" at bounding box center [674, 363] width 1208 height 452
click at [471, 215] on div "Add Column" at bounding box center [674, 363] width 1208 height 452
click at [565, 343] on div "Add Column" at bounding box center [674, 363] width 1208 height 452
click at [541, 217] on div "Add Column" at bounding box center [674, 363] width 1208 height 452
click at [155, 65] on div "Gap Analysis" at bounding box center [155, 58] width 69 height 17
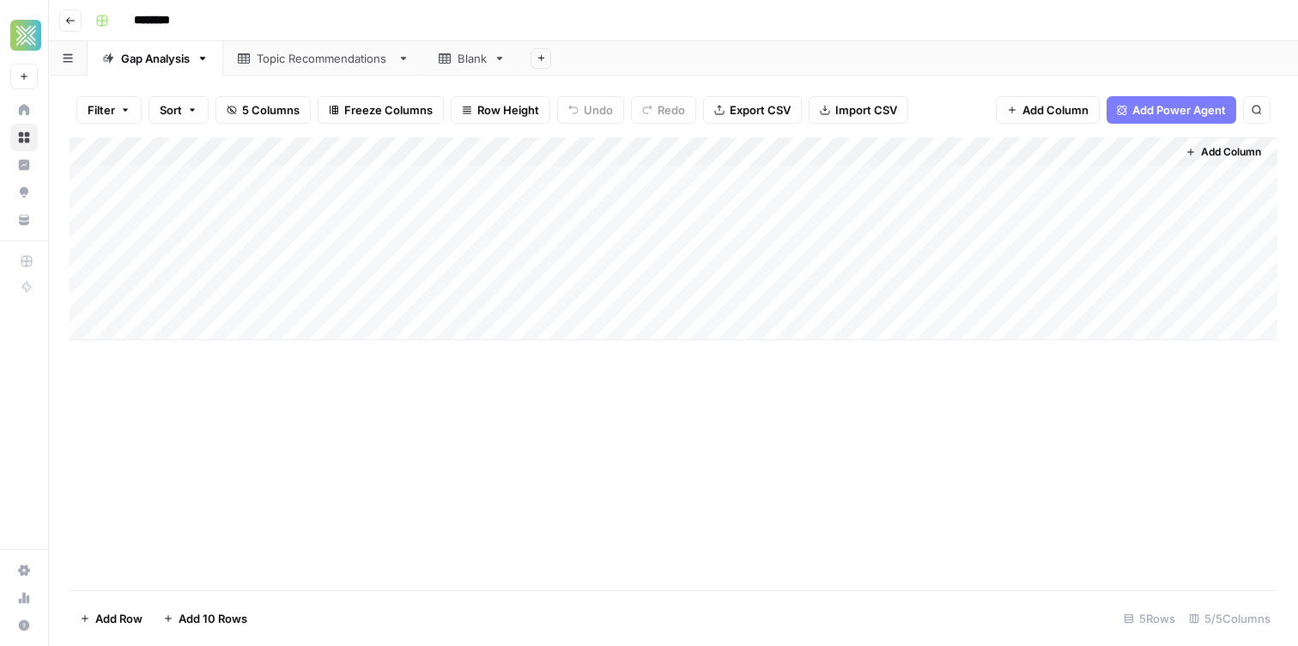
click at [277, 62] on div "Topic Recommendations" at bounding box center [324, 58] width 134 height 17
click at [653, 210] on div "Add Column" at bounding box center [674, 363] width 1208 height 452
click at [610, 258] on div "Add Column" at bounding box center [674, 363] width 1208 height 452
click at [602, 221] on div "Add Column" at bounding box center [674, 363] width 1208 height 452
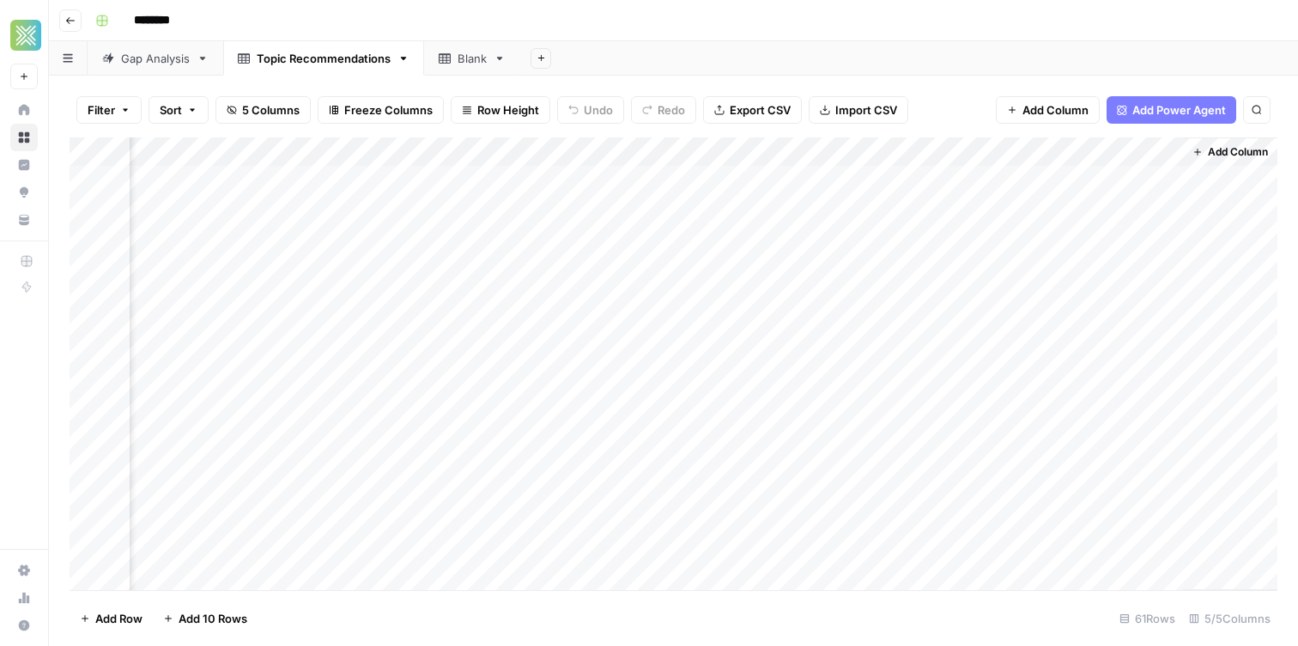
click at [938, 222] on div "Add Column" at bounding box center [674, 363] width 1208 height 452
click at [157, 61] on div "Gap Analysis" at bounding box center [155, 58] width 69 height 17
click at [568, 179] on div "Add Column" at bounding box center [674, 238] width 1208 height 203
click at [716, 33] on div "********" at bounding box center [684, 20] width 1193 height 27
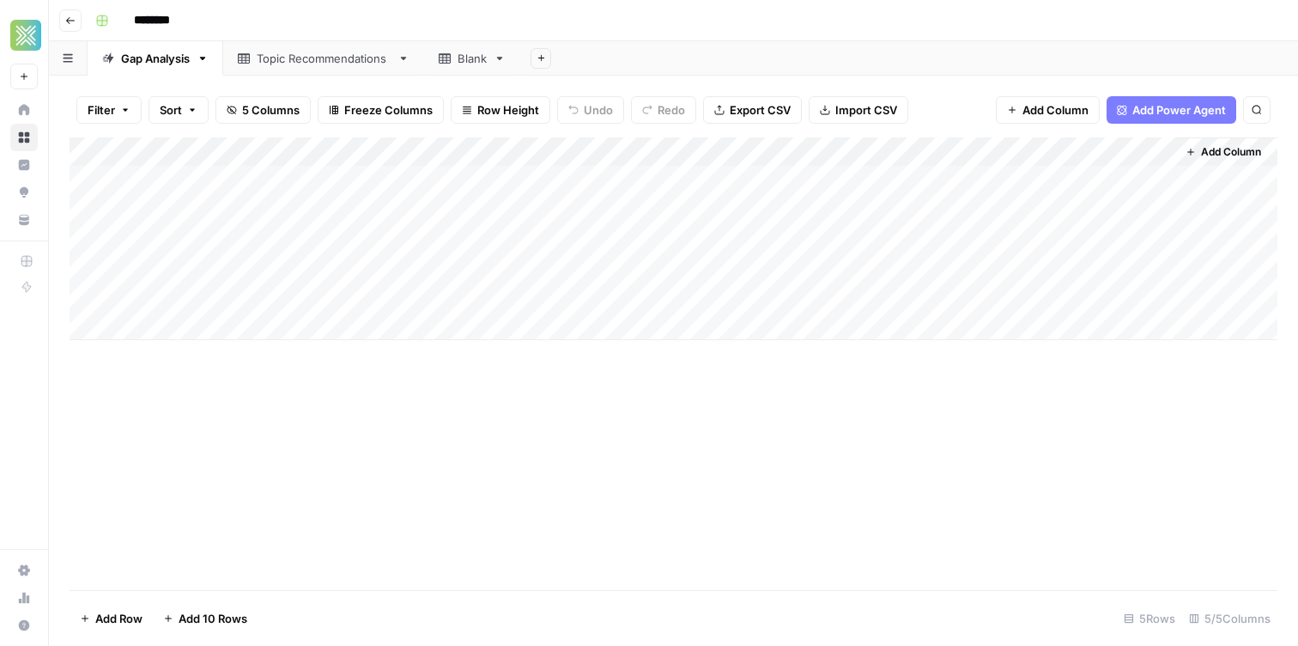
click at [442, 53] on icon at bounding box center [445, 58] width 12 height 10
click at [338, 66] on div "Topic Recommendations" at bounding box center [324, 58] width 134 height 17
click at [317, 331] on div "Add Column" at bounding box center [674, 363] width 1208 height 452
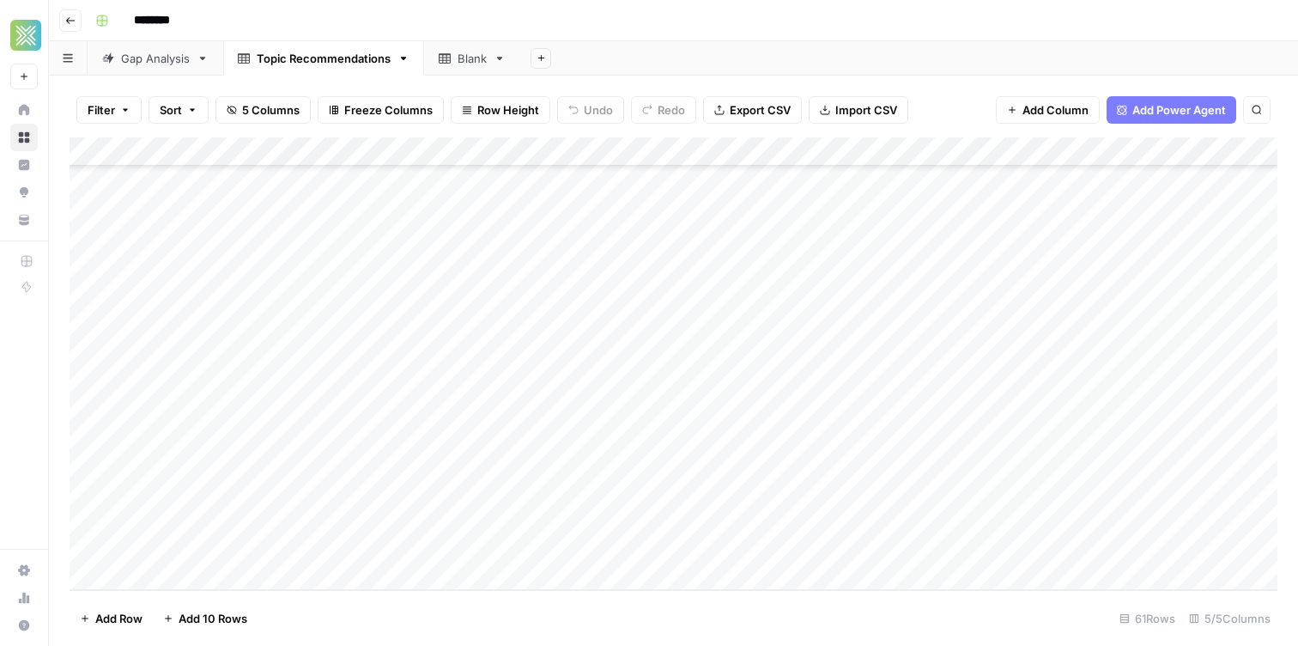
click at [299, 405] on div "Add Column" at bounding box center [674, 363] width 1208 height 452
click at [267, 229] on div "Add Column" at bounding box center [674, 363] width 1208 height 452
click at [301, 395] on div "Add Column" at bounding box center [674, 363] width 1208 height 452
click at [299, 382] on div "Add Column" at bounding box center [674, 363] width 1208 height 452
click at [322, 15] on div "********" at bounding box center [684, 20] width 1193 height 27
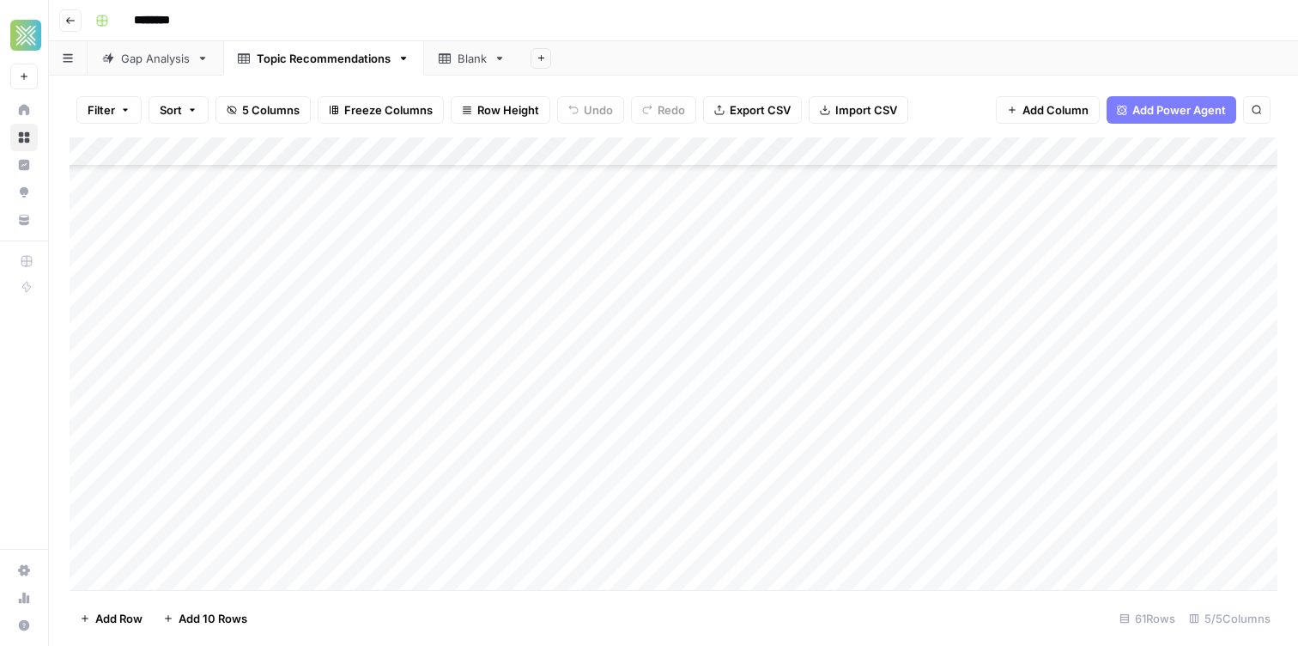
scroll to position [0, 0]
